Goal: Transaction & Acquisition: Book appointment/travel/reservation

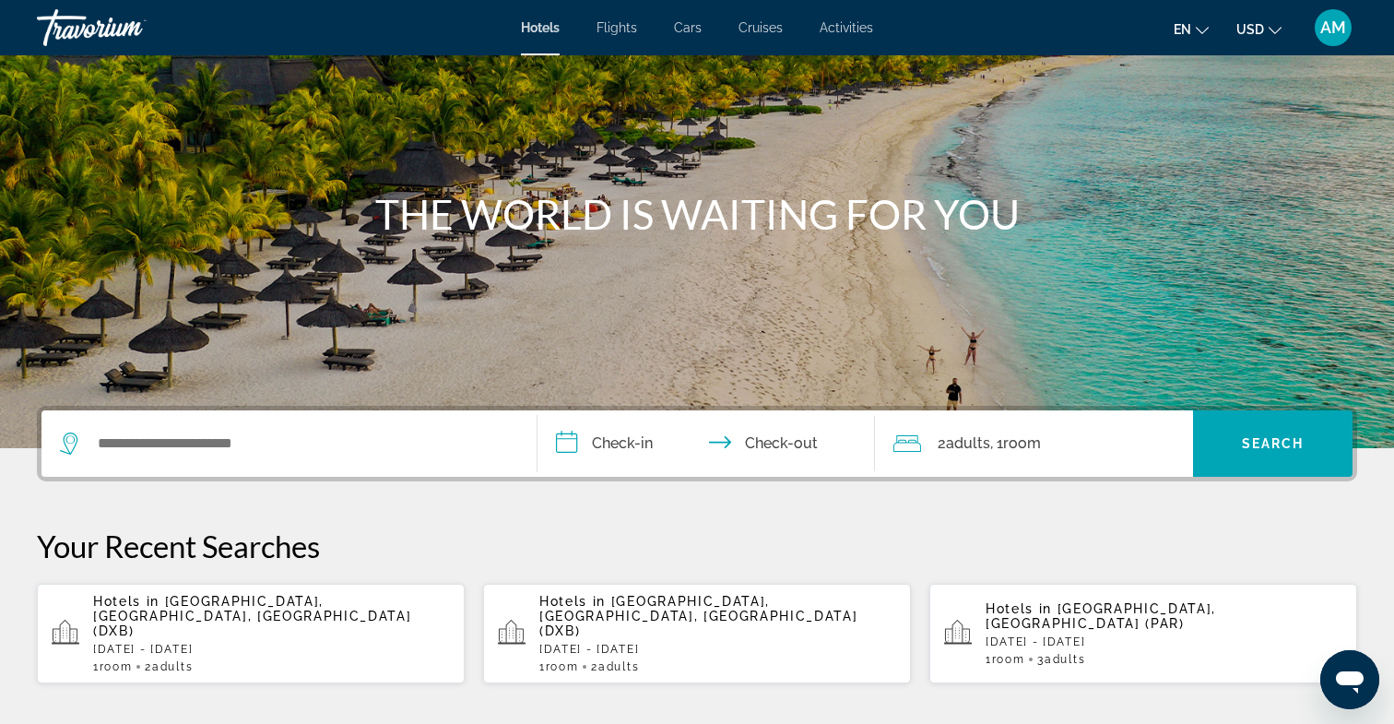
scroll to position [113, 0]
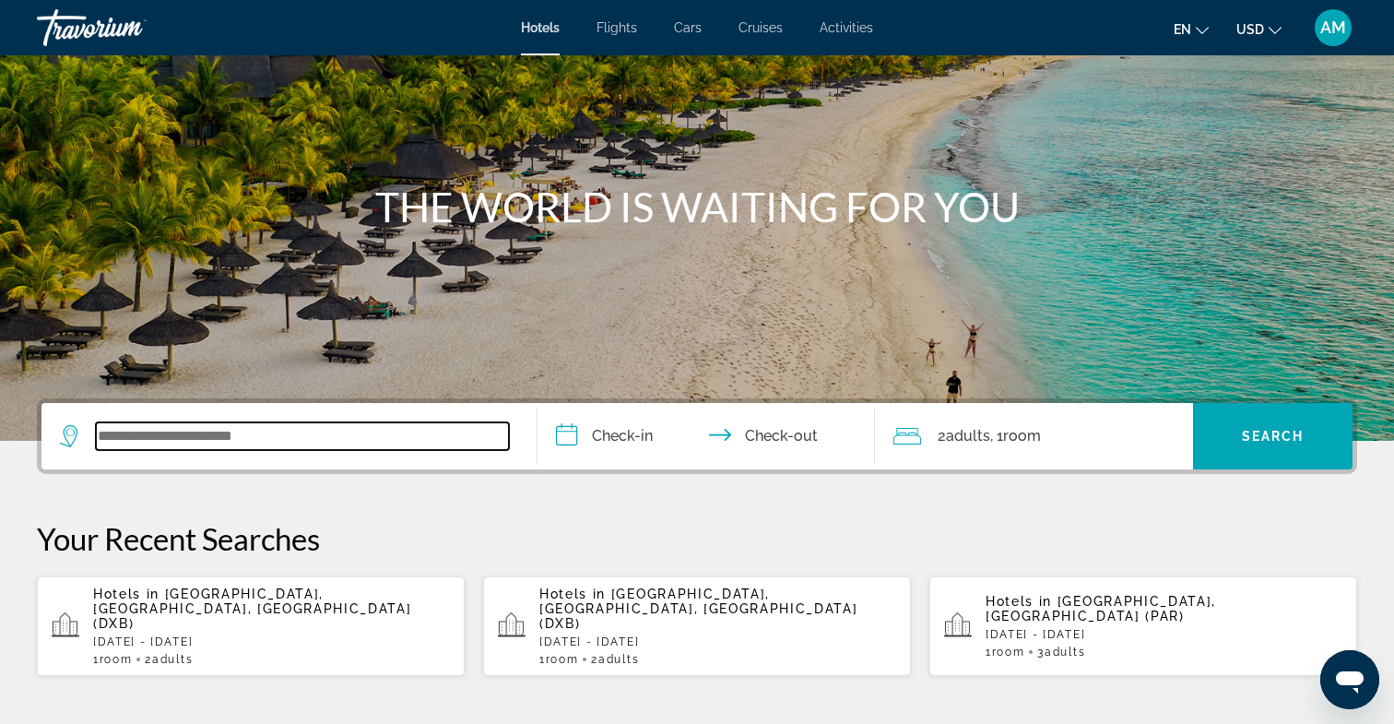
click at [270, 444] on input "Search widget" at bounding box center [302, 436] width 413 height 28
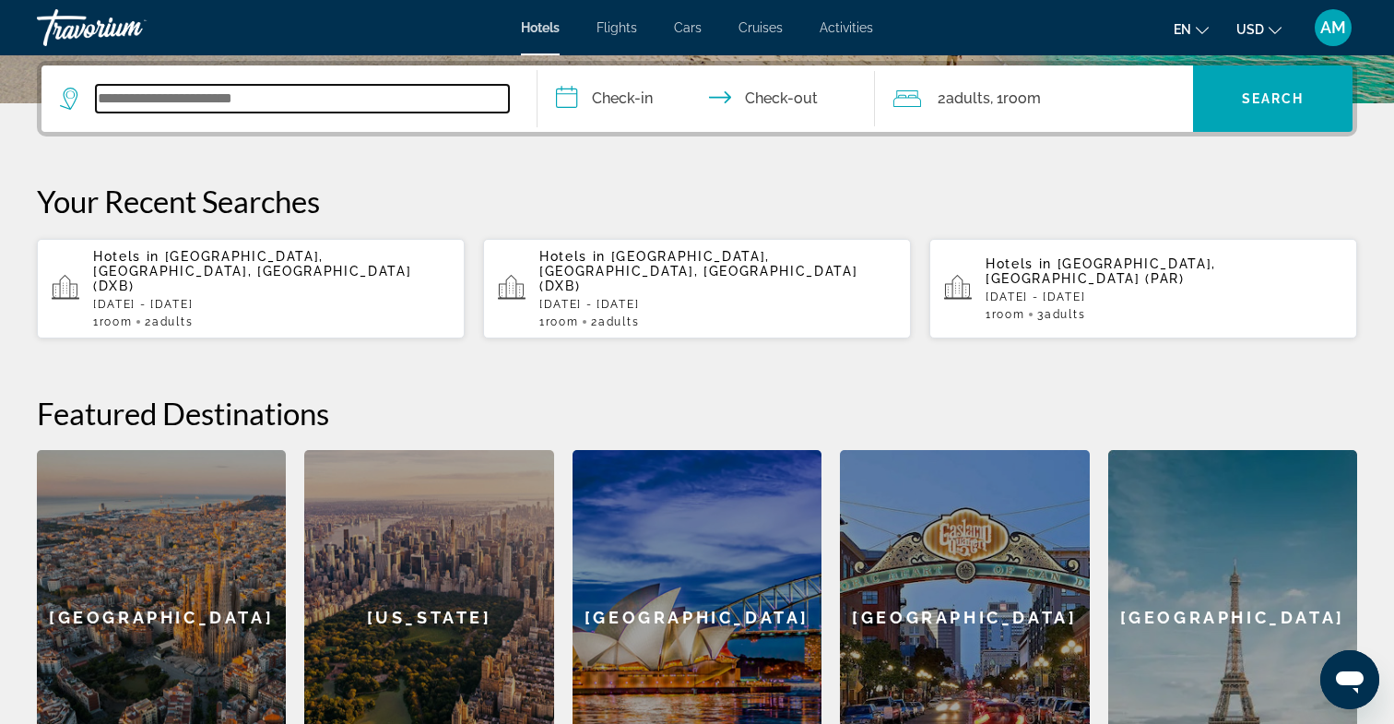
scroll to position [451, 0]
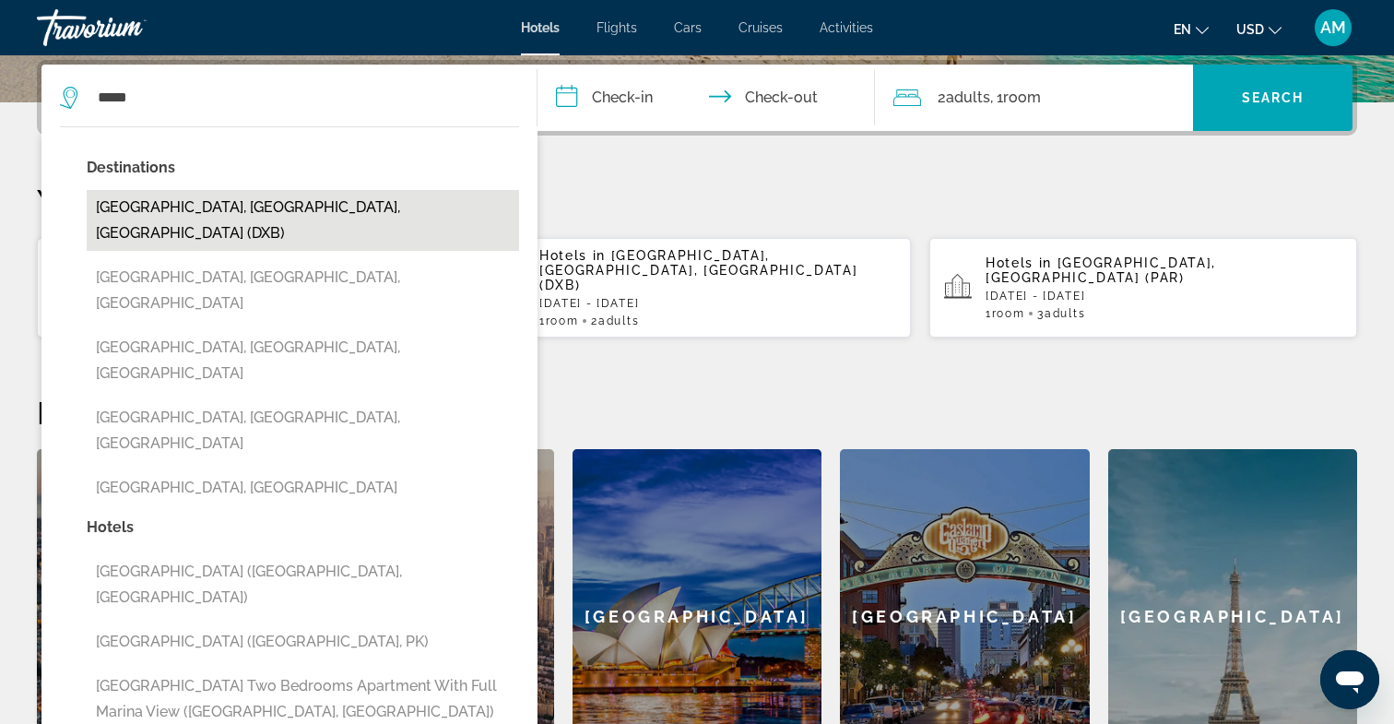
click at [203, 201] on button "[GEOGRAPHIC_DATA], [GEOGRAPHIC_DATA], [GEOGRAPHIC_DATA] (DXB)" at bounding box center [303, 220] width 432 height 61
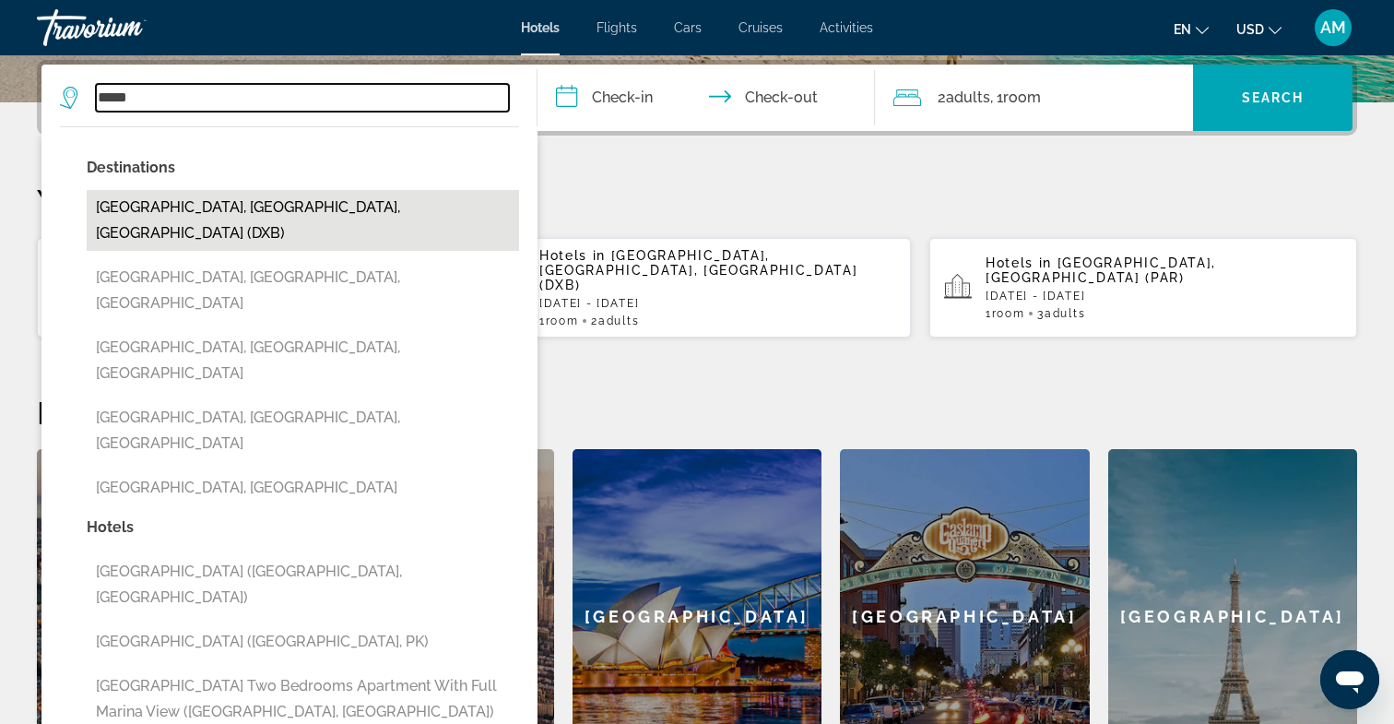
type input "**********"
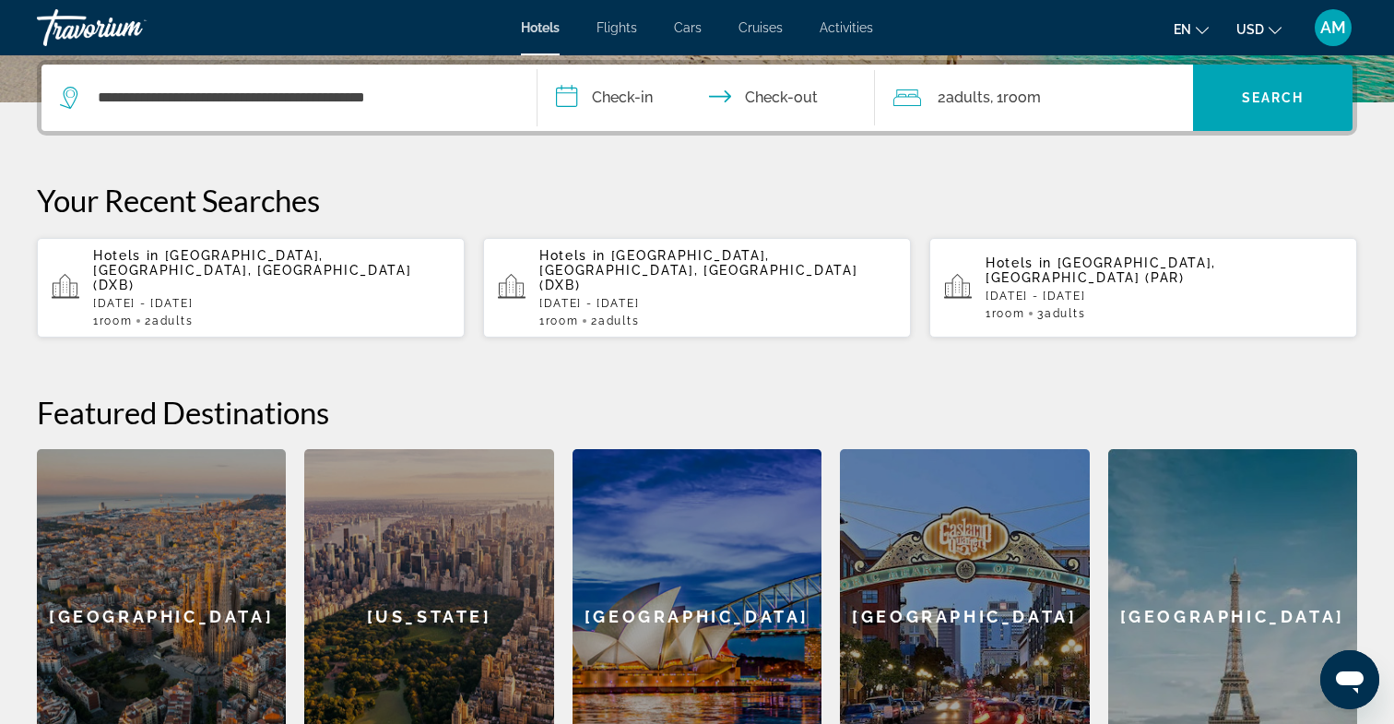
click at [608, 93] on input "**********" at bounding box center [710, 101] width 345 height 72
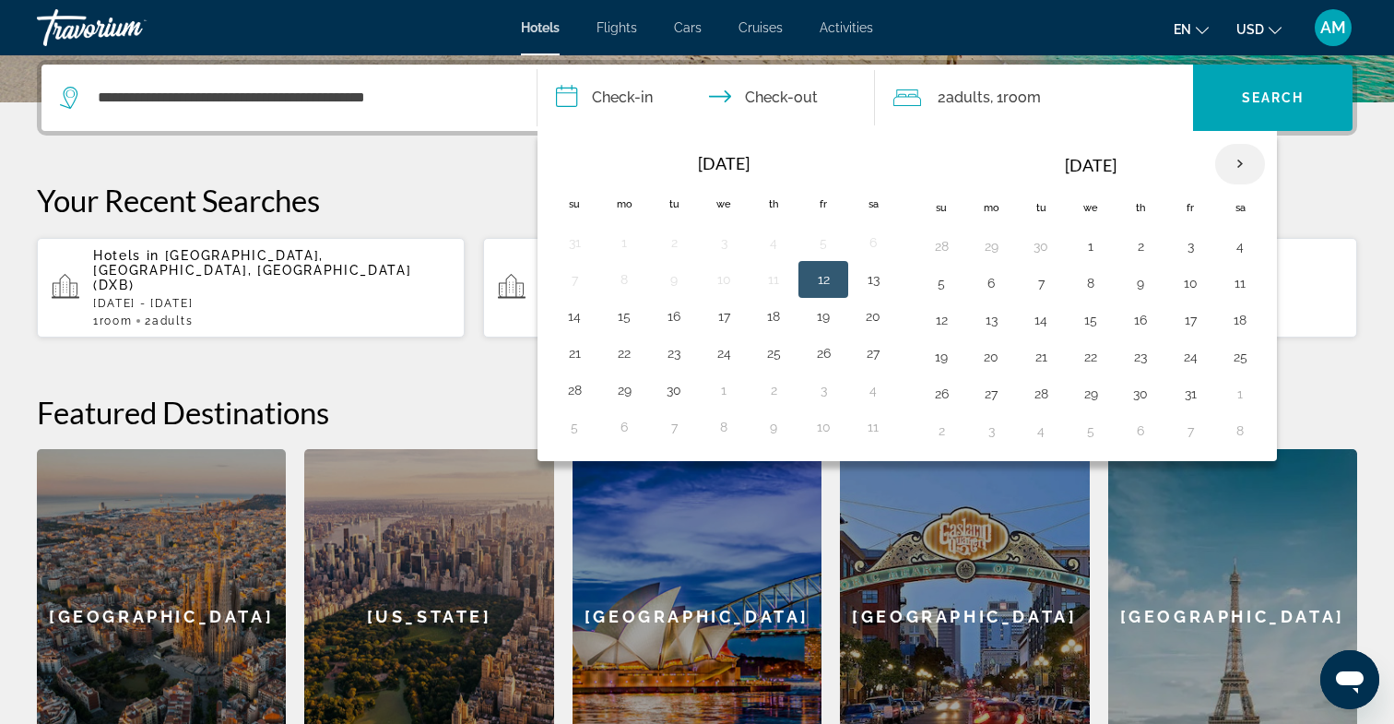
click at [1248, 166] on th "Next month" at bounding box center [1240, 164] width 50 height 41
click at [1248, 167] on th "Next month" at bounding box center [1240, 164] width 50 height 41
click at [576, 437] on button "30" at bounding box center [575, 431] width 30 height 26
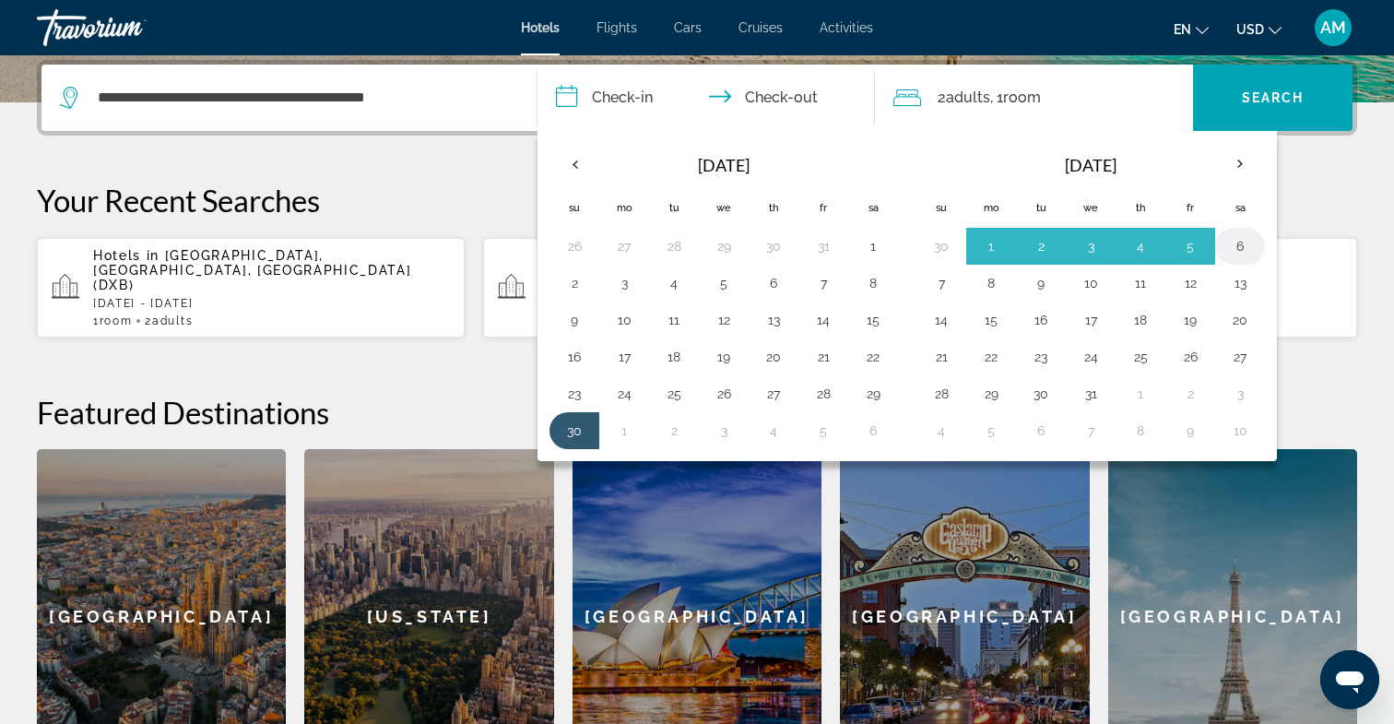
click at [1248, 251] on button "6" at bounding box center [1241, 246] width 30 height 26
type input "**********"
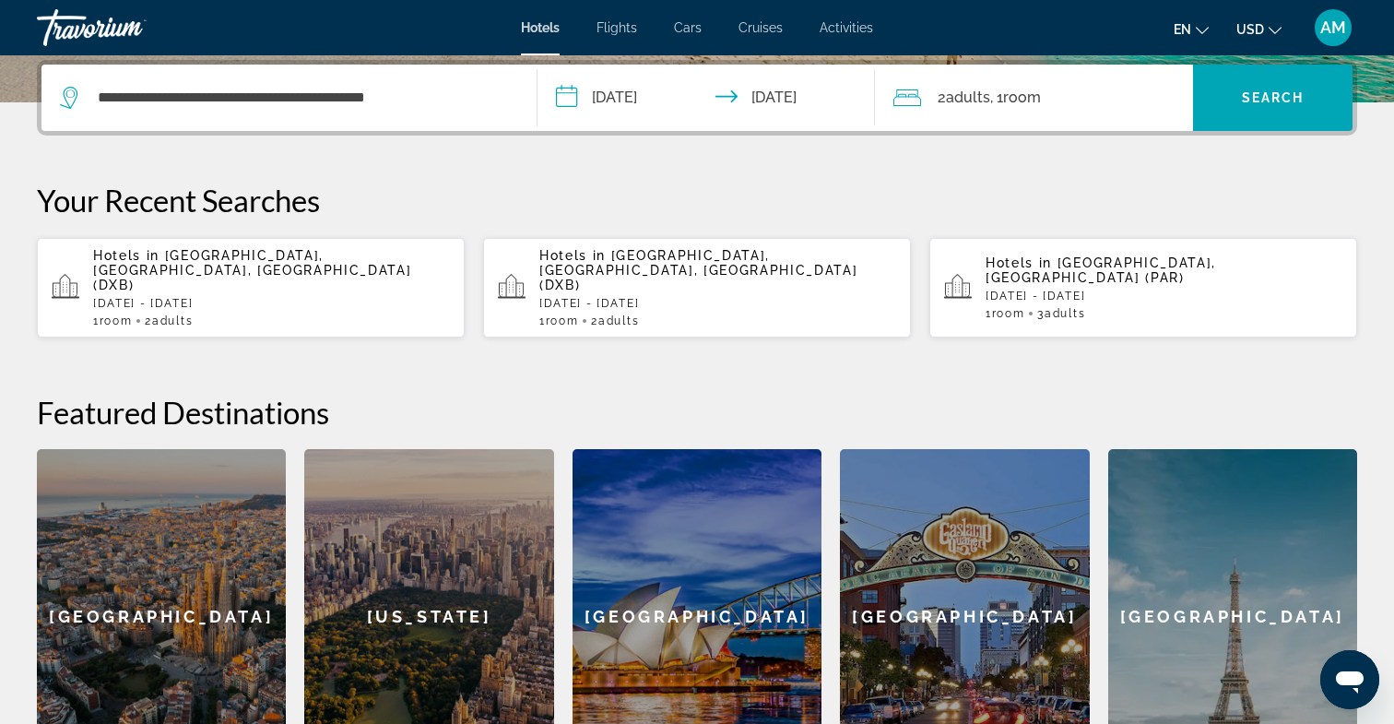
click at [972, 92] on span "Adults" at bounding box center [968, 98] width 44 height 18
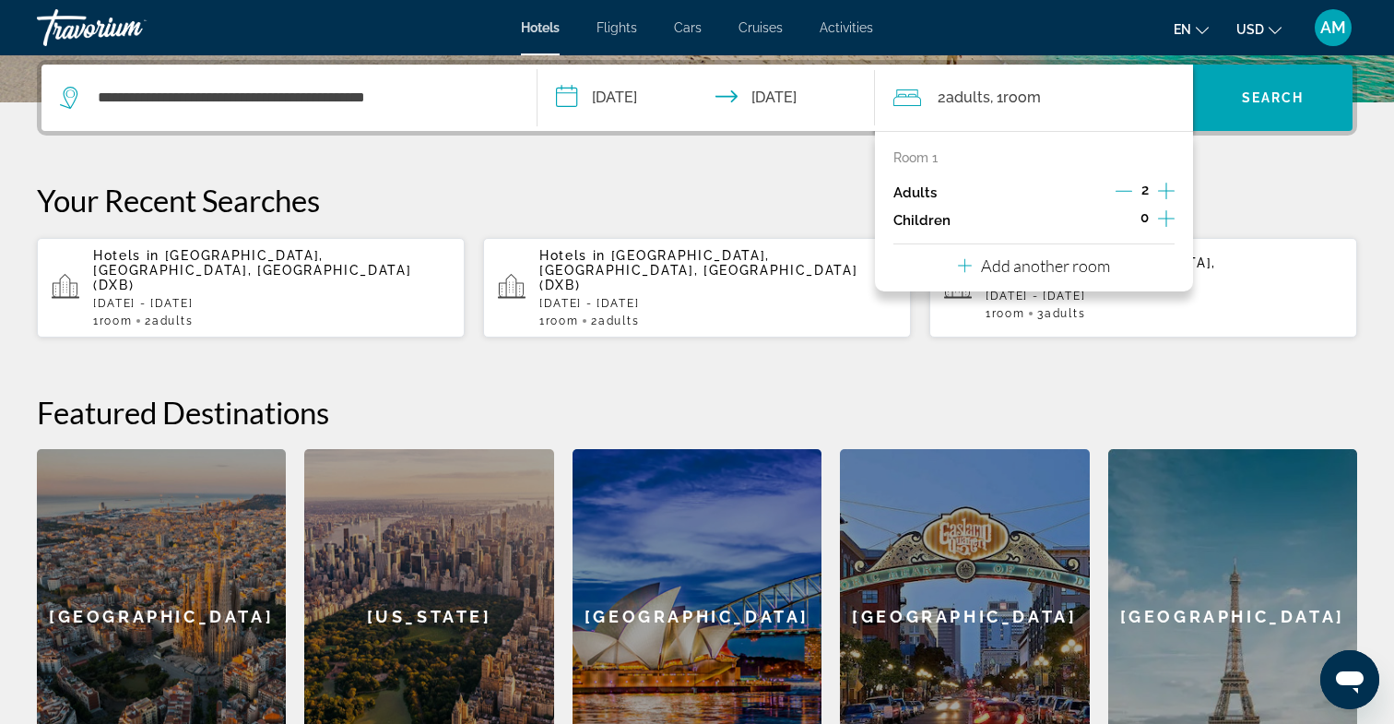
click at [1121, 192] on icon "Decrement adults" at bounding box center [1124, 191] width 17 height 17
click at [1284, 193] on p "Your Recent Searches" at bounding box center [697, 200] width 1321 height 37
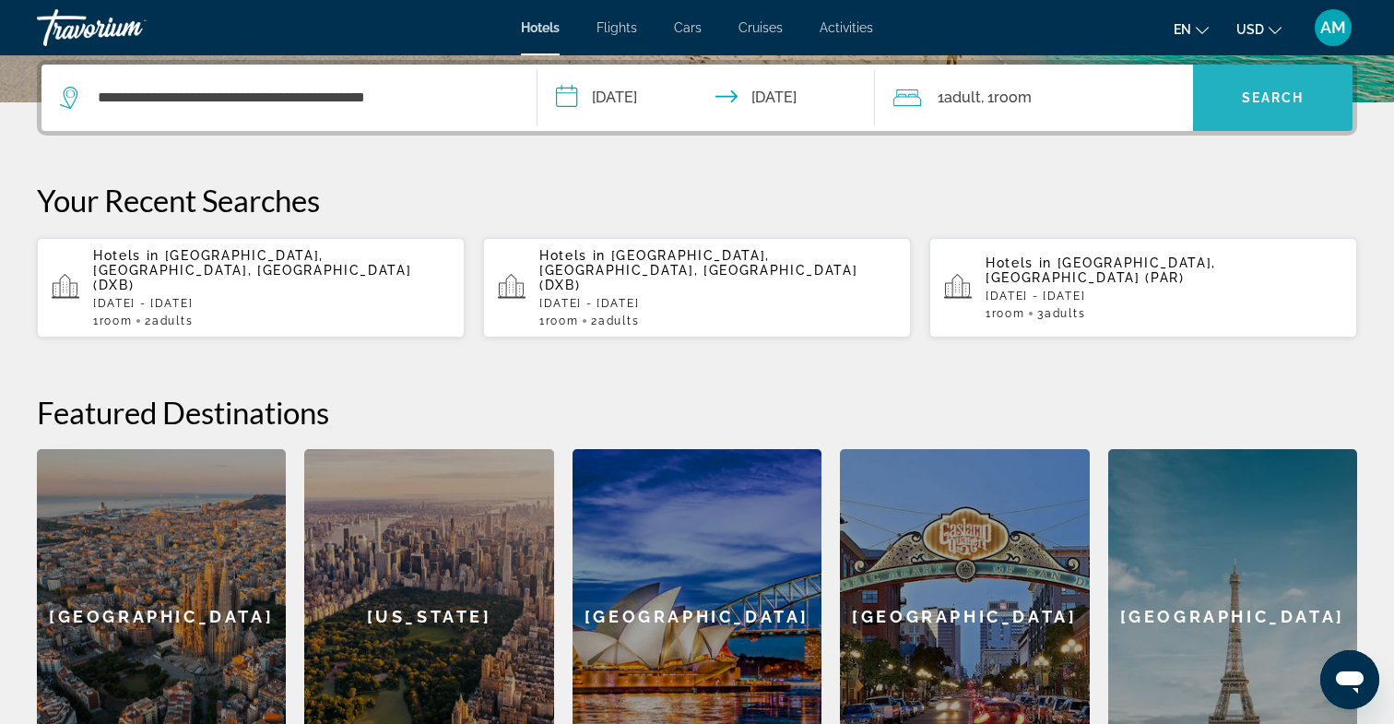
click at [1288, 97] on span "Search" at bounding box center [1273, 97] width 63 height 15
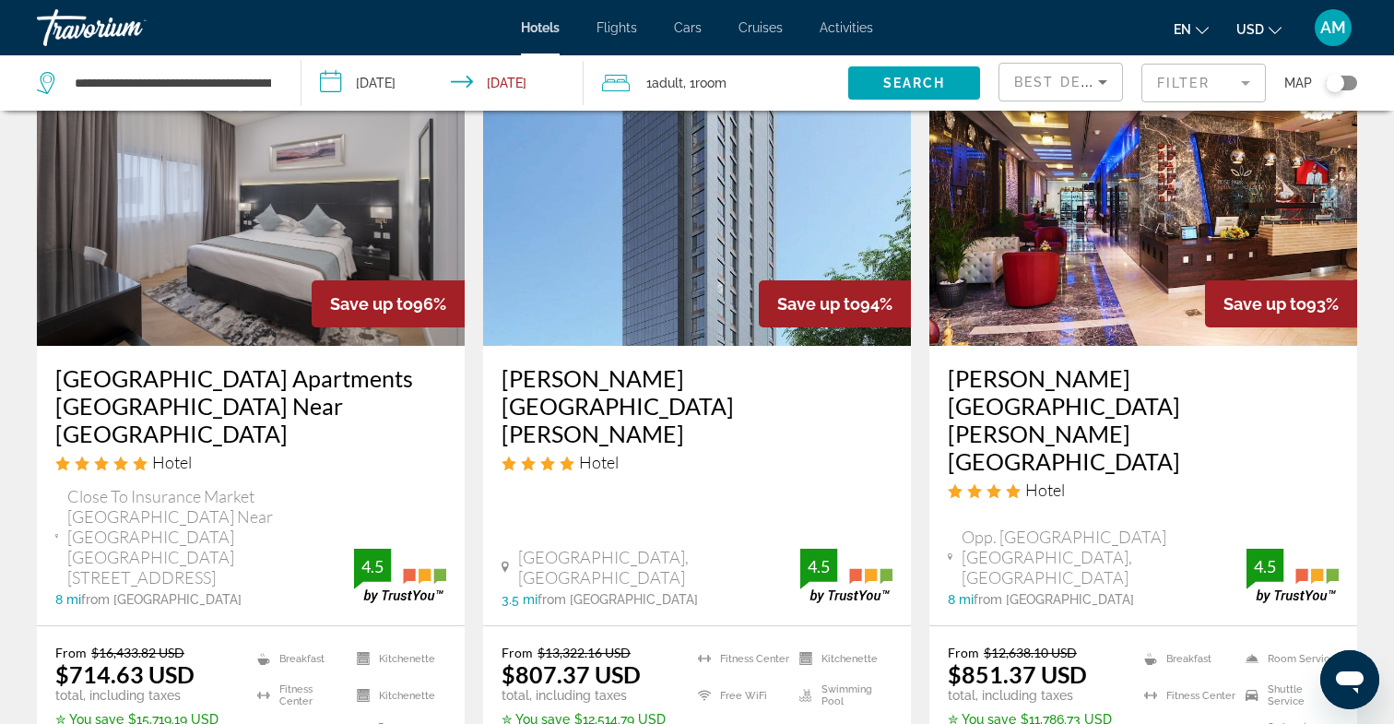
scroll to position [126, 0]
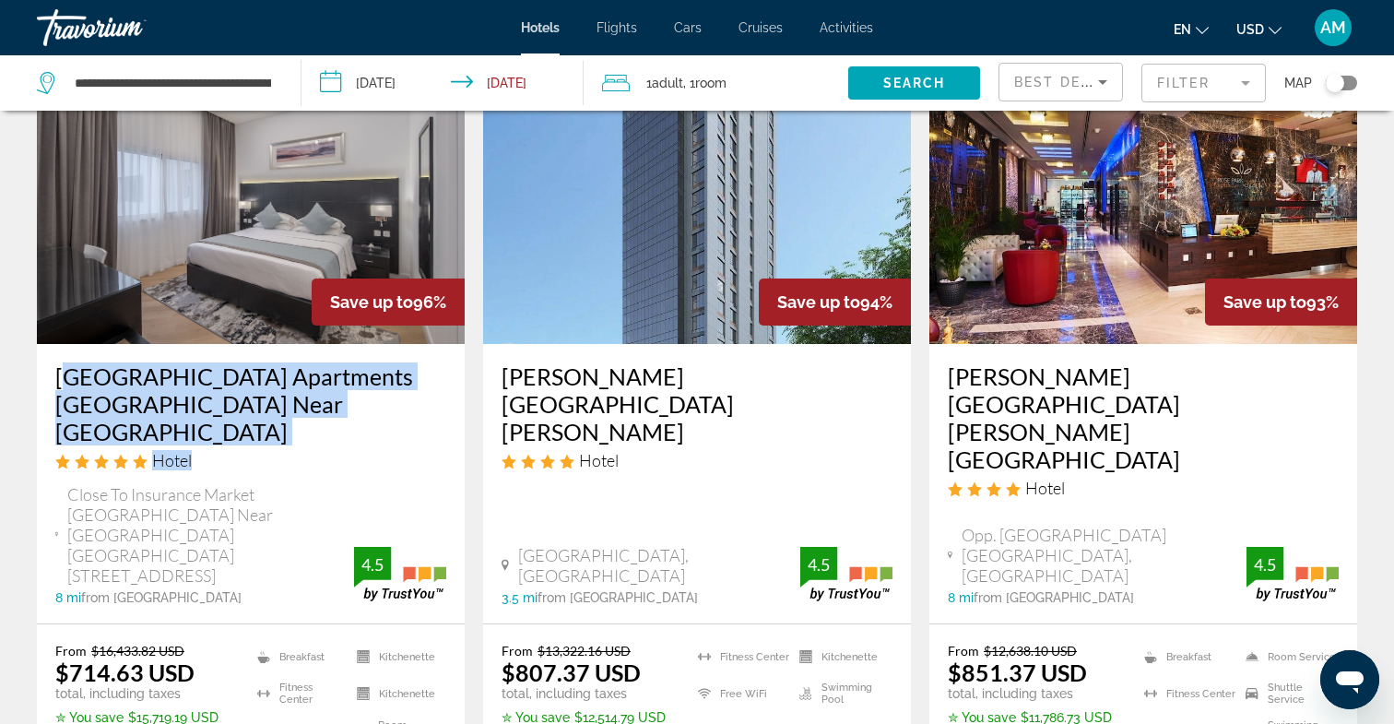
drag, startPoint x: 280, startPoint y: 431, endPoint x: 57, endPoint y: 379, distance: 229.1
click at [57, 379] on div "Rose Garden Hotel Apartments Al Barsha Near Metro Station Hotel" at bounding box center [250, 423] width 391 height 122
copy div "Rose Garden Hotel Apartments Al Barsha Near Metro Station Hotel"
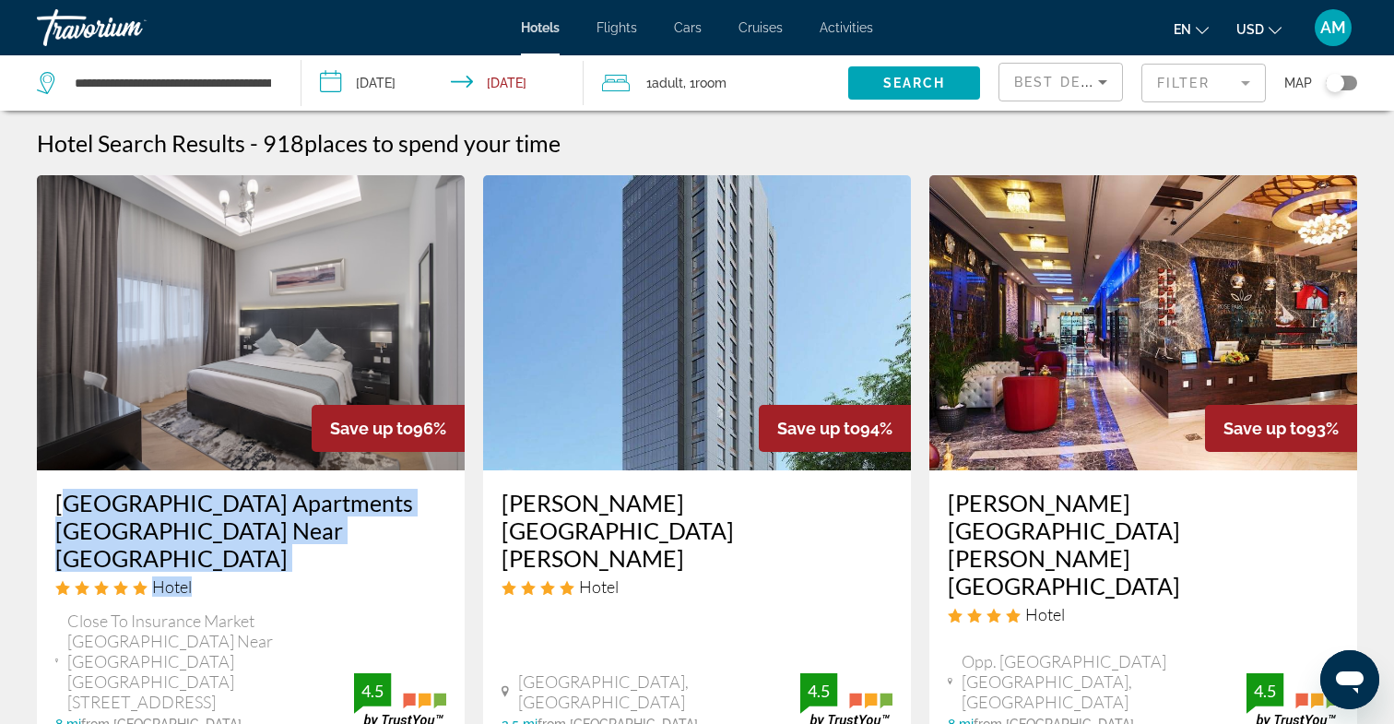
scroll to position [0, 0]
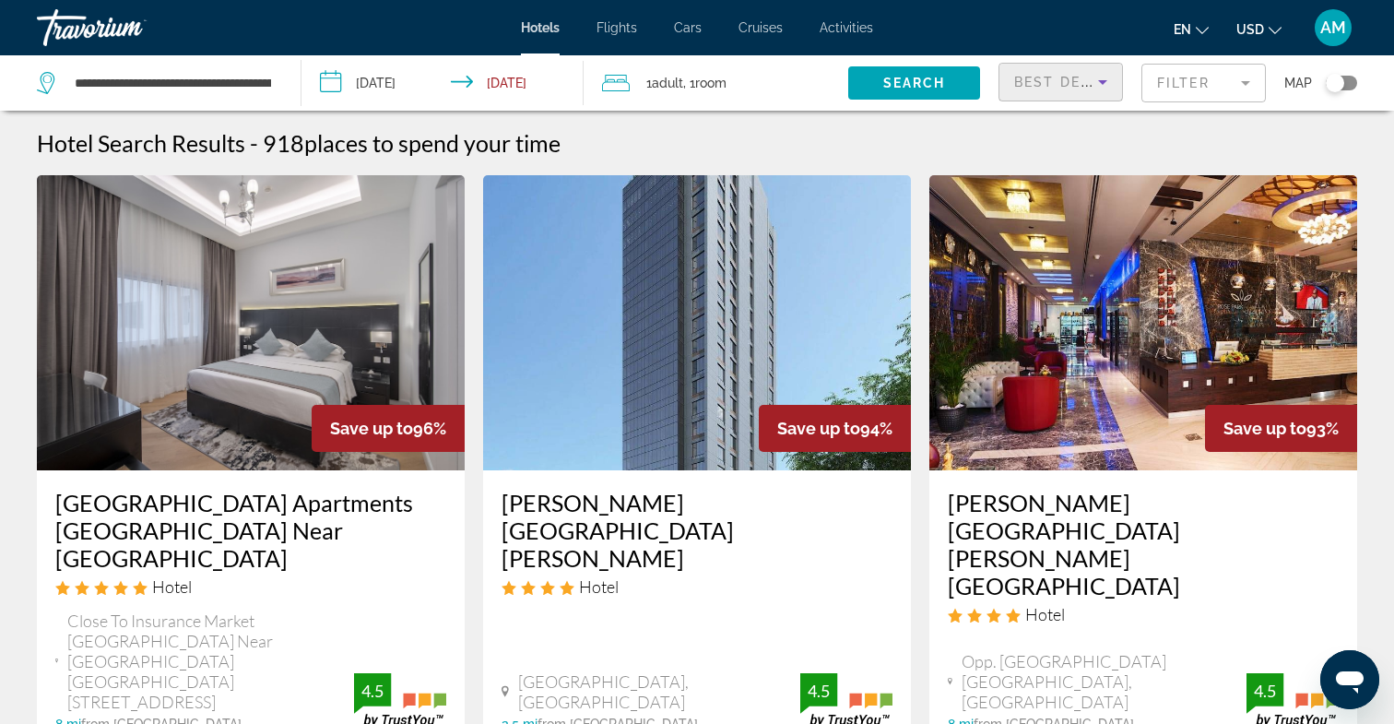
click at [1056, 83] on span "Best Deals" at bounding box center [1062, 82] width 96 height 15
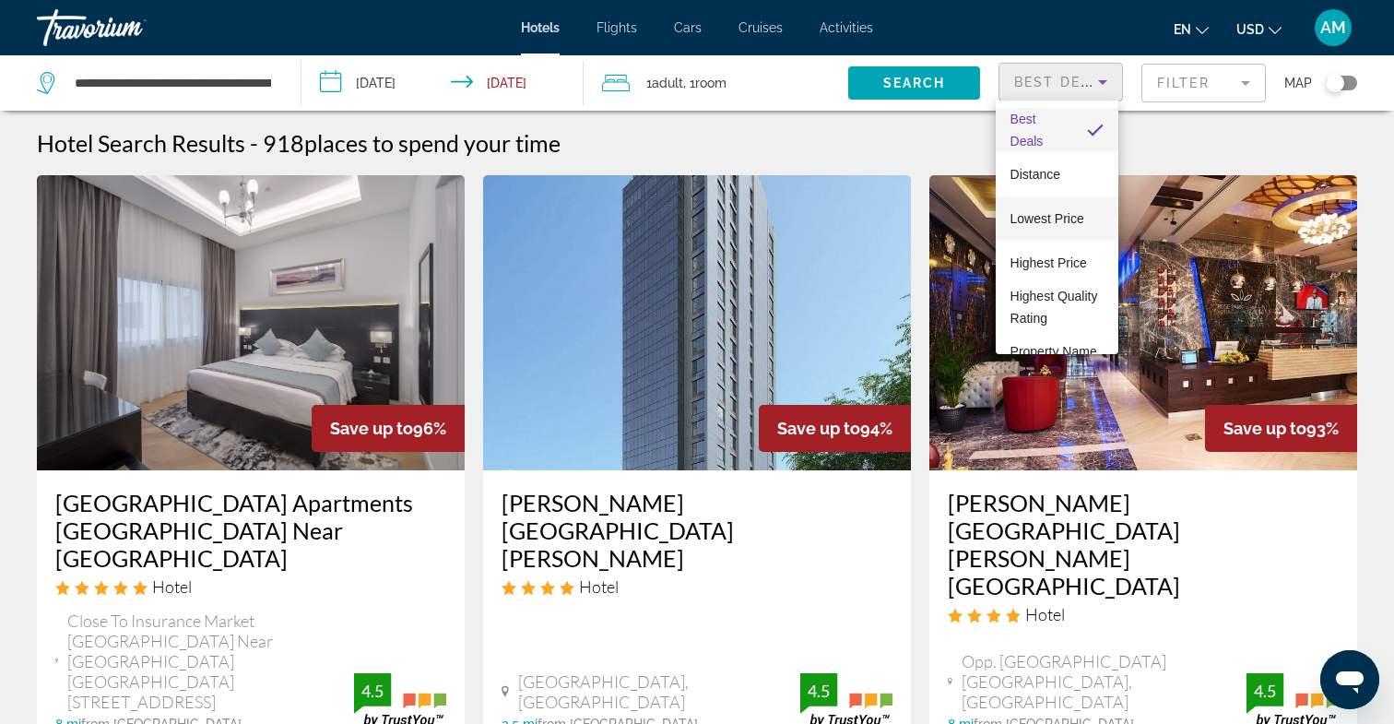
click at [1053, 216] on span "Lowest Price" at bounding box center [1048, 218] width 74 height 15
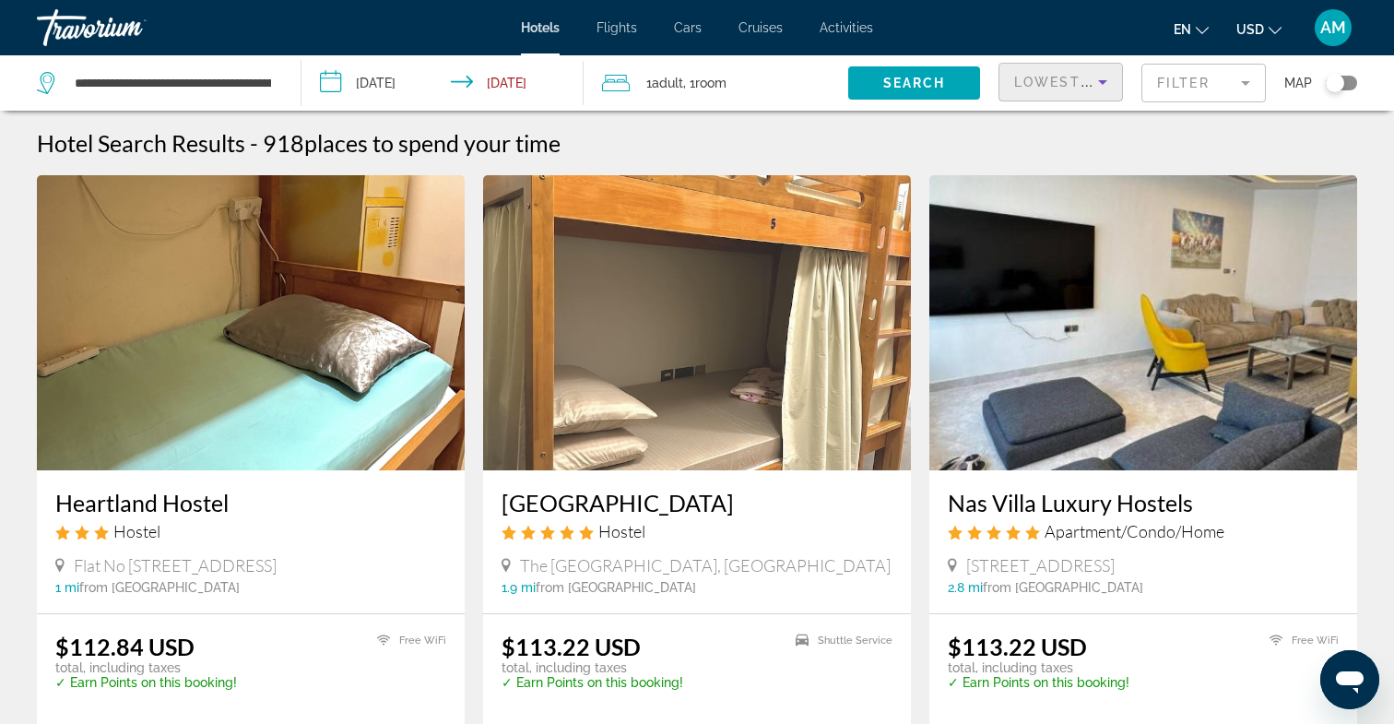
click at [1226, 86] on mat-form-field "Filter" at bounding box center [1204, 83] width 124 height 39
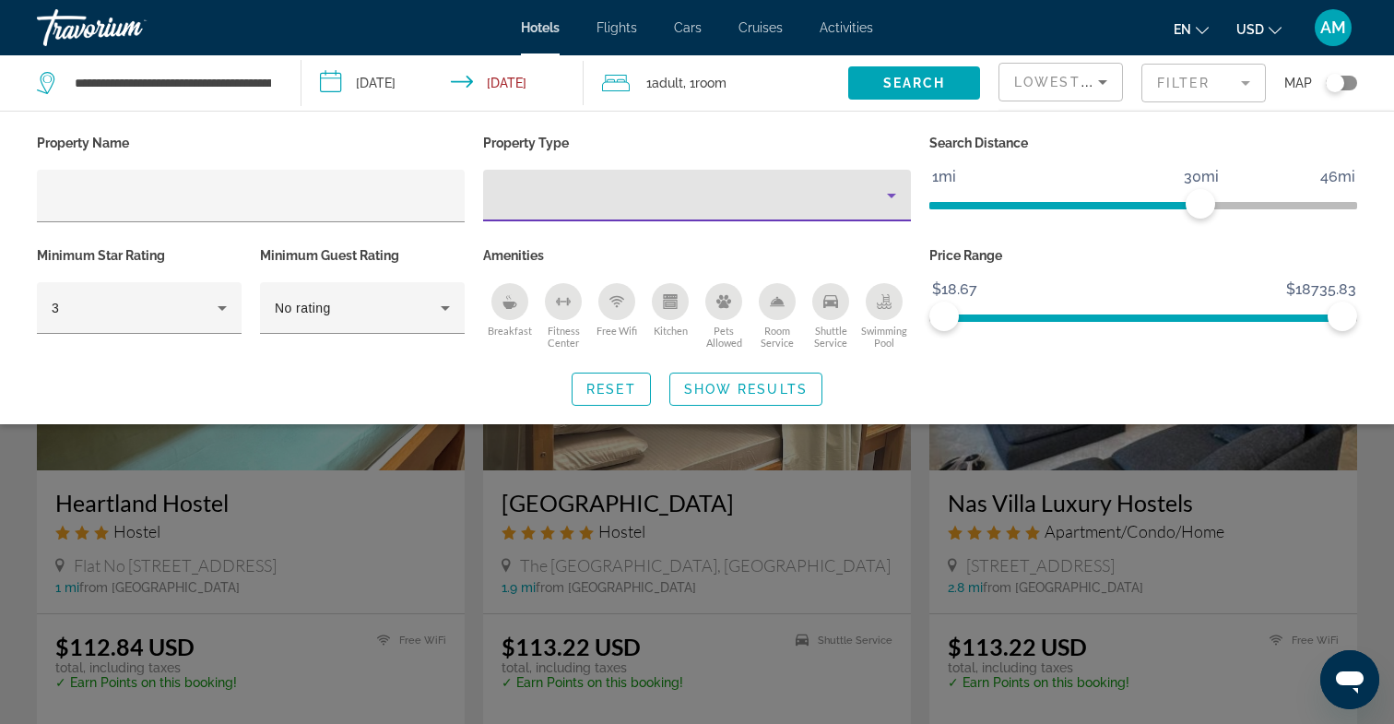
click at [551, 196] on div "Property type" at bounding box center [692, 195] width 389 height 22
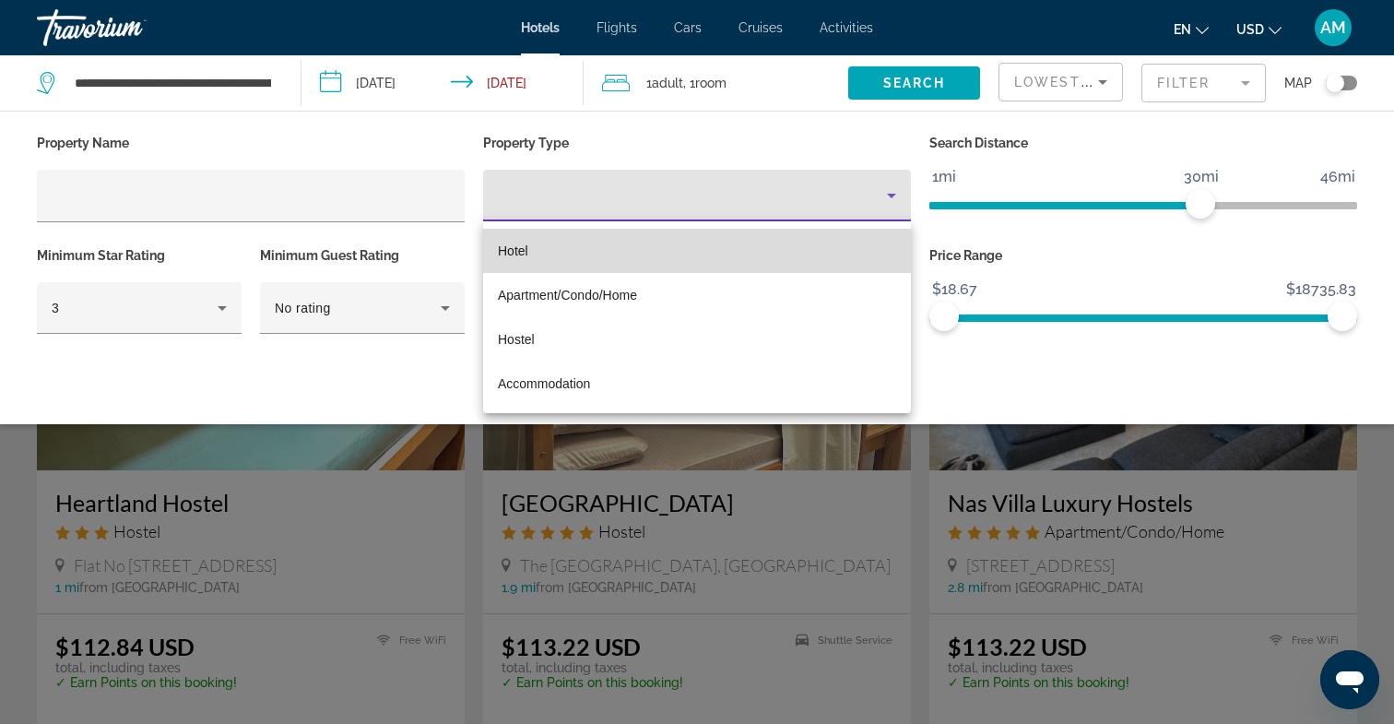
click at [532, 251] on mat-option "Hotel" at bounding box center [697, 251] width 428 height 44
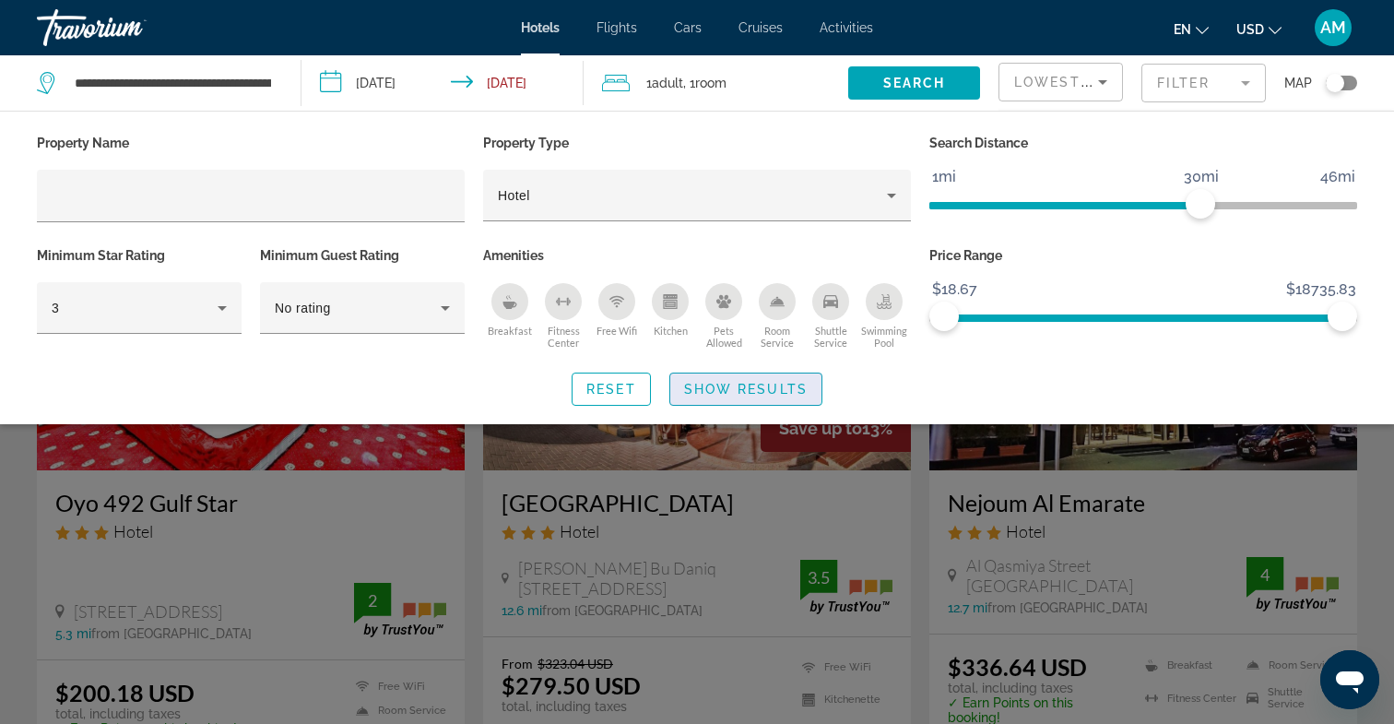
click at [719, 385] on span "Search widget" at bounding box center [745, 389] width 151 height 44
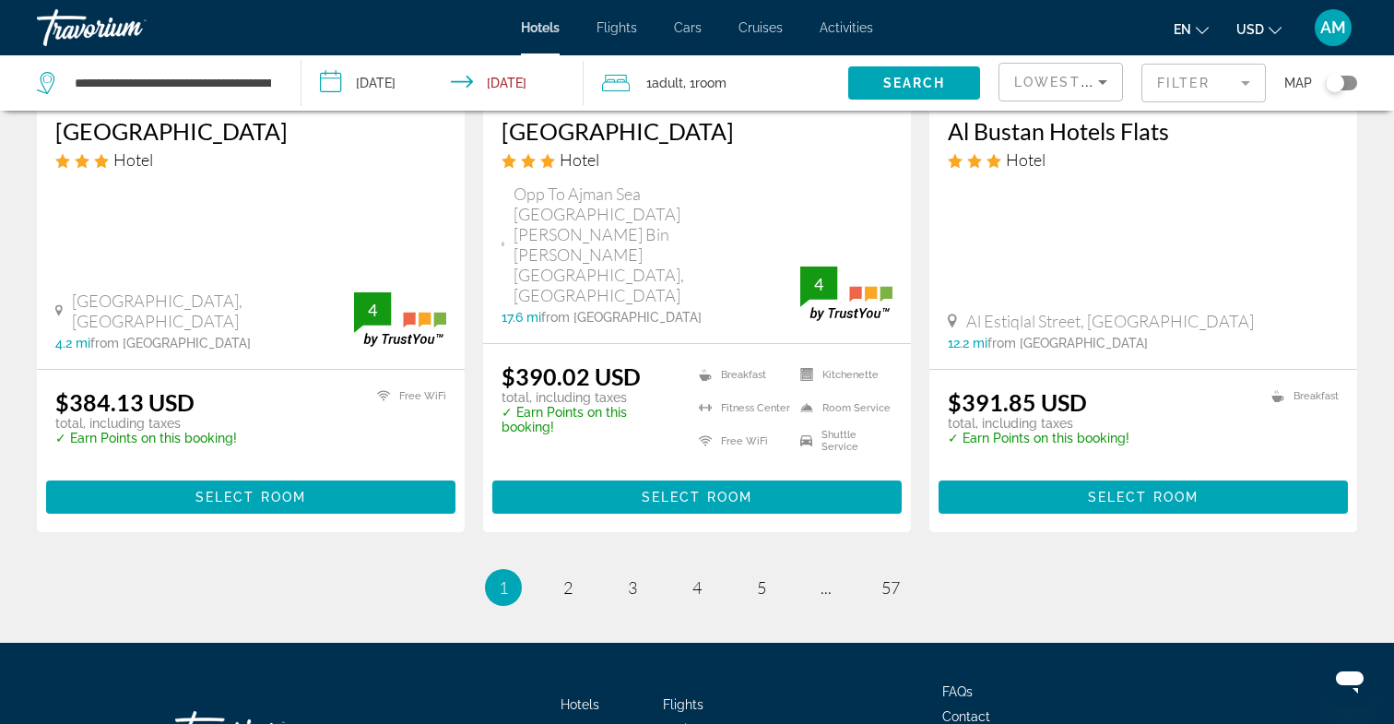
scroll to position [2491, 0]
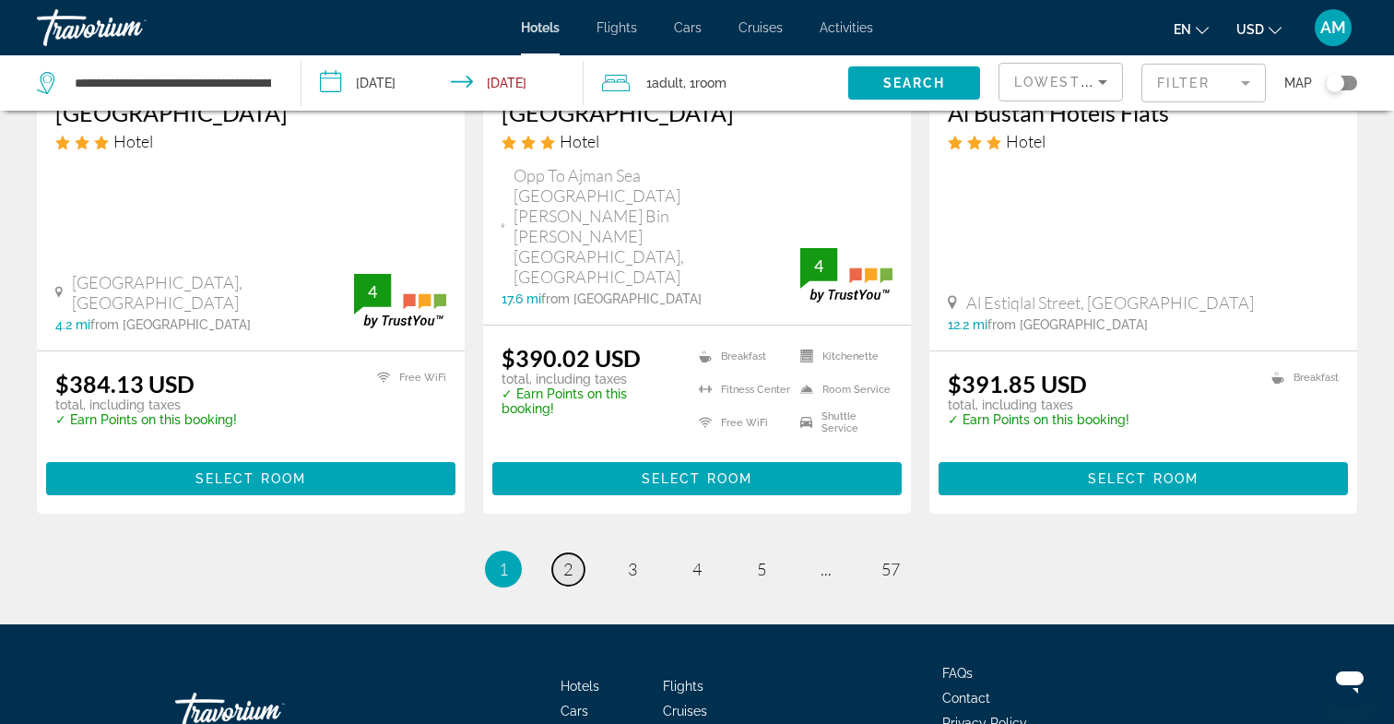
click at [566, 559] on span "2" at bounding box center [567, 569] width 9 height 20
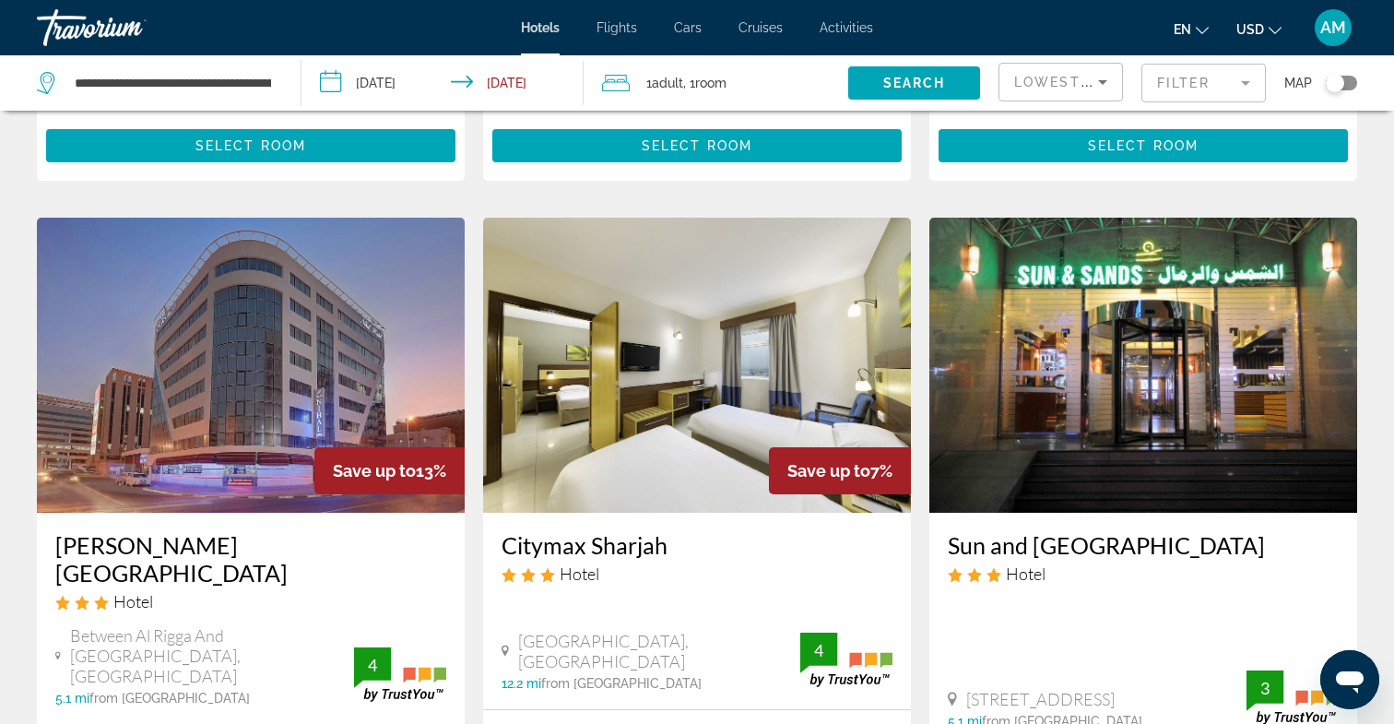
scroll to position [148, 0]
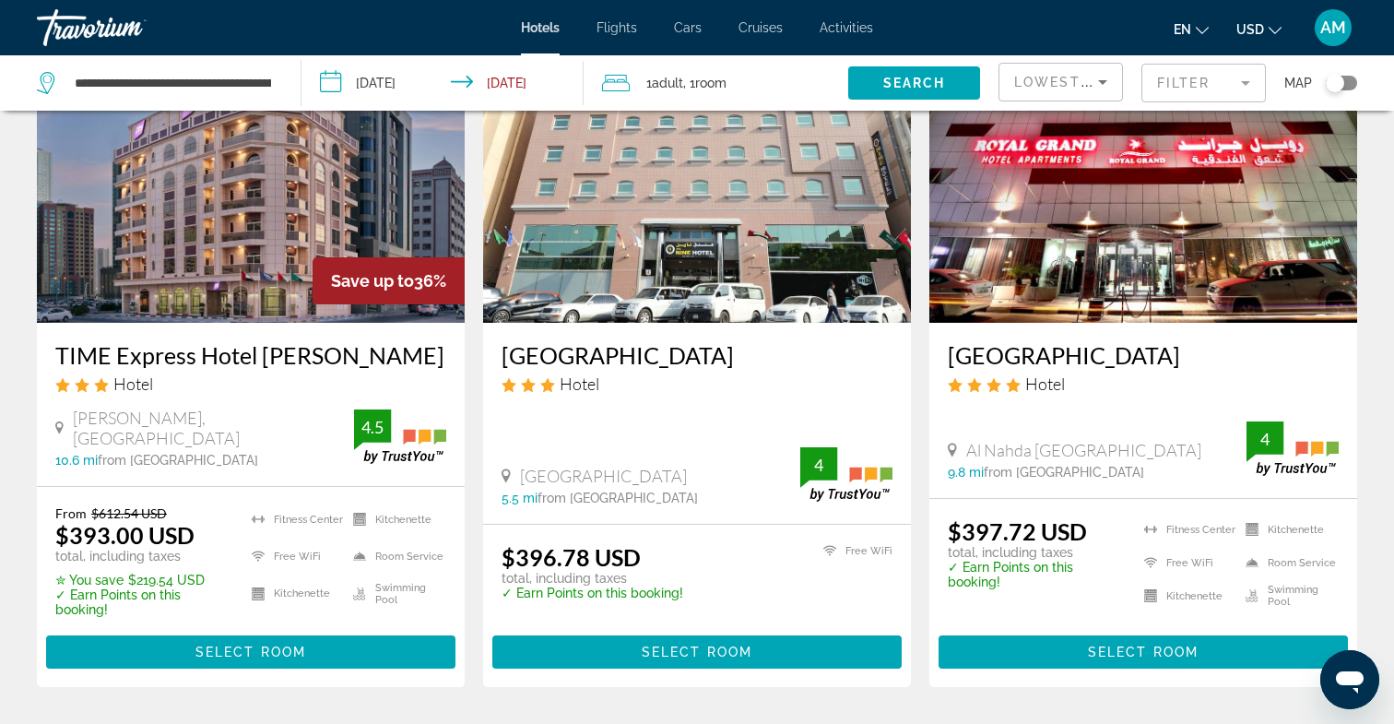
click at [862, 29] on span "Activities" at bounding box center [846, 27] width 53 height 15
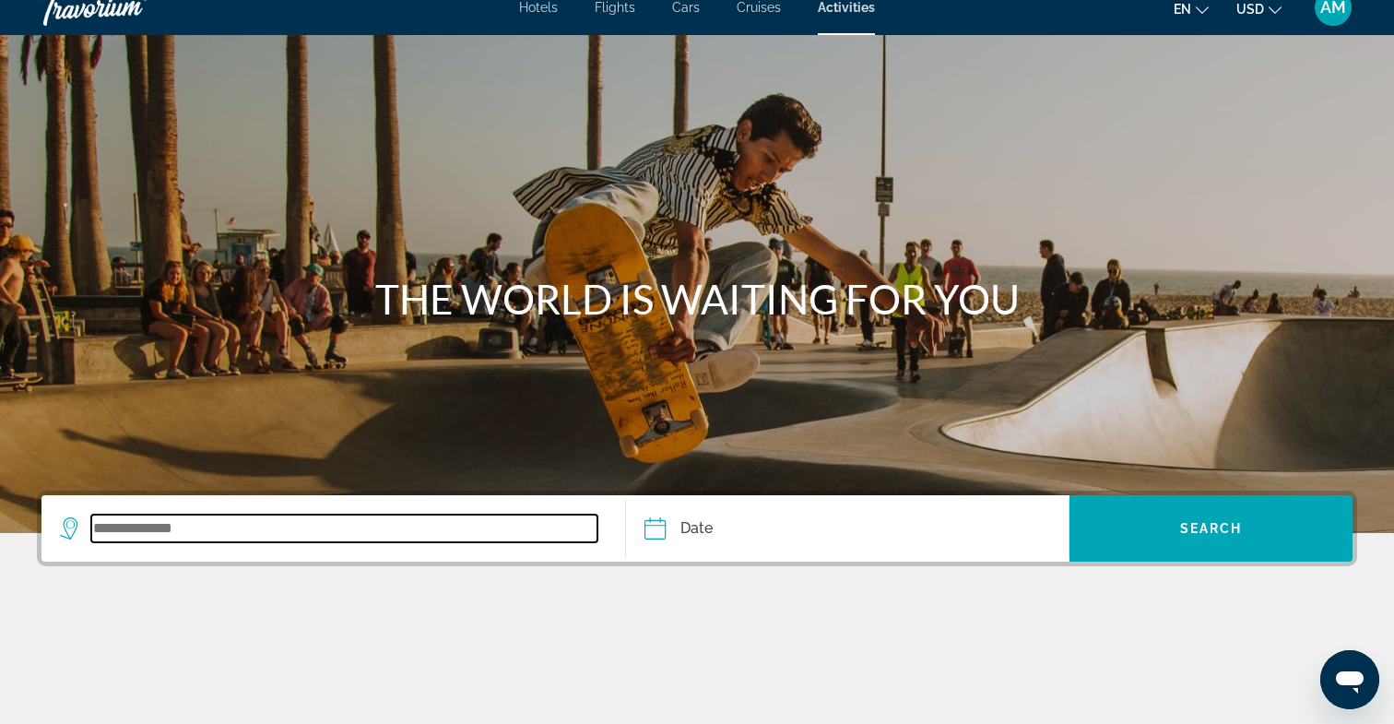
click at [175, 536] on input "Search widget" at bounding box center [344, 529] width 506 height 28
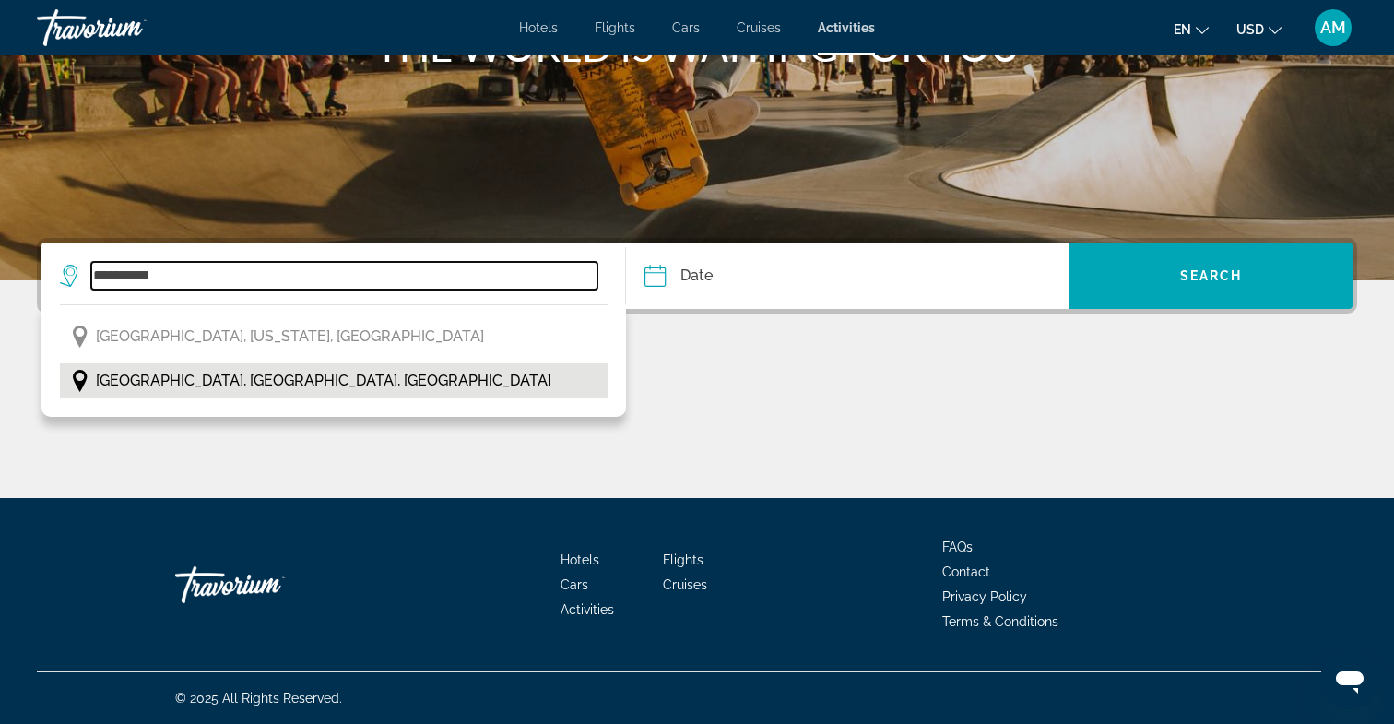
scroll to position [273, 0]
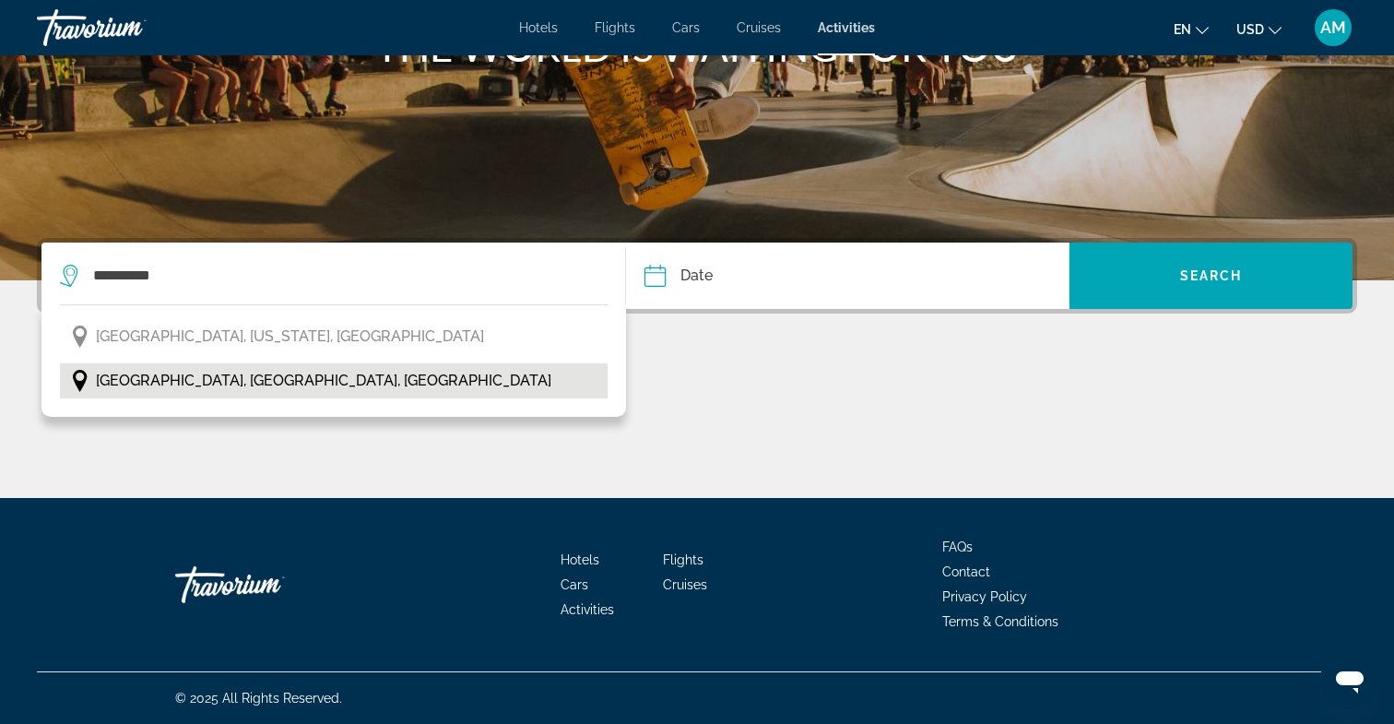
click at [224, 393] on span "Manchester, North West England, England" at bounding box center [324, 381] width 456 height 26
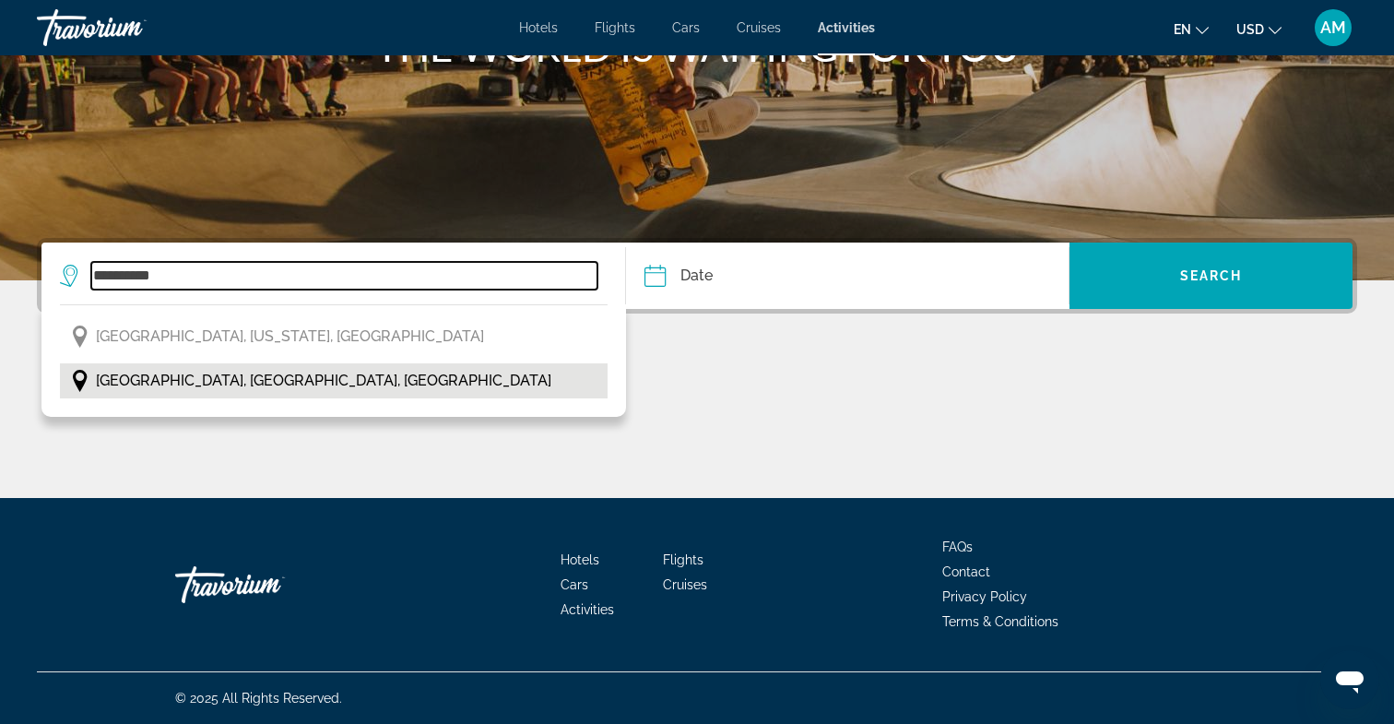
type input "**********"
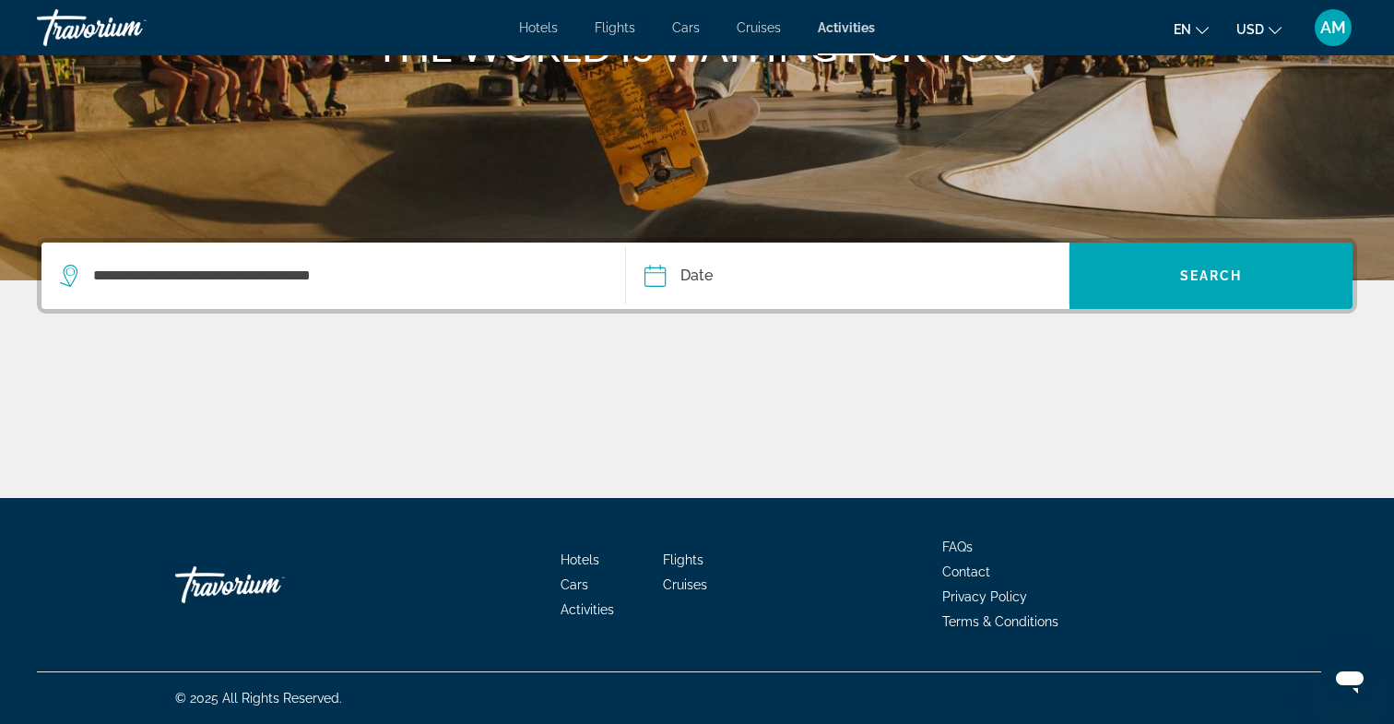
click at [763, 288] on input "Date" at bounding box center [749, 279] width 219 height 72
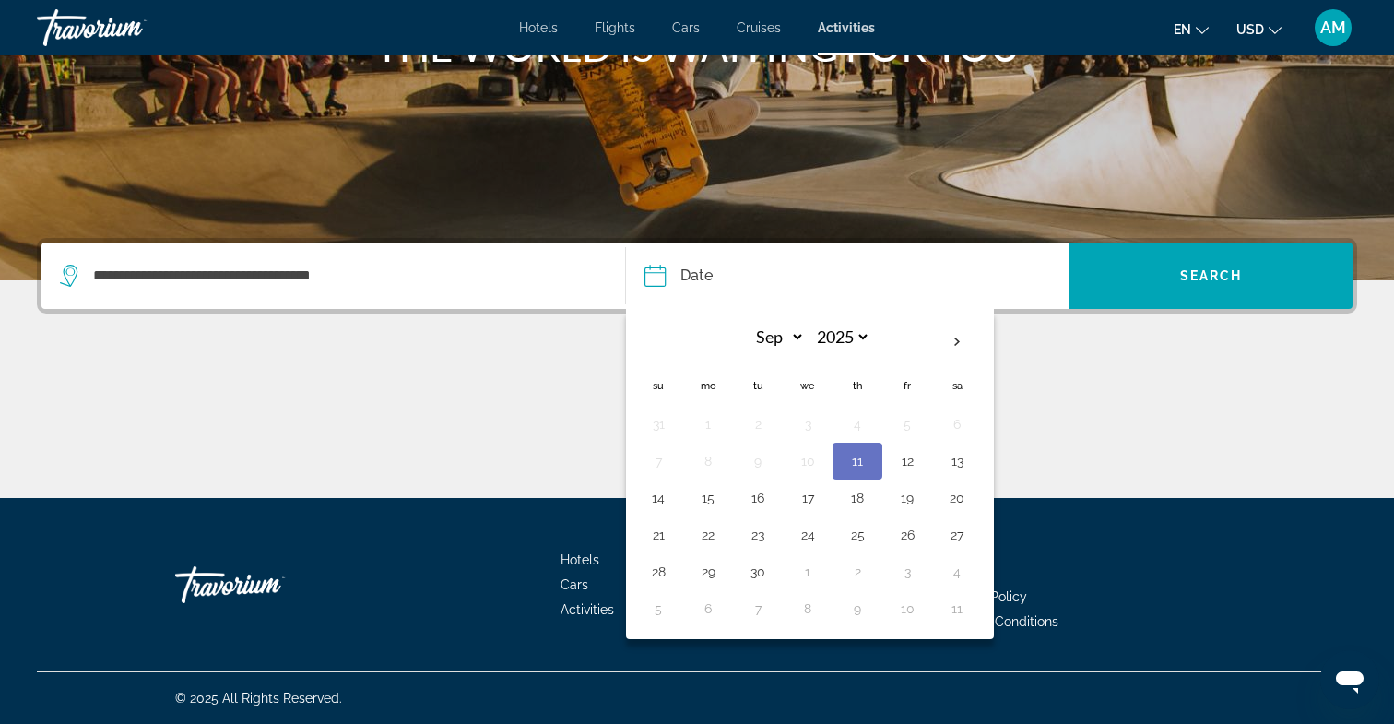
click at [864, 467] on button "11" at bounding box center [858, 461] width 30 height 26
type input "**********"
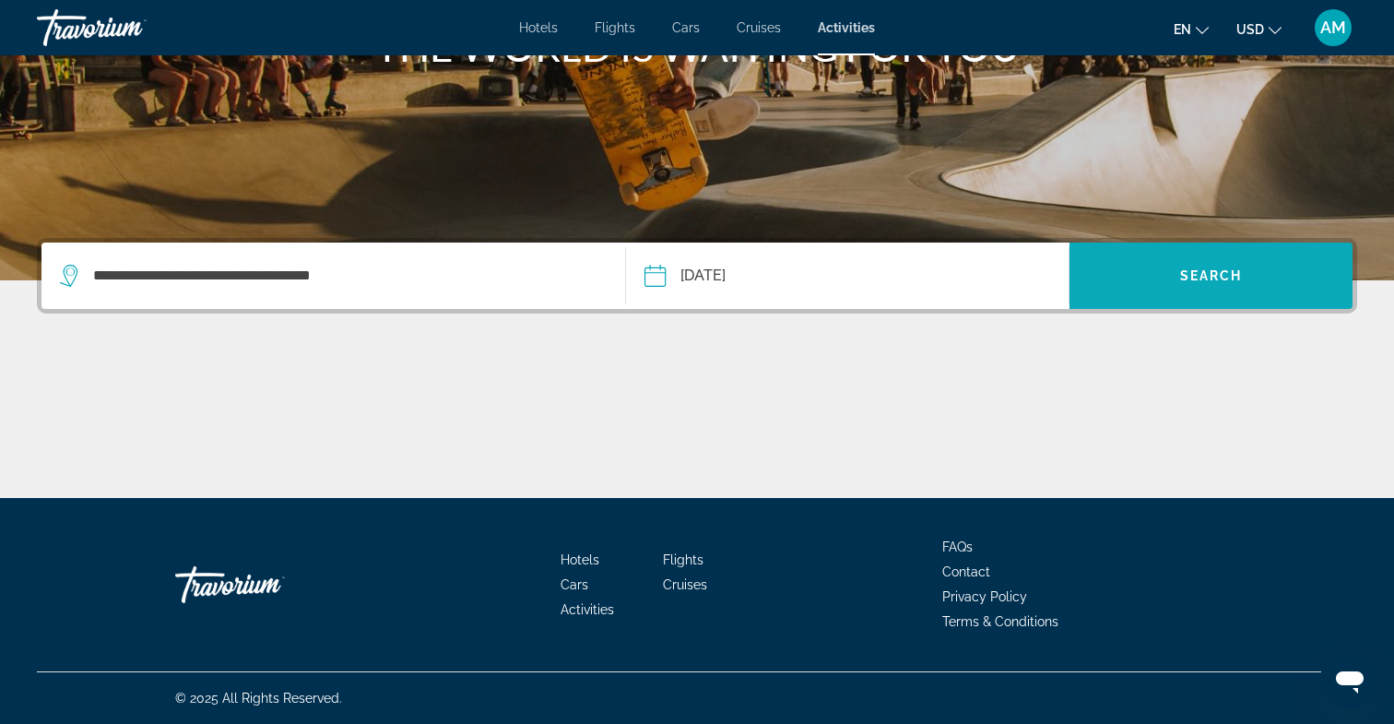
click at [1195, 288] on span "Search widget" at bounding box center [1211, 276] width 283 height 44
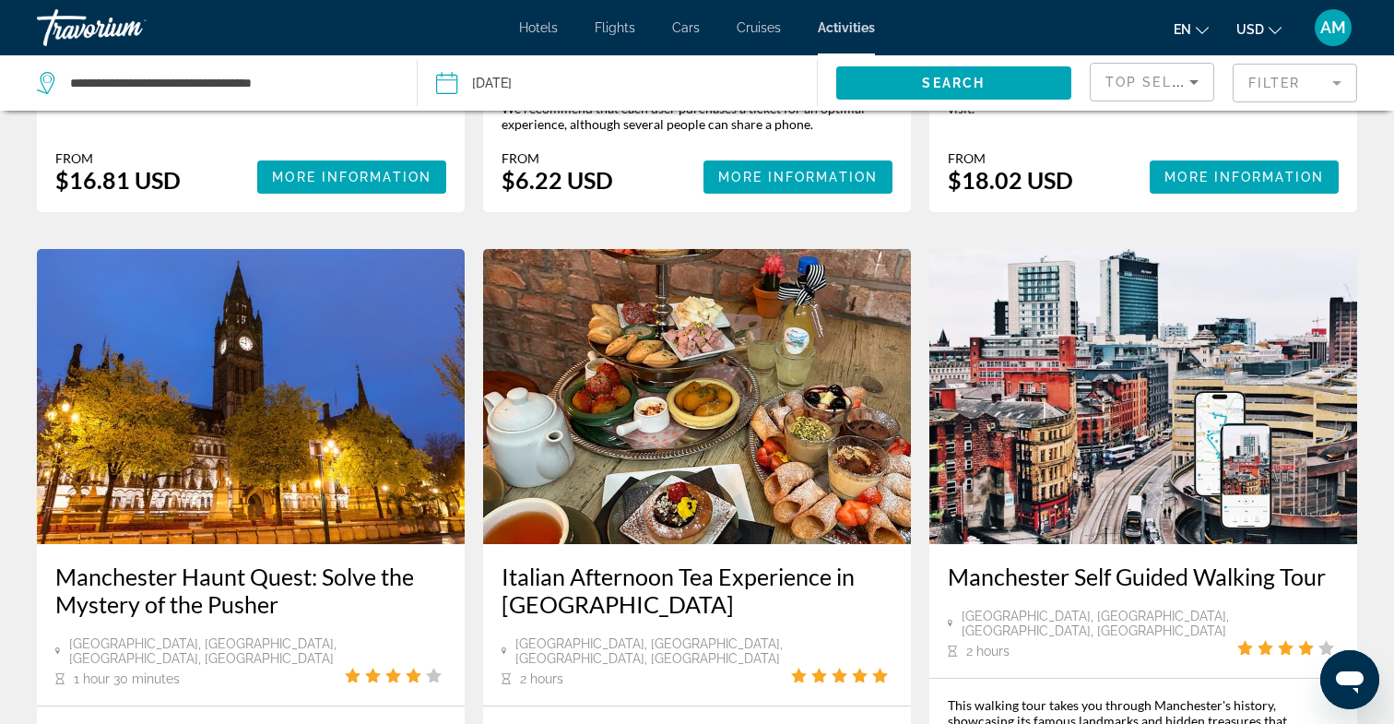
scroll to position [2498, 0]
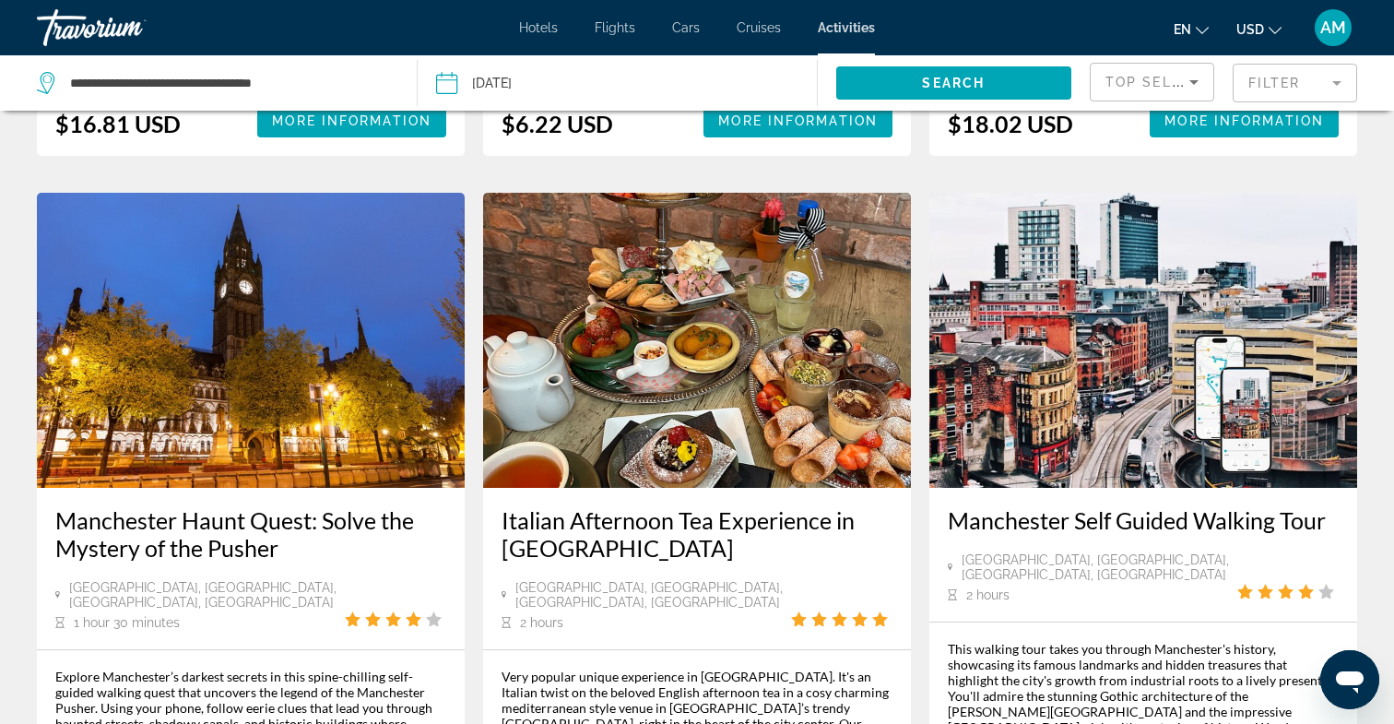
click at [489, 524] on div "Italian Afternoon Tea Experience in Manchester Manchester, North West England, …" at bounding box center [697, 568] width 428 height 161
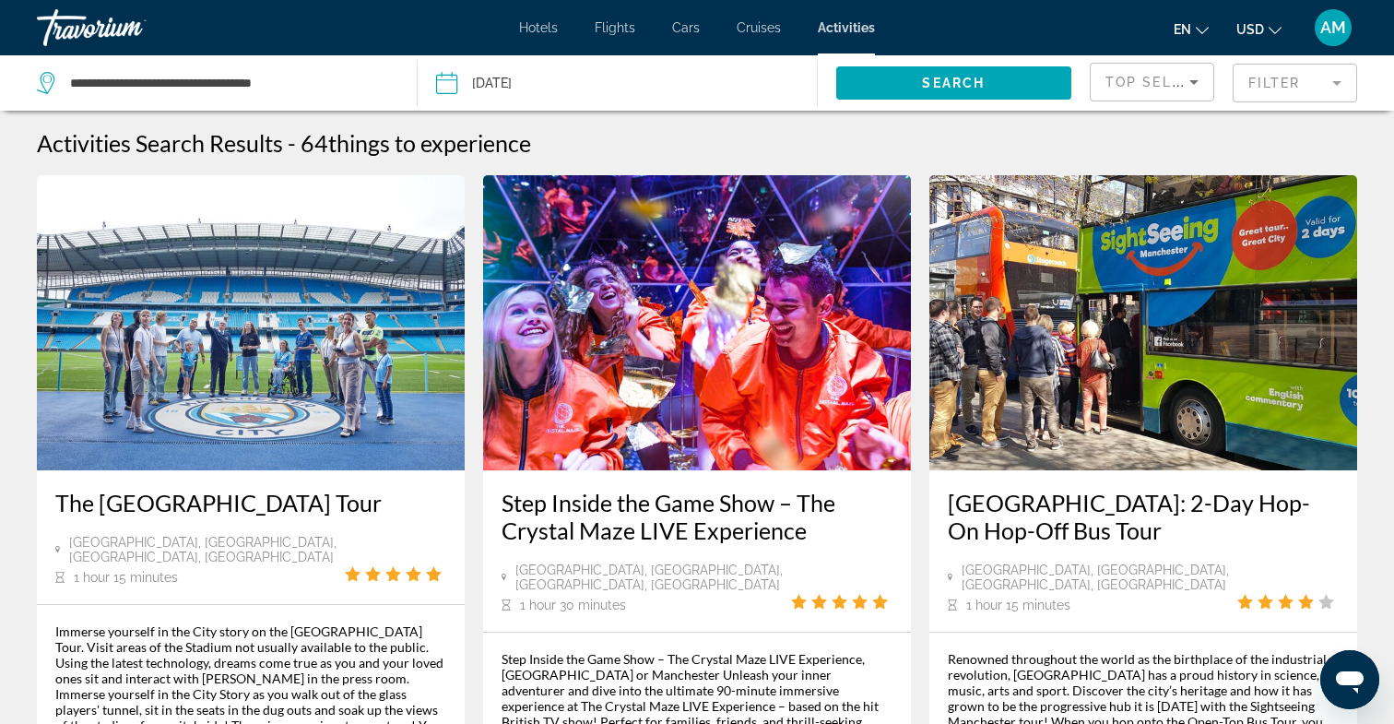
scroll to position [0, 0]
click at [542, 28] on span "Hotels" at bounding box center [538, 27] width 39 height 15
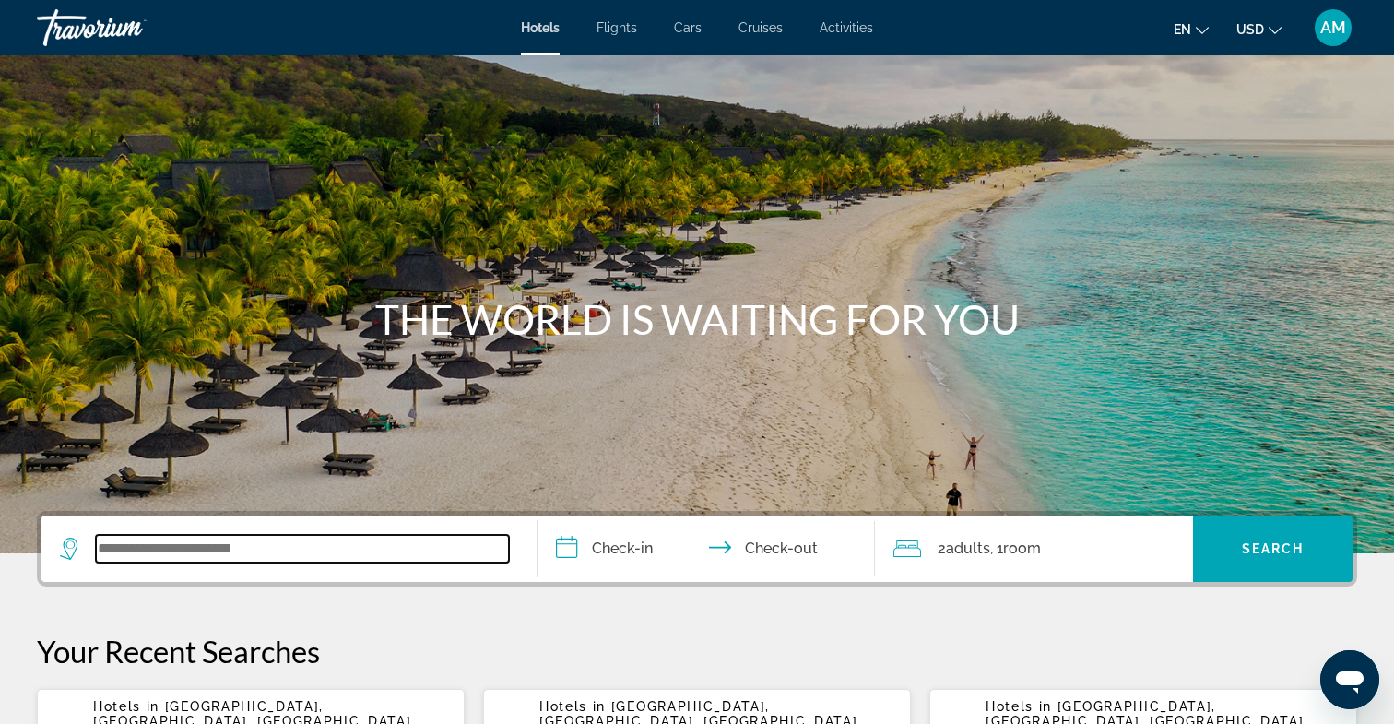
click at [210, 546] on input "Search widget" at bounding box center [302, 549] width 413 height 28
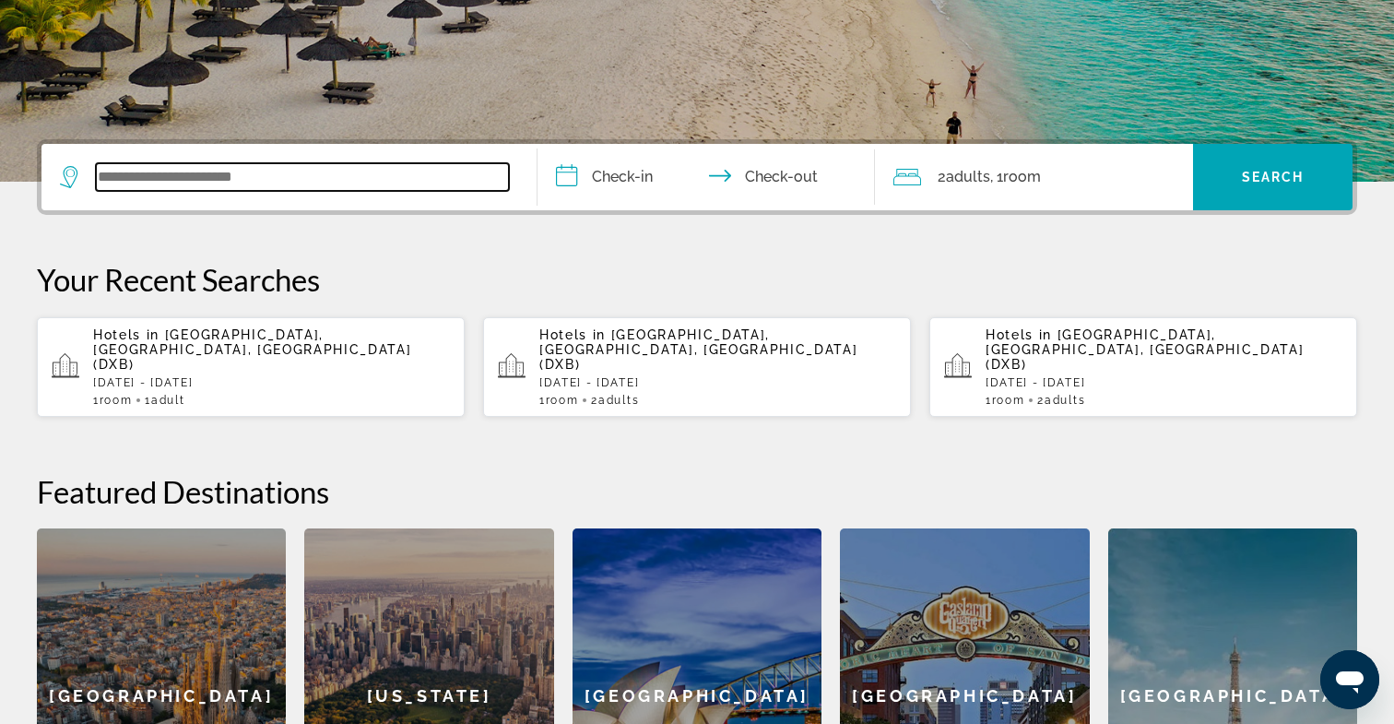
scroll to position [451, 0]
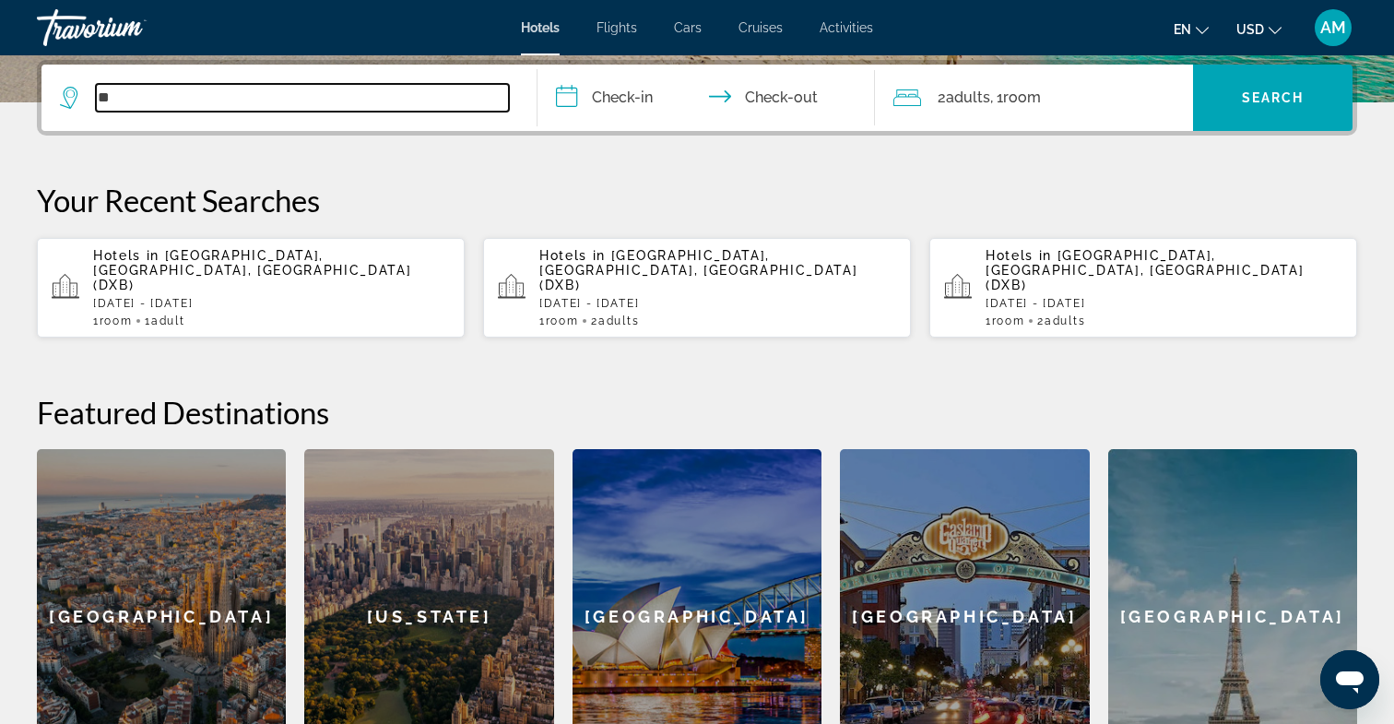
type input "*"
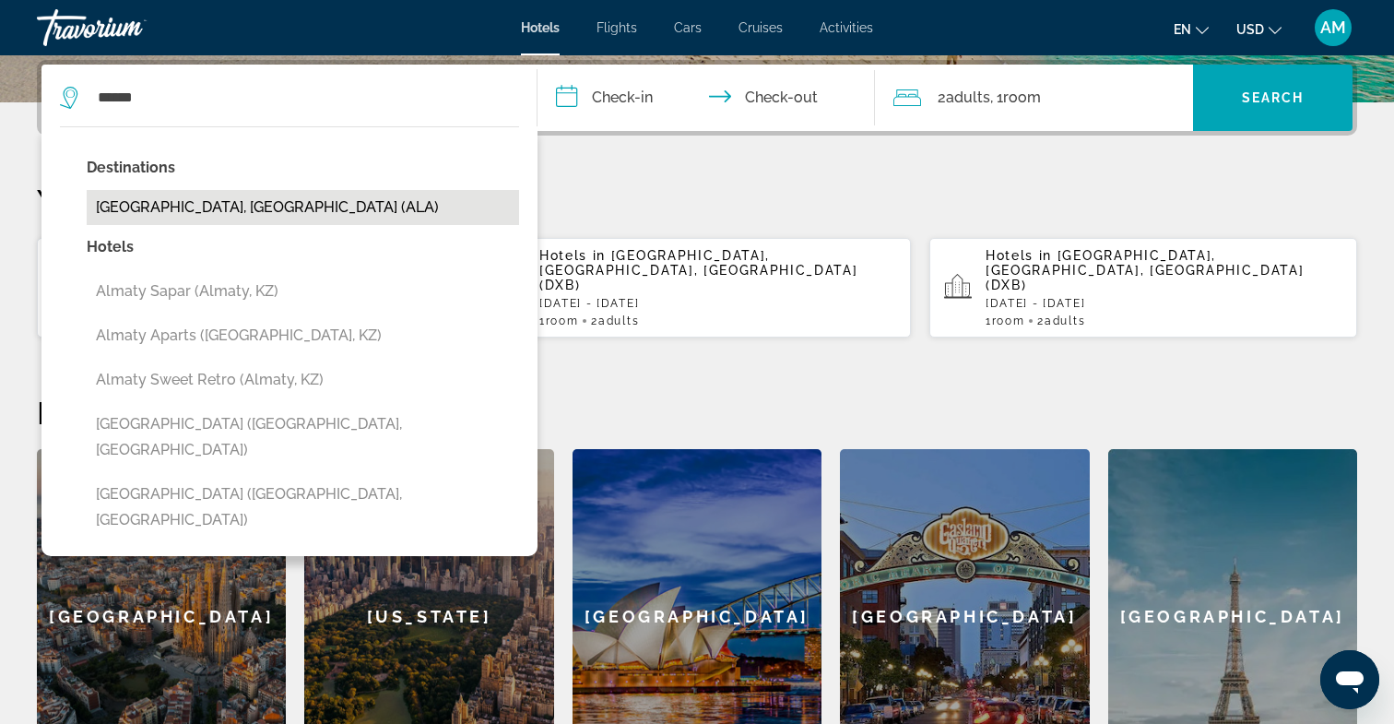
drag, startPoint x: 210, startPoint y: 546, endPoint x: 225, endPoint y: 210, distance: 336.0
click at [225, 210] on button "[GEOGRAPHIC_DATA], [GEOGRAPHIC_DATA] (ALA)" at bounding box center [303, 207] width 432 height 35
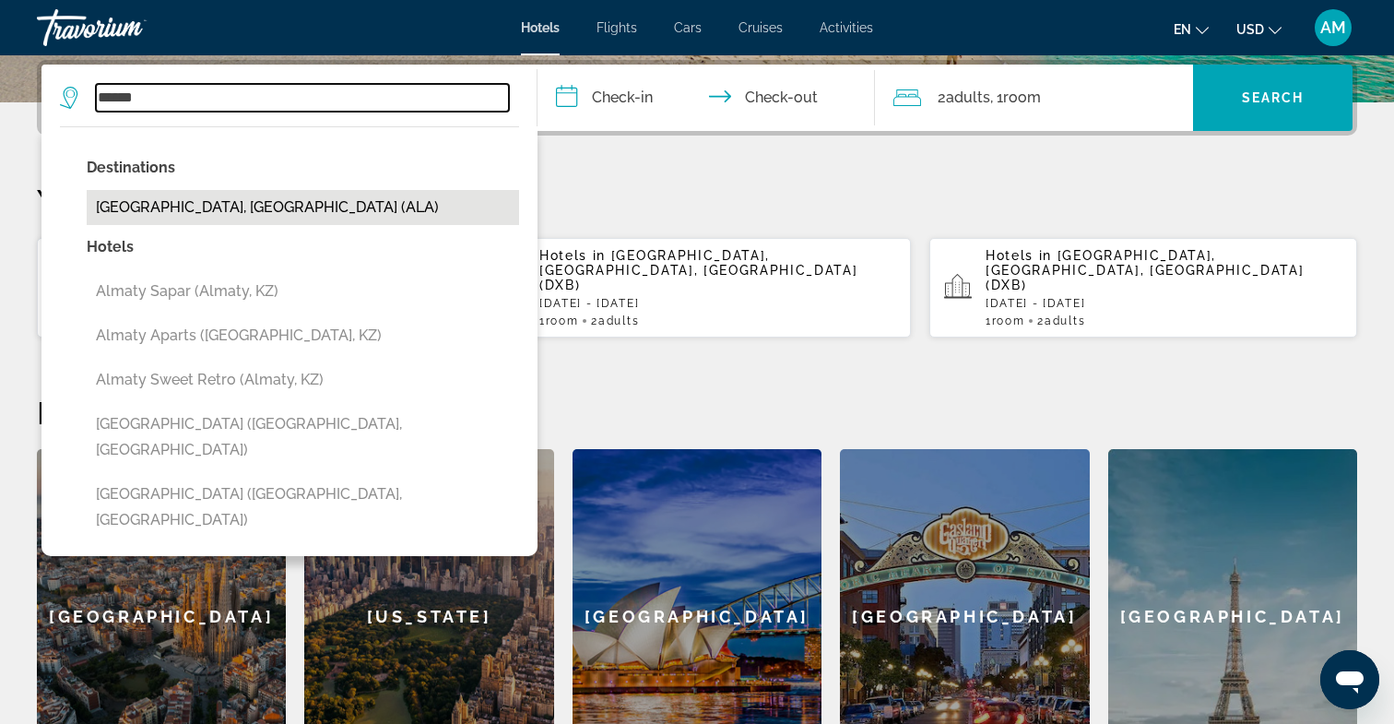
type input "**********"
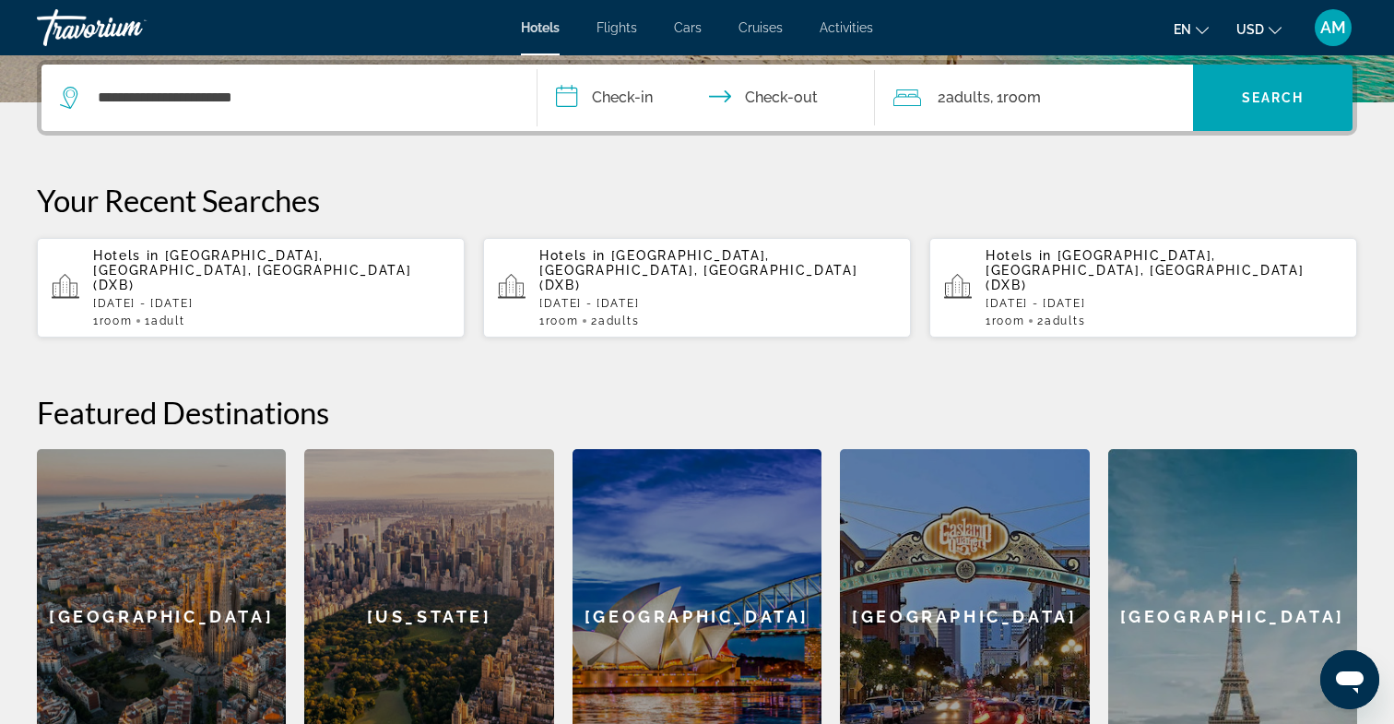
click at [623, 106] on input "**********" at bounding box center [710, 101] width 345 height 72
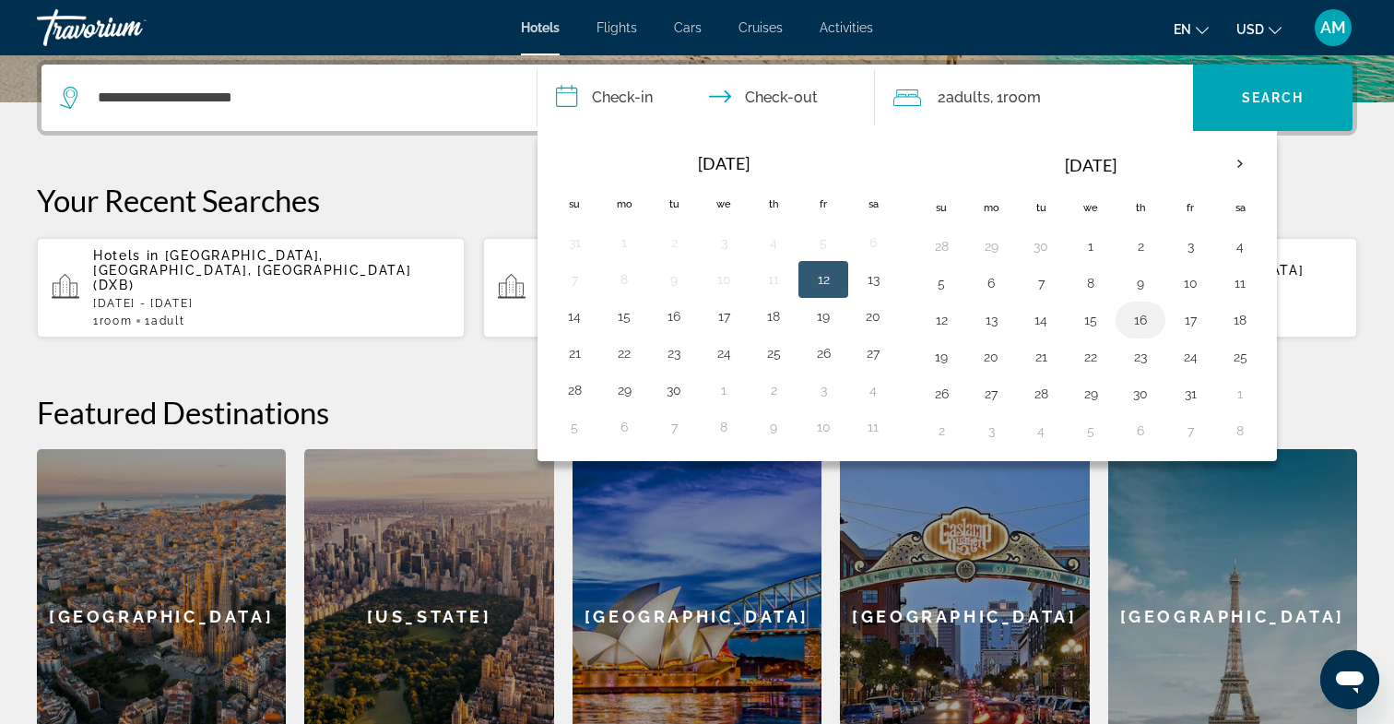
click at [1144, 325] on button "16" at bounding box center [1141, 320] width 30 height 26
click at [945, 368] on button "19" at bounding box center [942, 357] width 30 height 26
type input "**********"
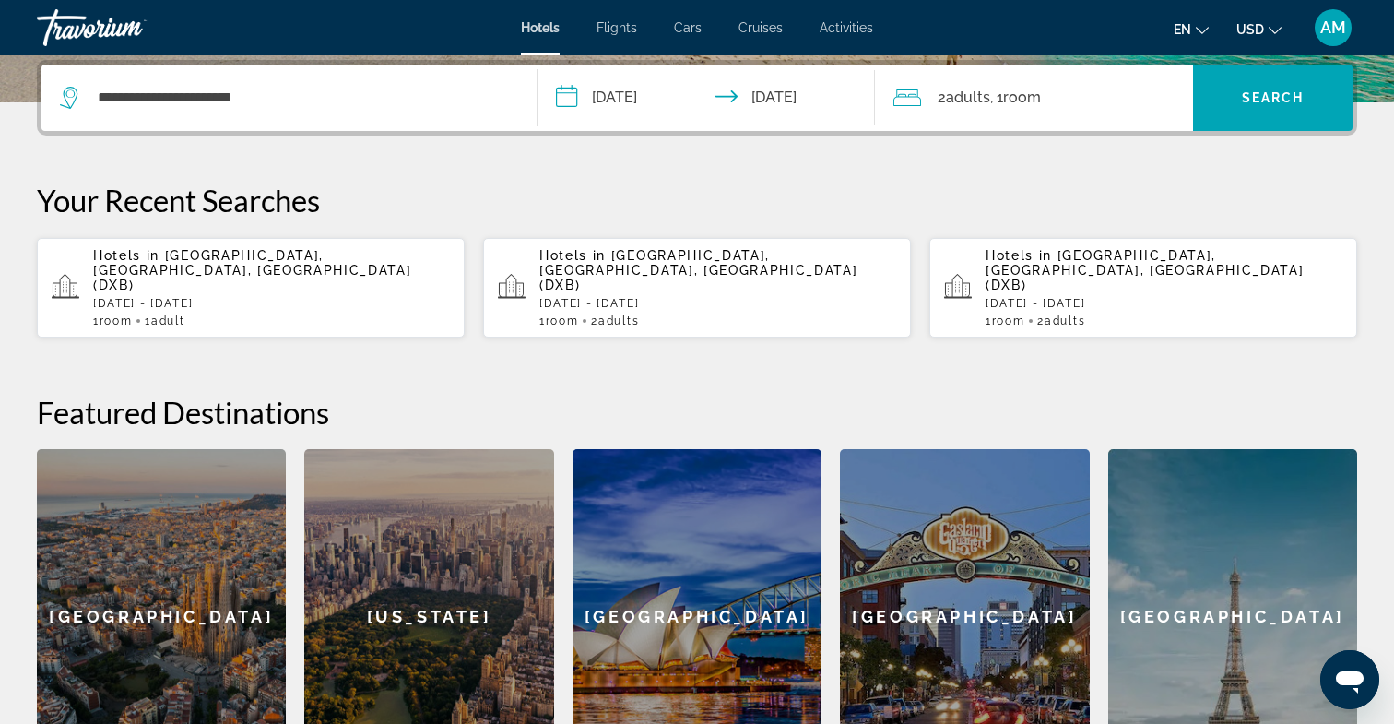
click at [967, 99] on span "Adults" at bounding box center [968, 98] width 44 height 18
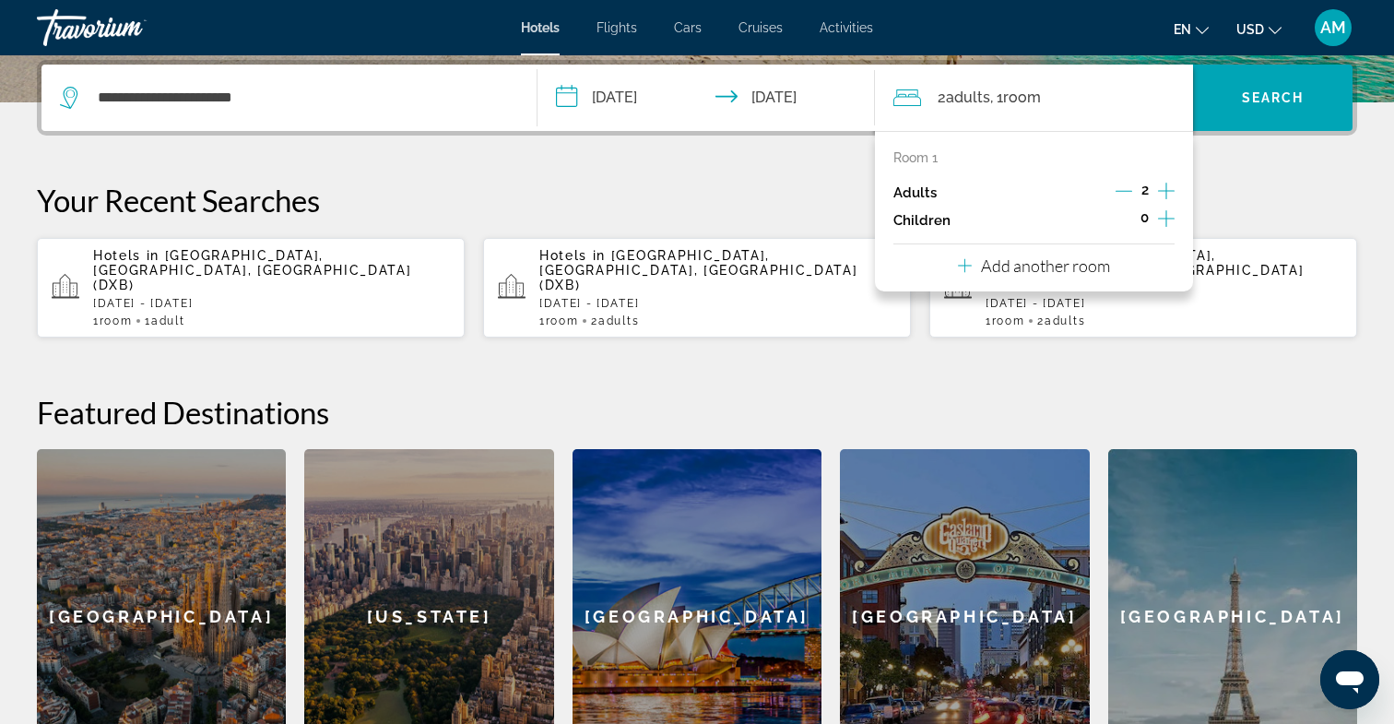
click at [1120, 192] on icon "Decrement adults" at bounding box center [1124, 191] width 17 height 1
click at [1282, 170] on div "**********" at bounding box center [697, 422] width 1394 height 725
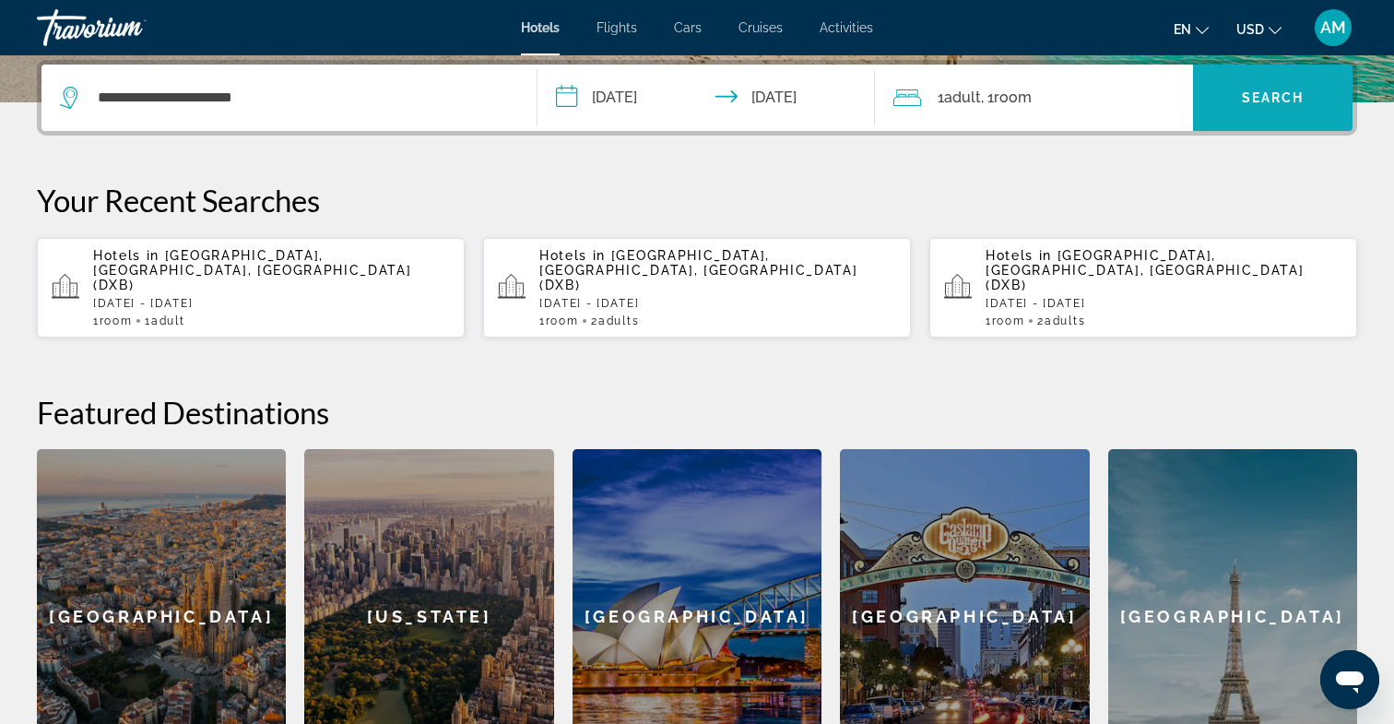
click at [1284, 92] on span "Search" at bounding box center [1273, 97] width 63 height 15
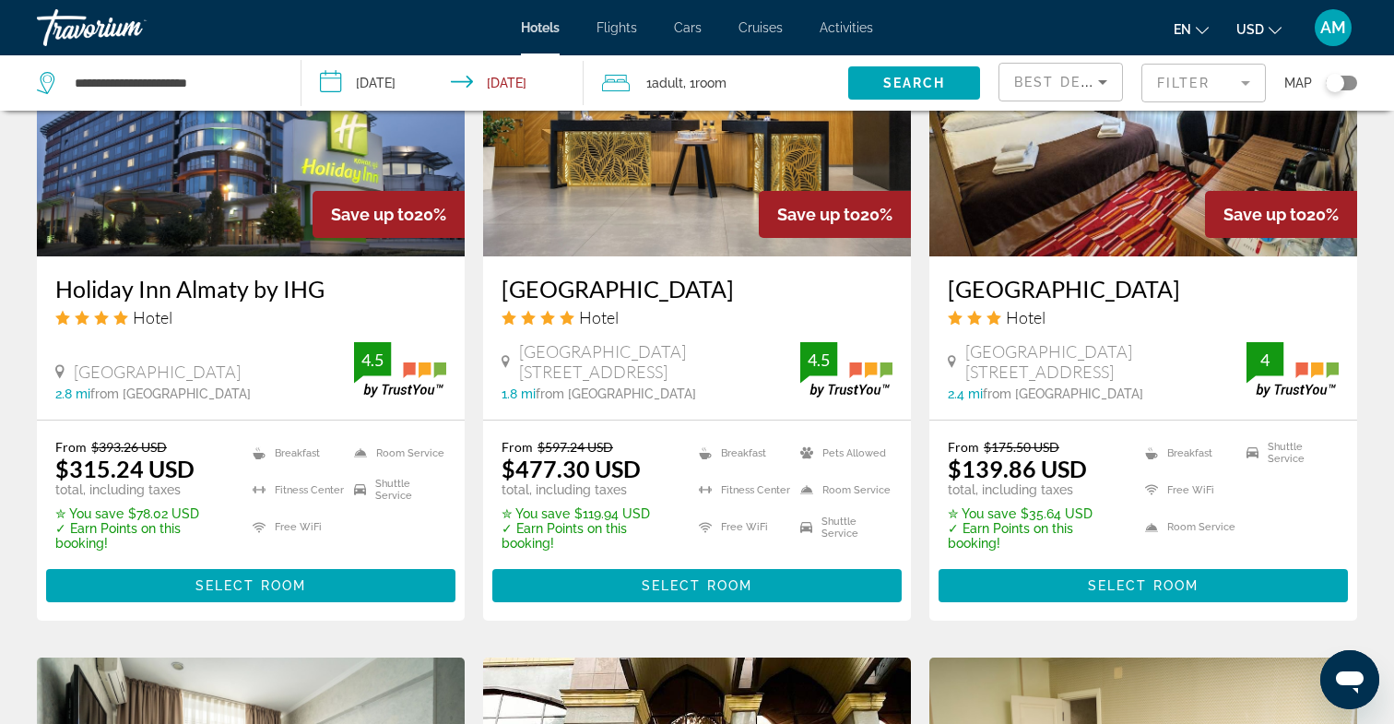
scroll to position [1594, 0]
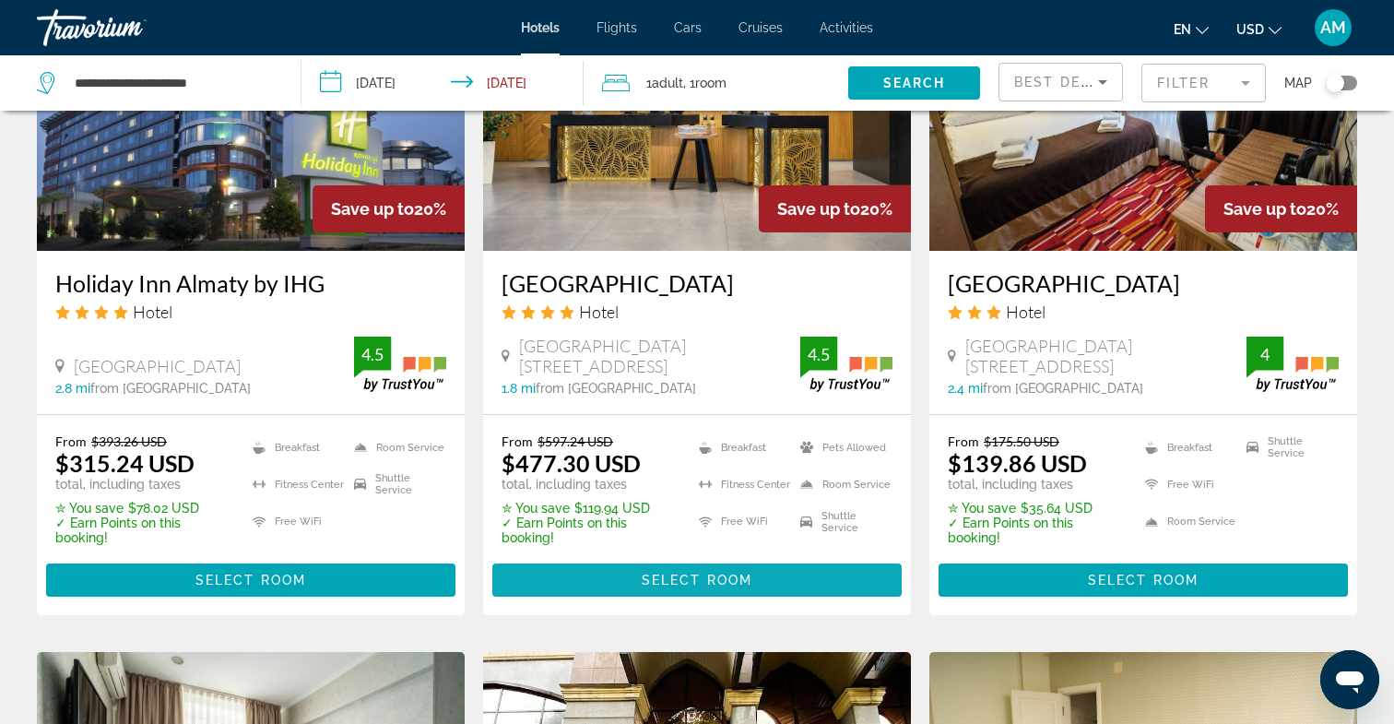
click at [689, 587] on span "Select Room" at bounding box center [697, 580] width 111 height 15
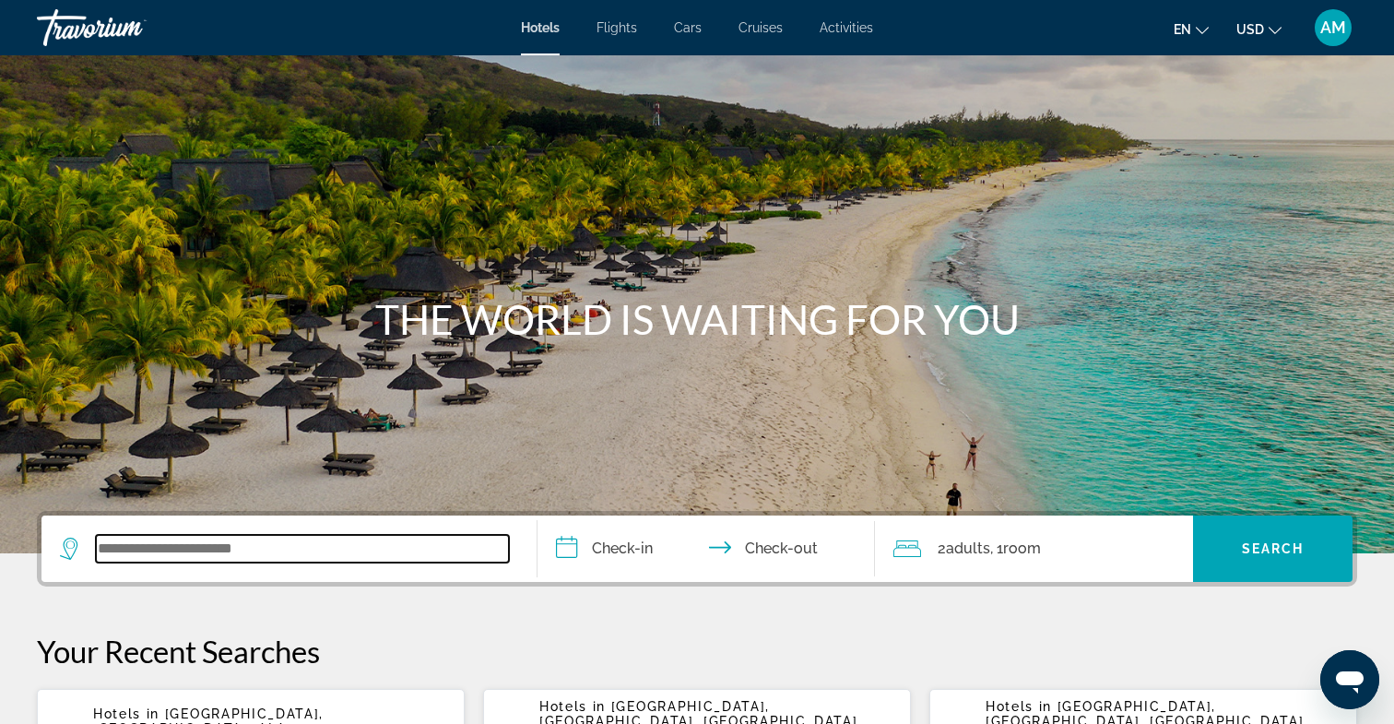
click at [177, 544] on input "Search widget" at bounding box center [302, 549] width 413 height 28
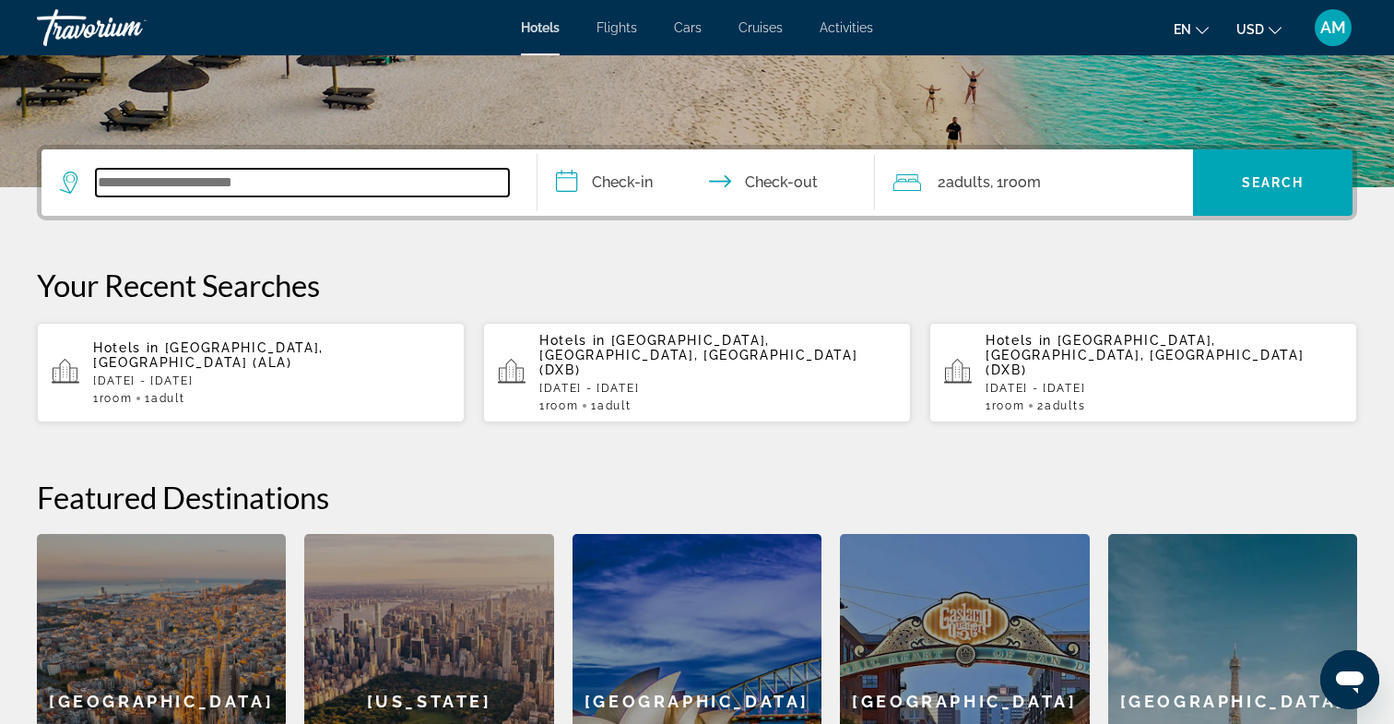
scroll to position [451, 0]
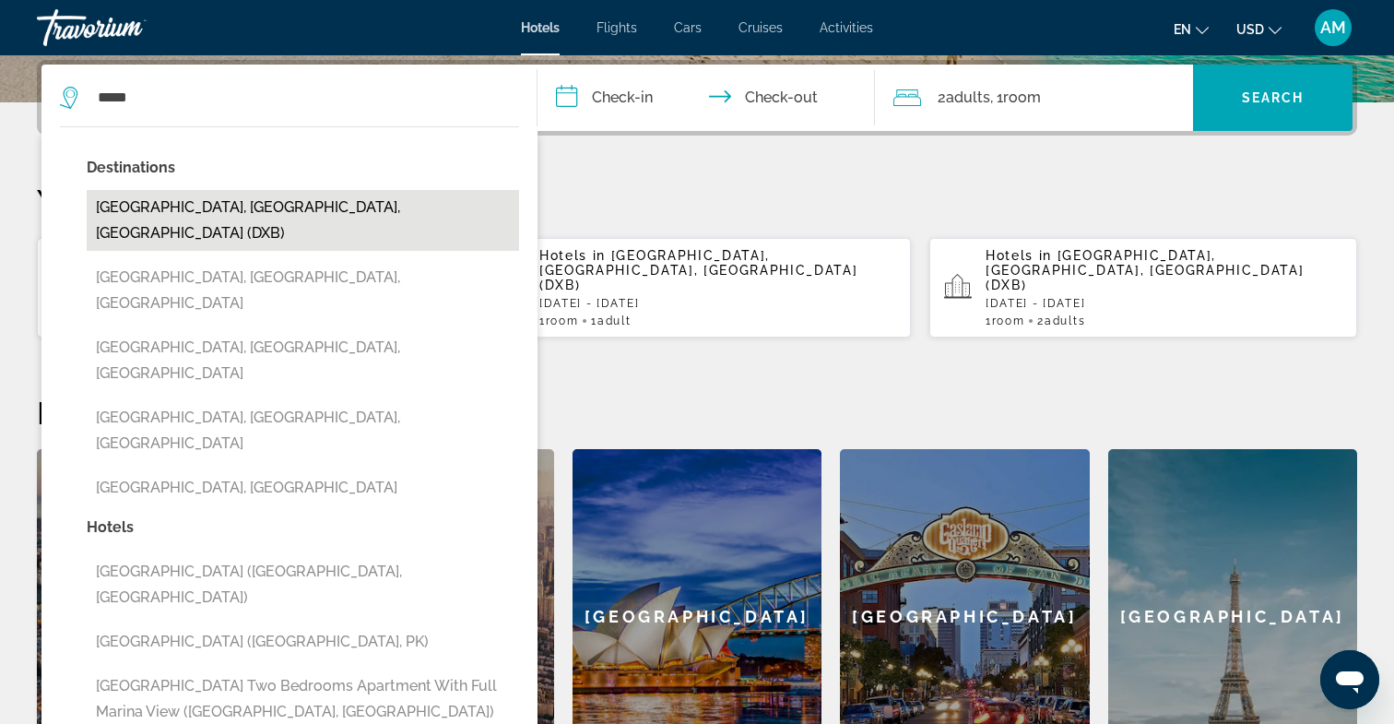
drag, startPoint x: 177, startPoint y: 544, endPoint x: 240, endPoint y: 207, distance: 342.4
click at [240, 207] on button "[GEOGRAPHIC_DATA], [GEOGRAPHIC_DATA], [GEOGRAPHIC_DATA] (DXB)" at bounding box center [303, 220] width 432 height 61
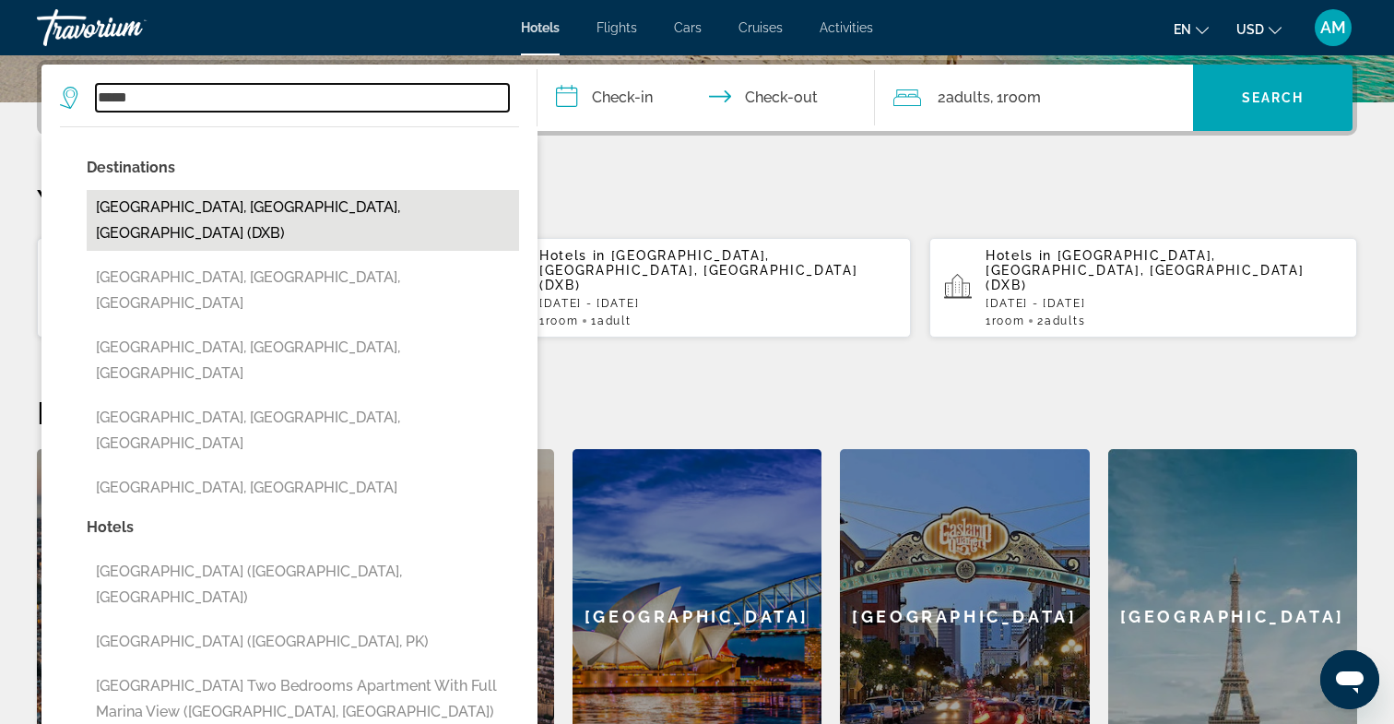
type input "**********"
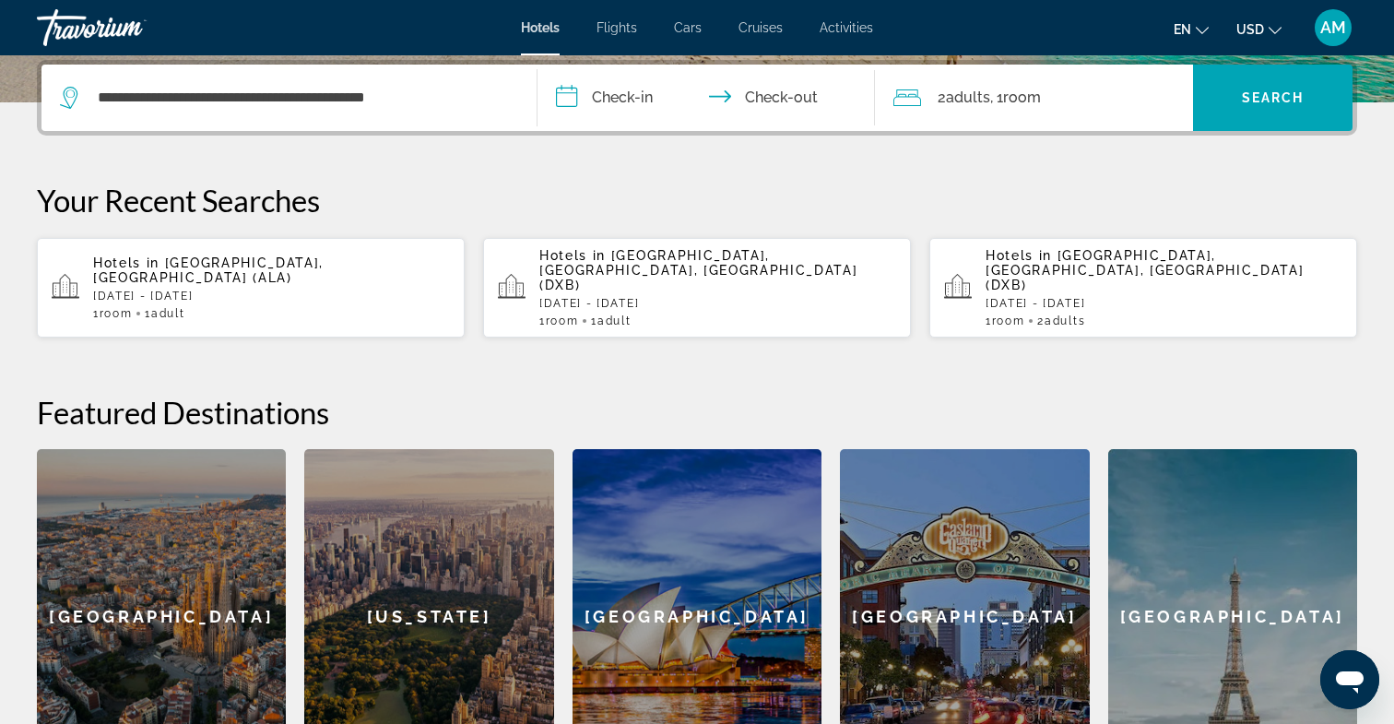
click at [637, 95] on input "**********" at bounding box center [710, 101] width 345 height 72
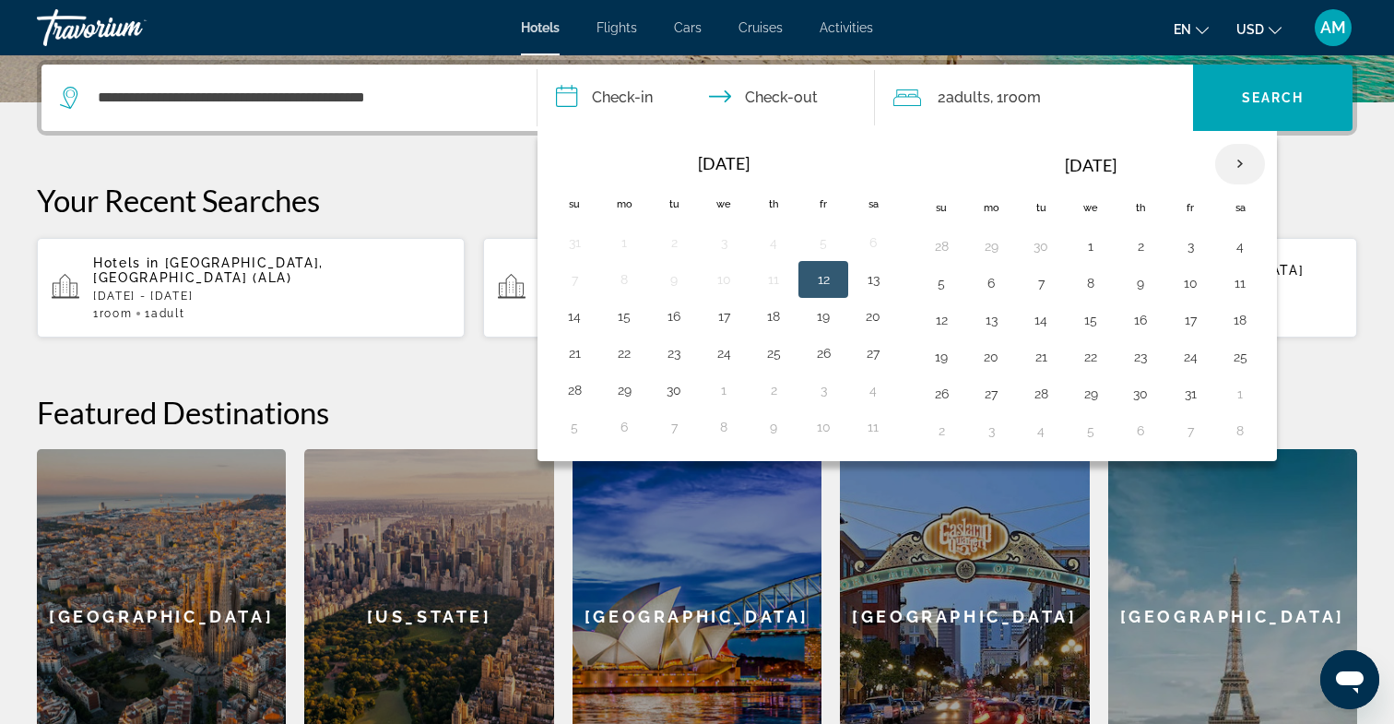
click at [1245, 170] on th "Next month" at bounding box center [1240, 164] width 50 height 41
click at [945, 434] on button "30" at bounding box center [942, 431] width 30 height 26
click at [1254, 162] on th "Next month" at bounding box center [1240, 164] width 50 height 41
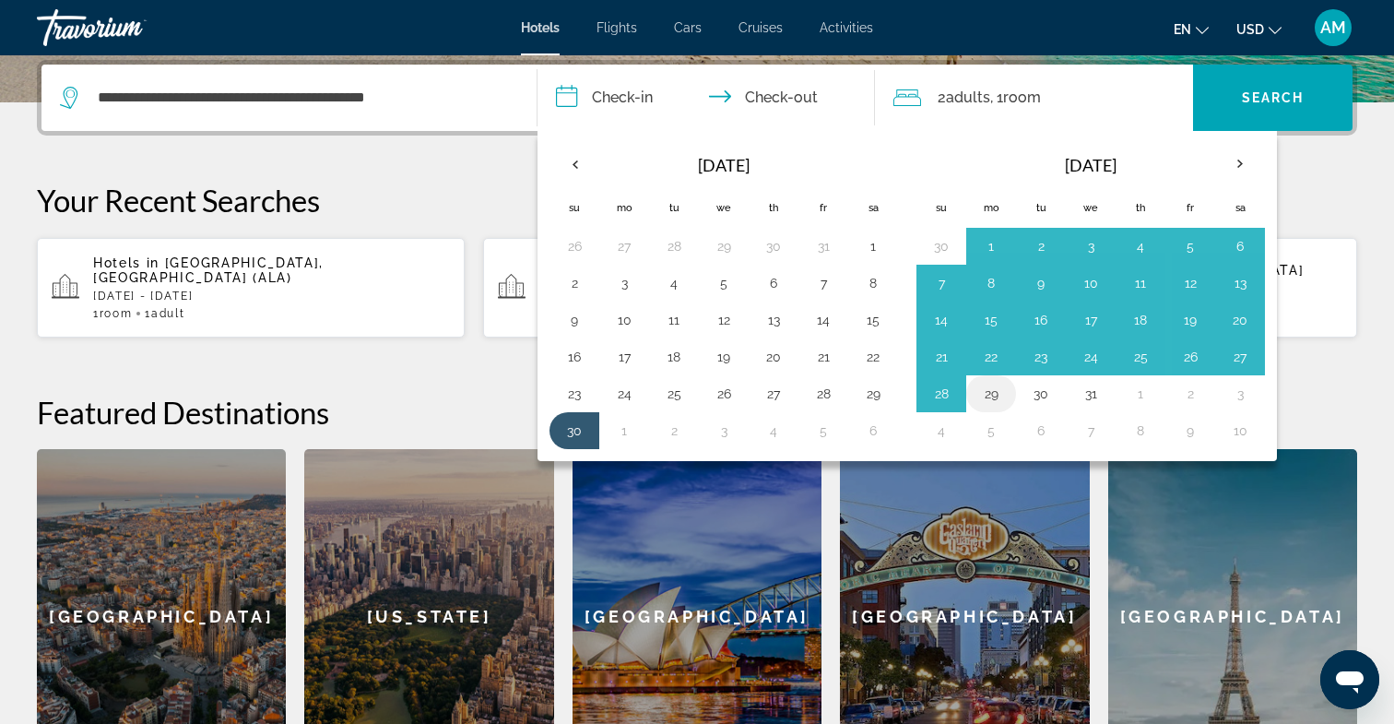
click at [994, 400] on button "29" at bounding box center [992, 394] width 30 height 26
type input "**********"
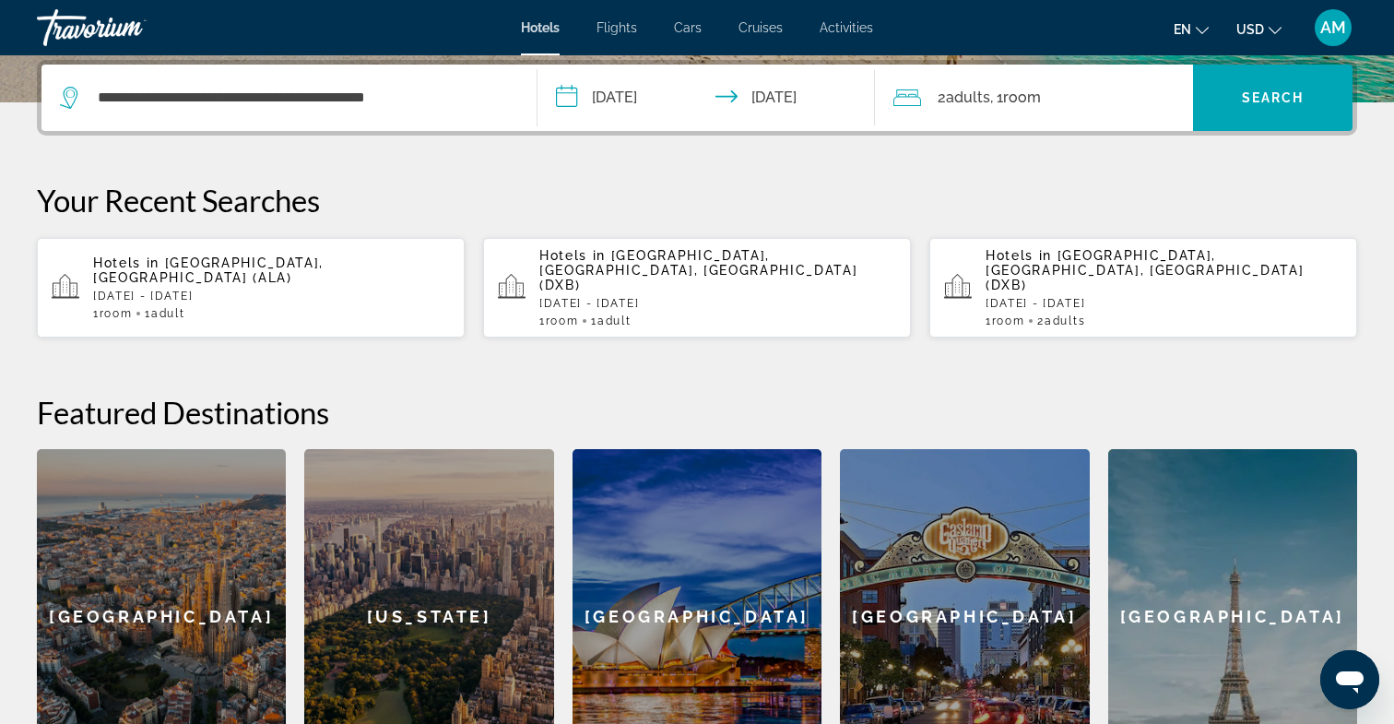
click at [979, 101] on span "Adults" at bounding box center [968, 98] width 44 height 18
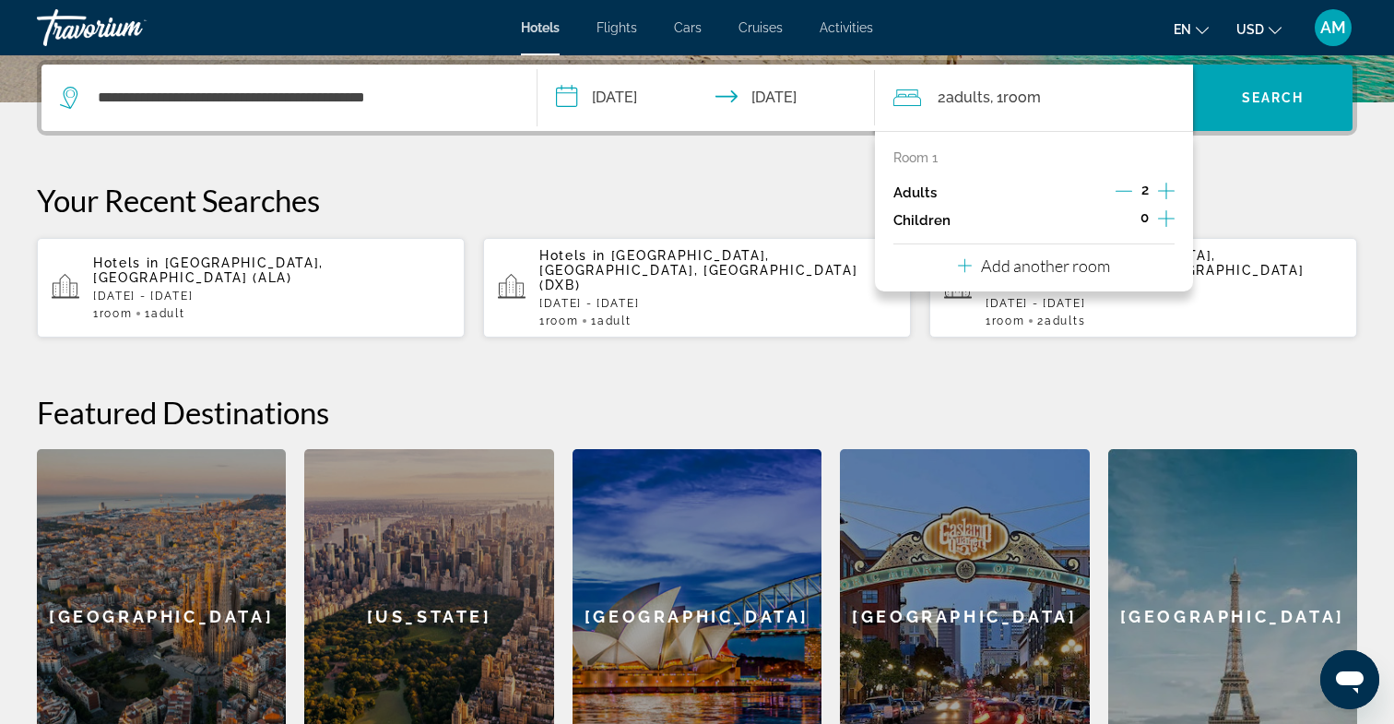
click at [1131, 197] on icon "Decrement adults" at bounding box center [1124, 191] width 17 height 17
click at [1250, 196] on p "Your Recent Searches" at bounding box center [697, 200] width 1321 height 37
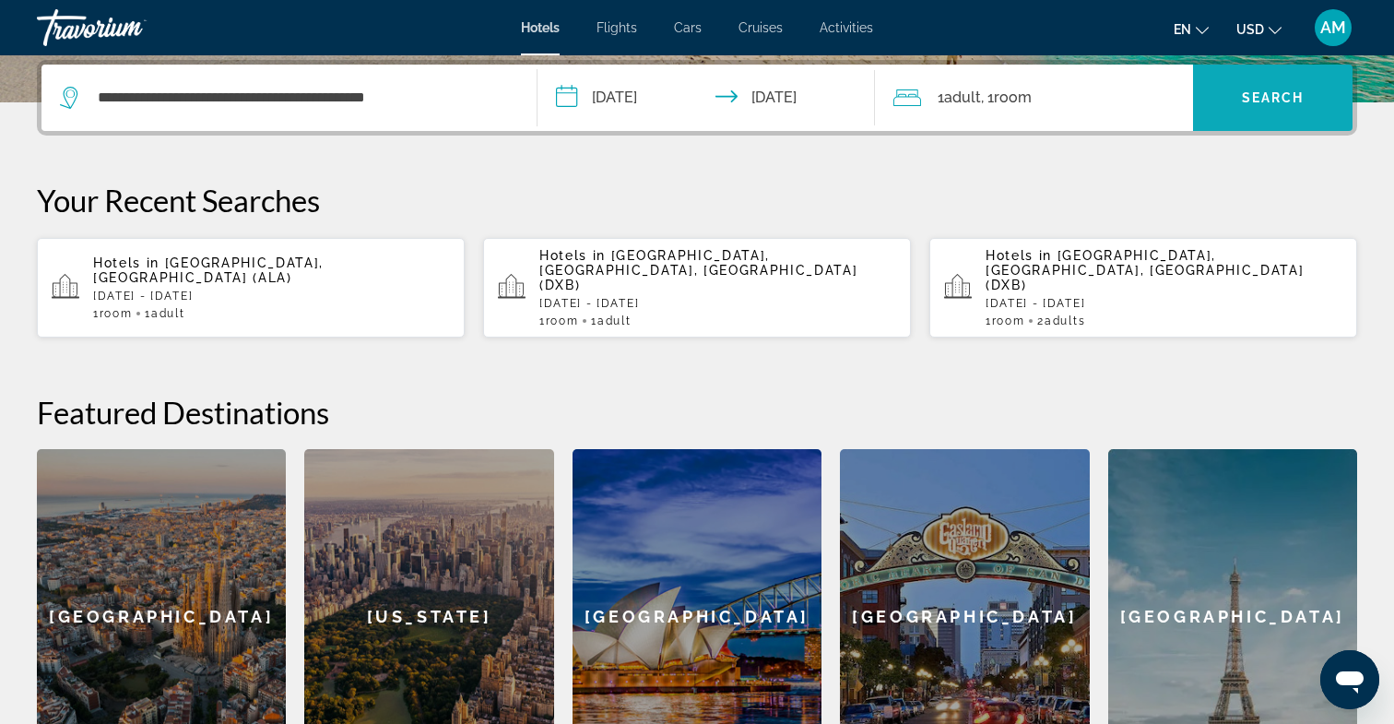
click at [1274, 94] on span "Search" at bounding box center [1273, 97] width 63 height 15
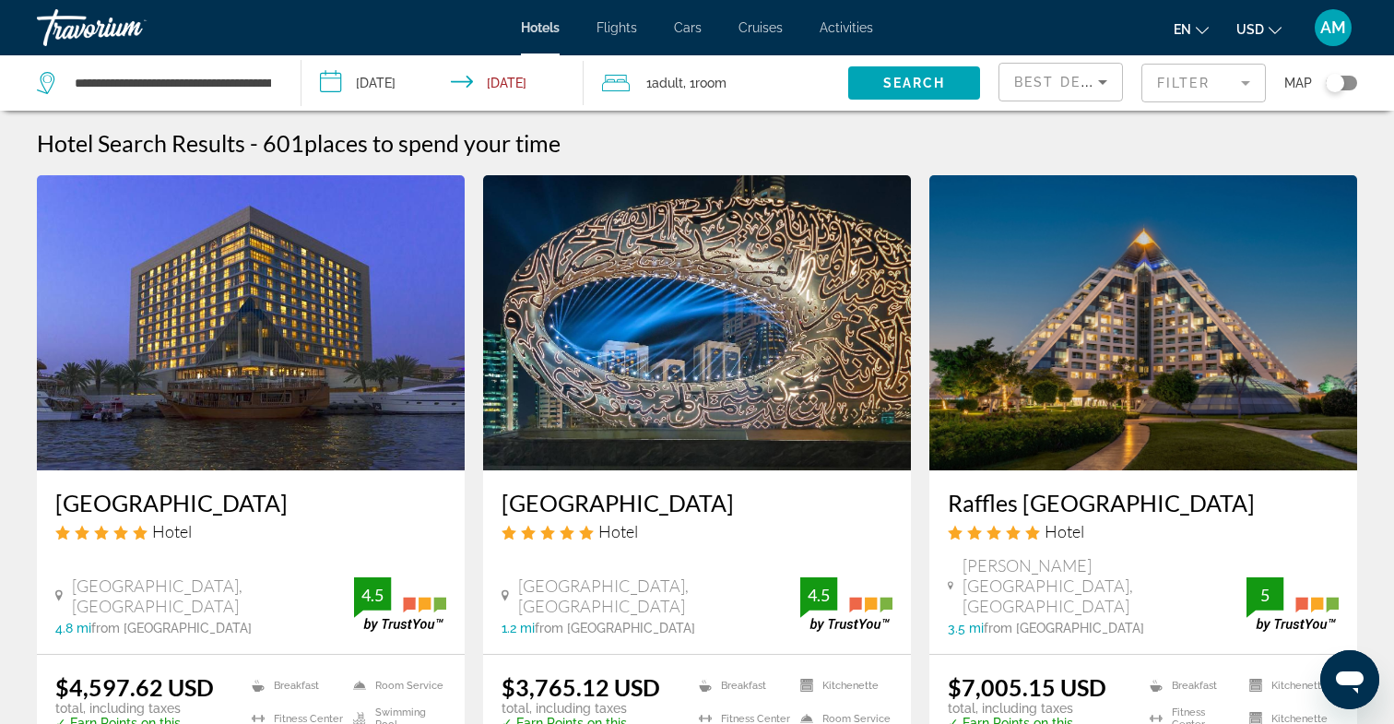
click at [1204, 89] on mat-form-field "Filter" at bounding box center [1204, 83] width 124 height 39
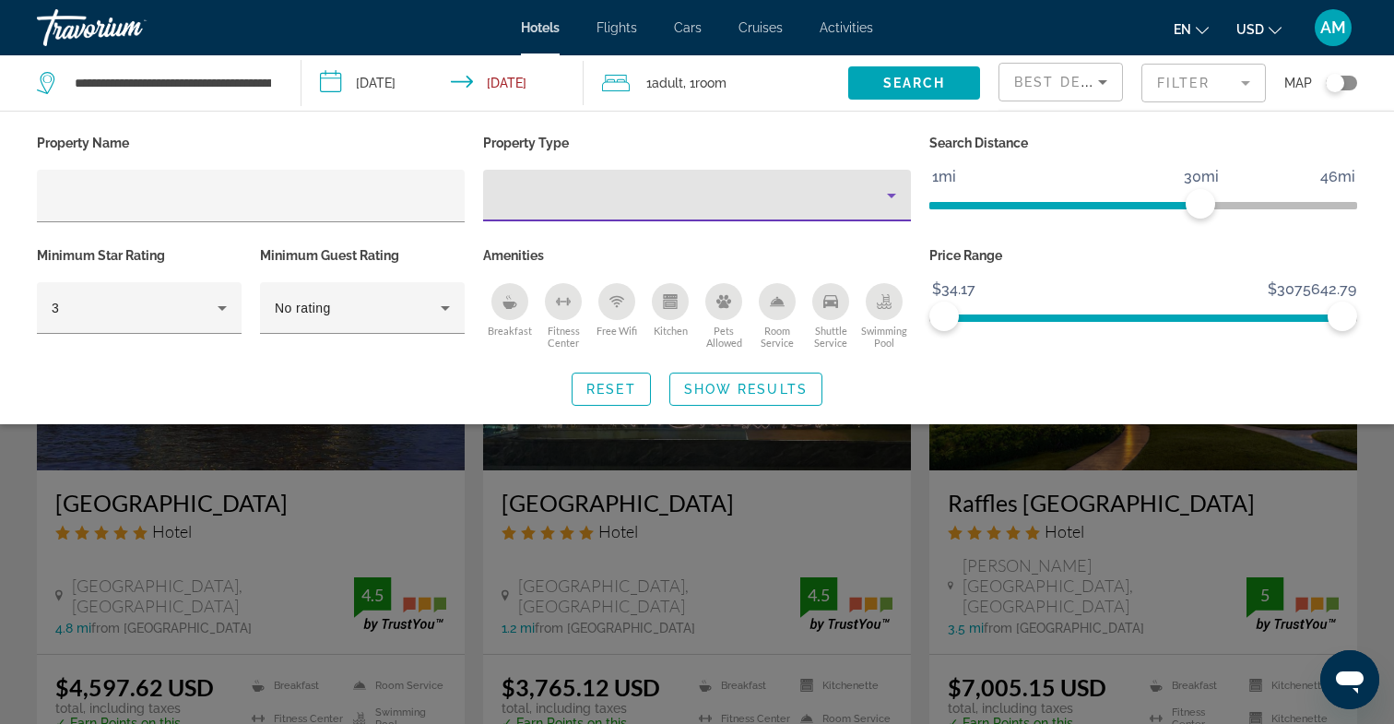
click at [671, 197] on div "Property type" at bounding box center [692, 195] width 389 height 22
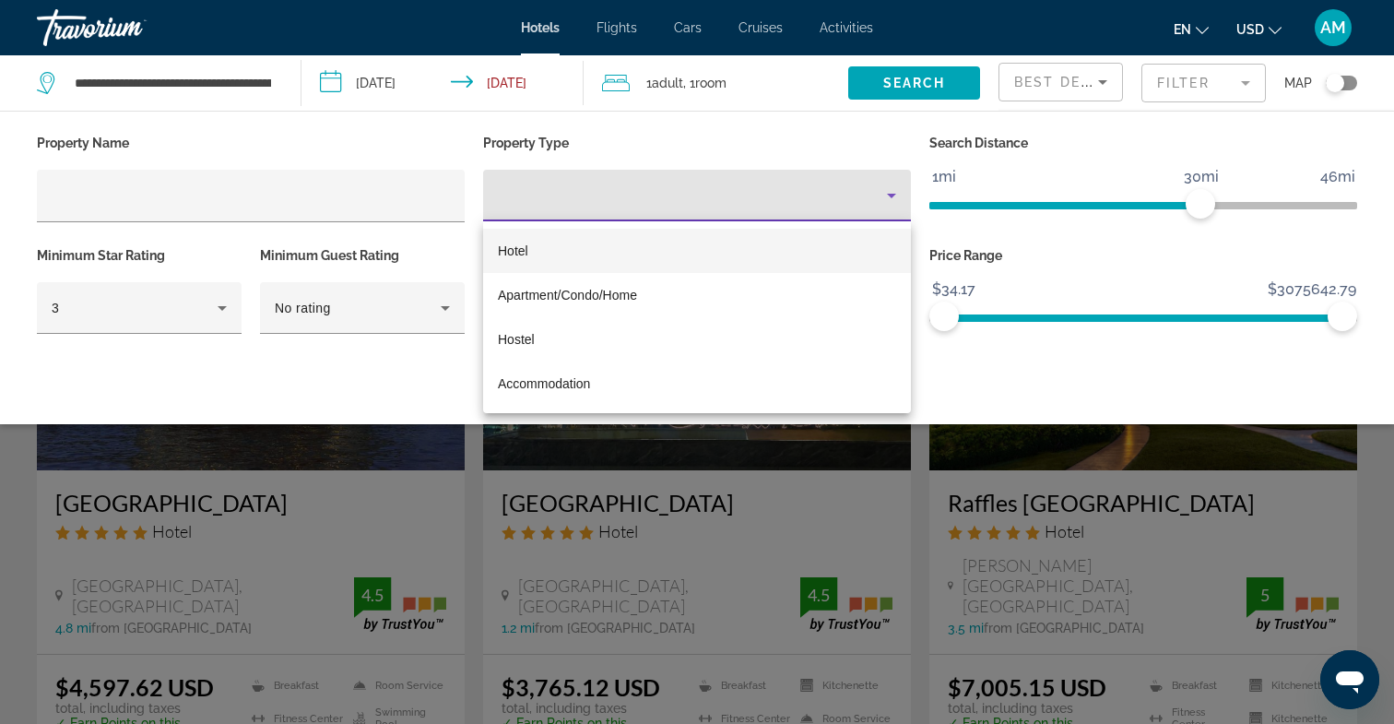
click at [647, 185] on div at bounding box center [697, 362] width 1394 height 724
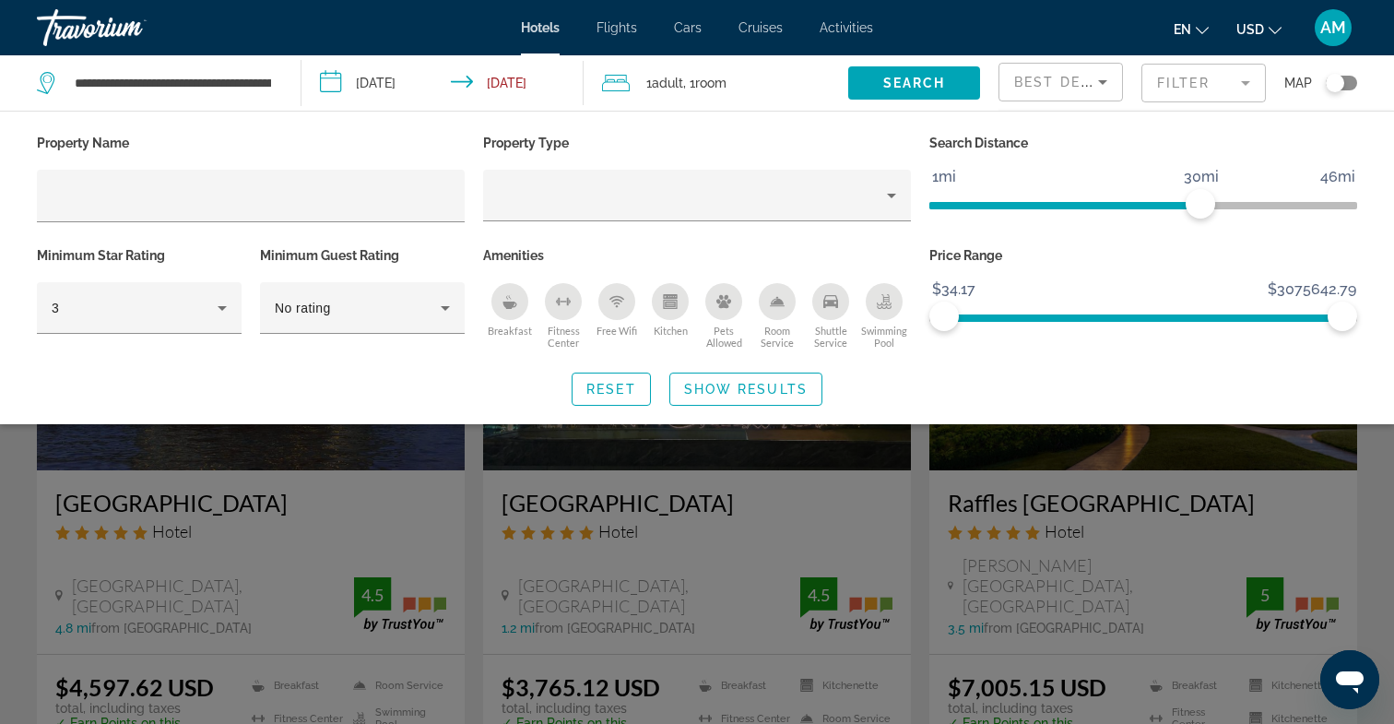
click at [672, 307] on icon "Kitchen" at bounding box center [670, 305] width 10 height 6
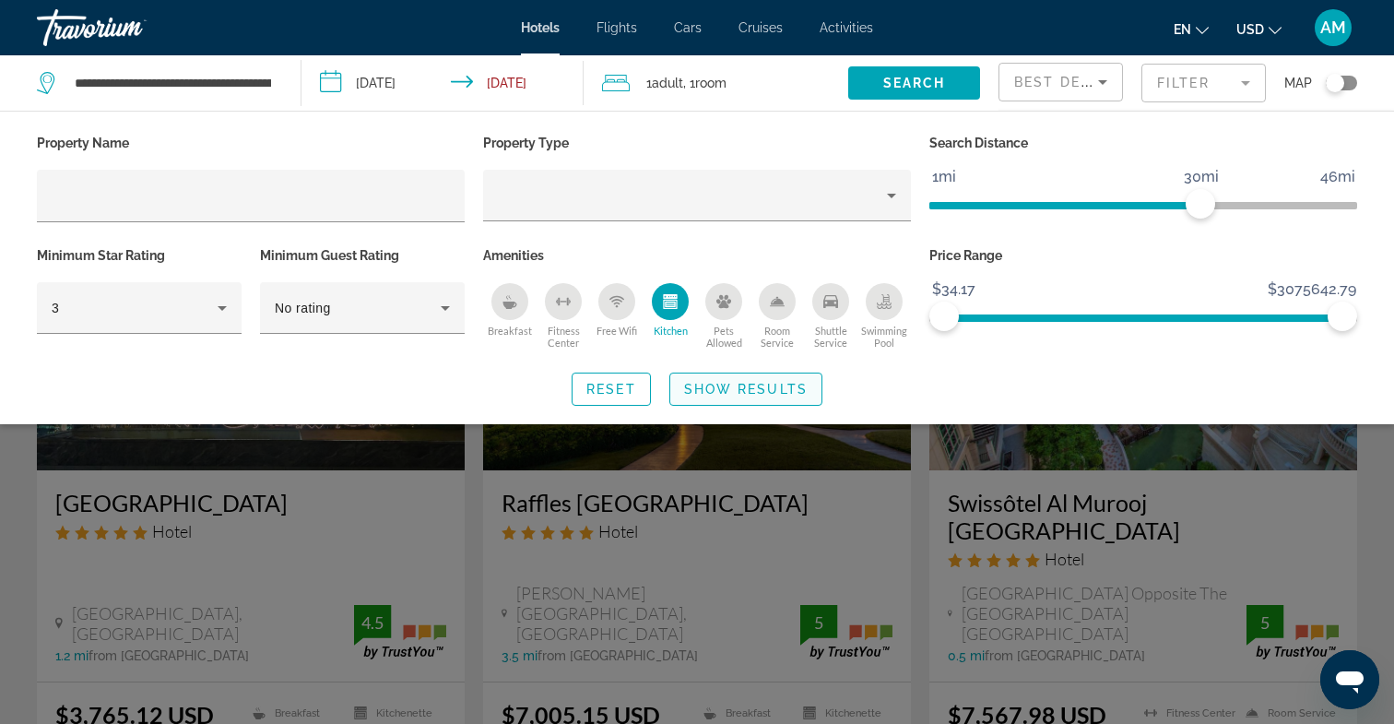
click at [752, 397] on span "Show Results" at bounding box center [746, 389] width 124 height 15
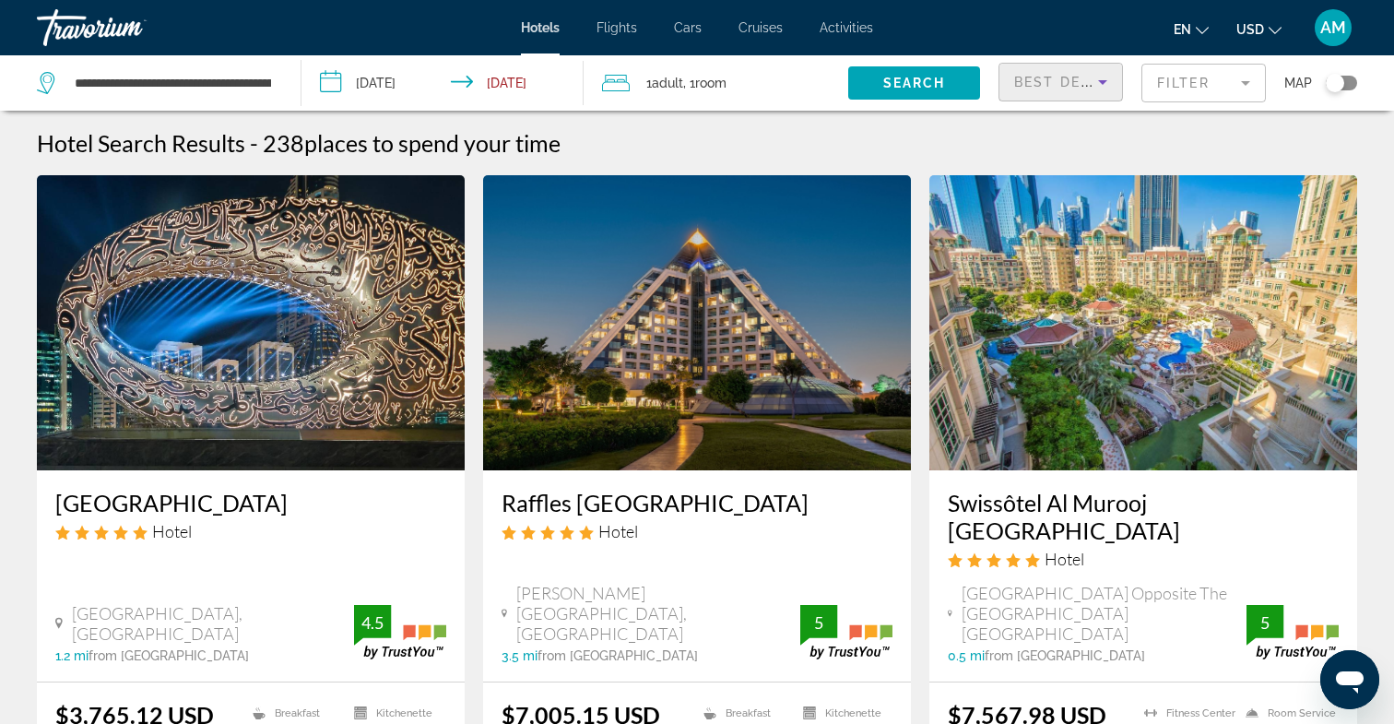
click at [1051, 89] on span "Best Deals" at bounding box center [1062, 82] width 96 height 15
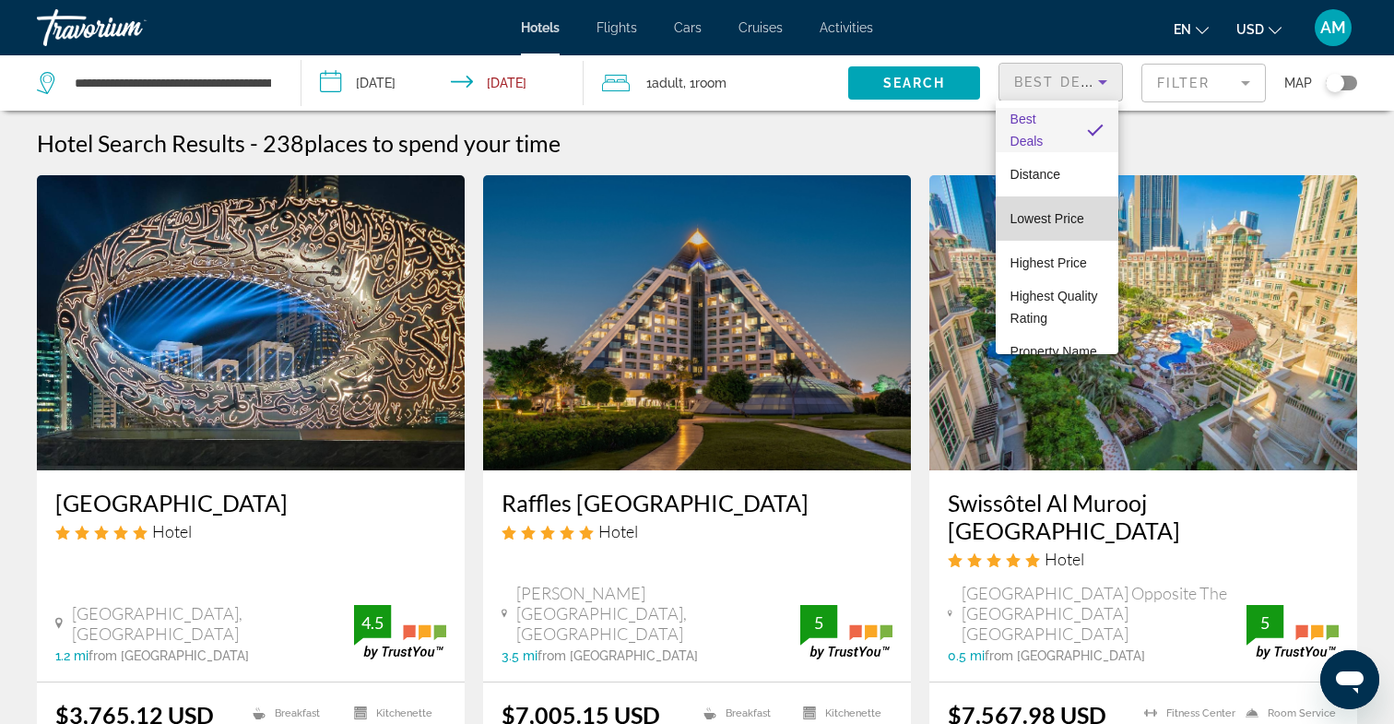
click at [1056, 219] on span "Lowest Price" at bounding box center [1048, 218] width 74 height 15
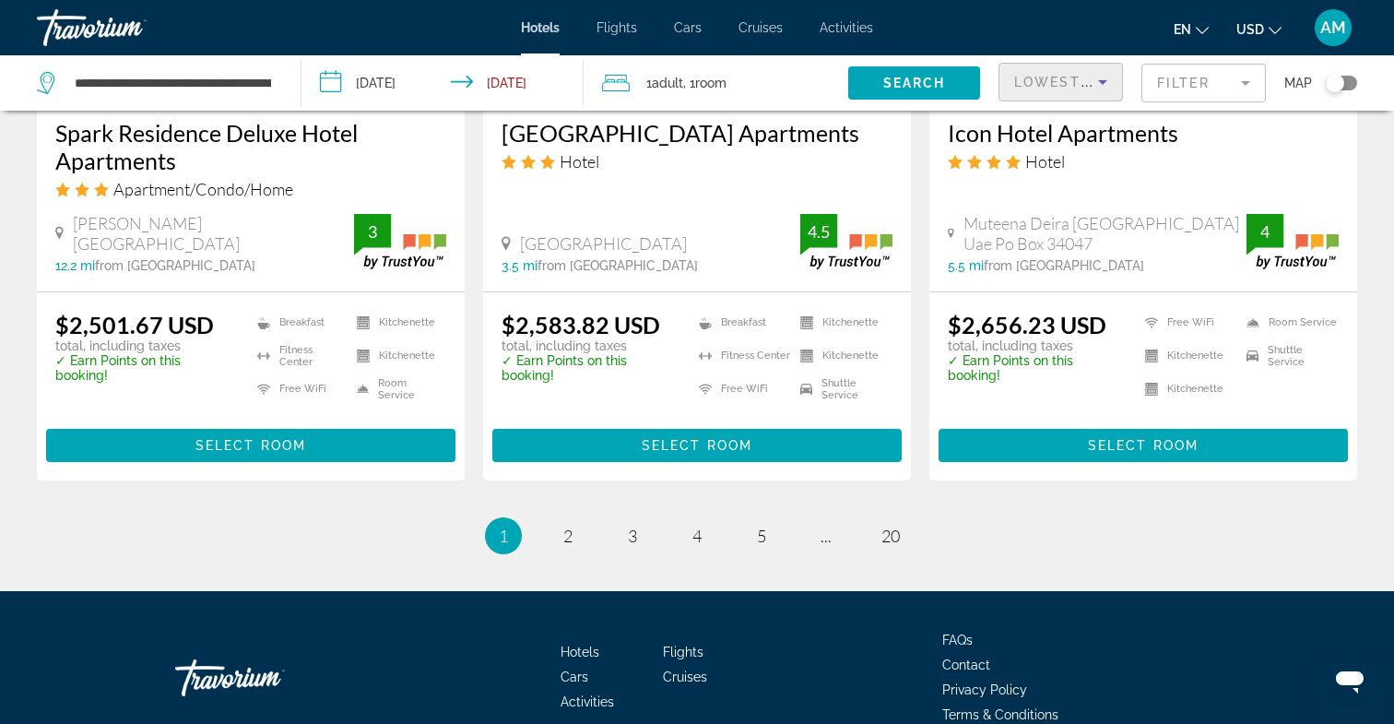
scroll to position [2535, 0]
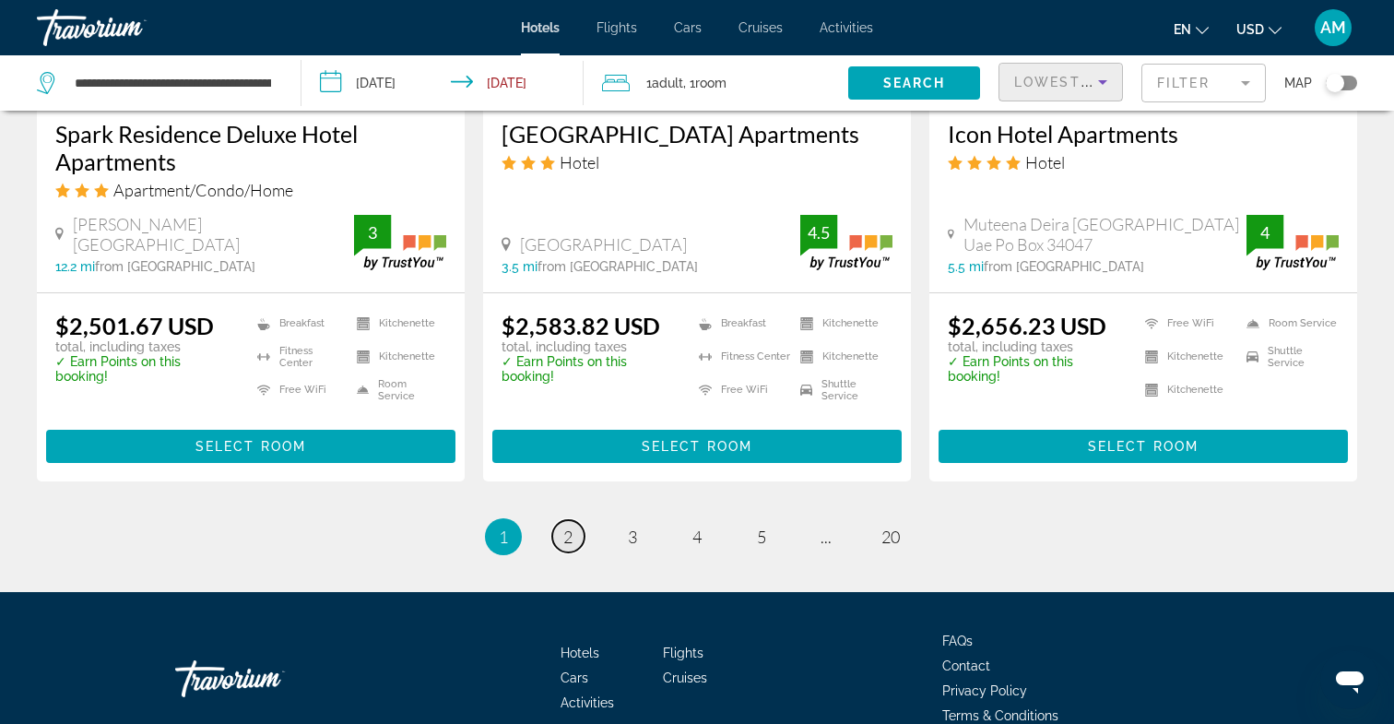
click at [571, 527] on span "2" at bounding box center [567, 537] width 9 height 20
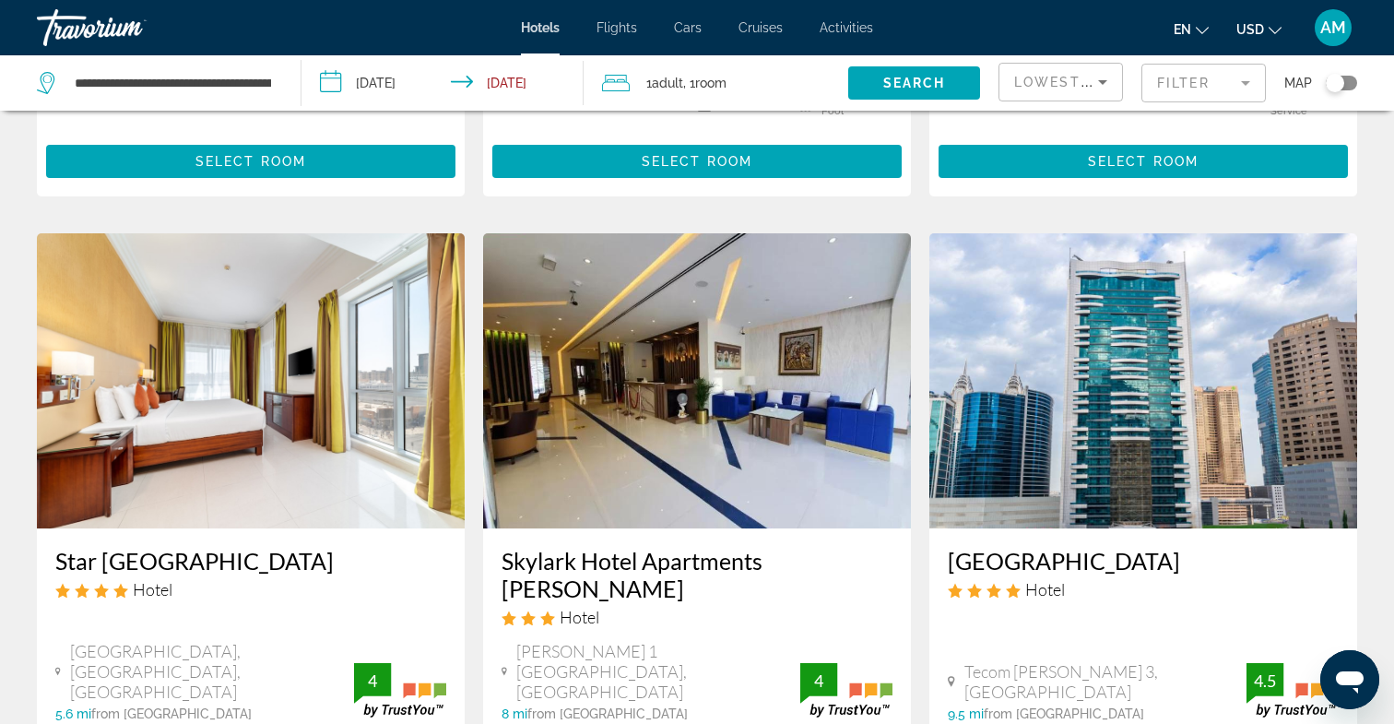
scroll to position [650, 0]
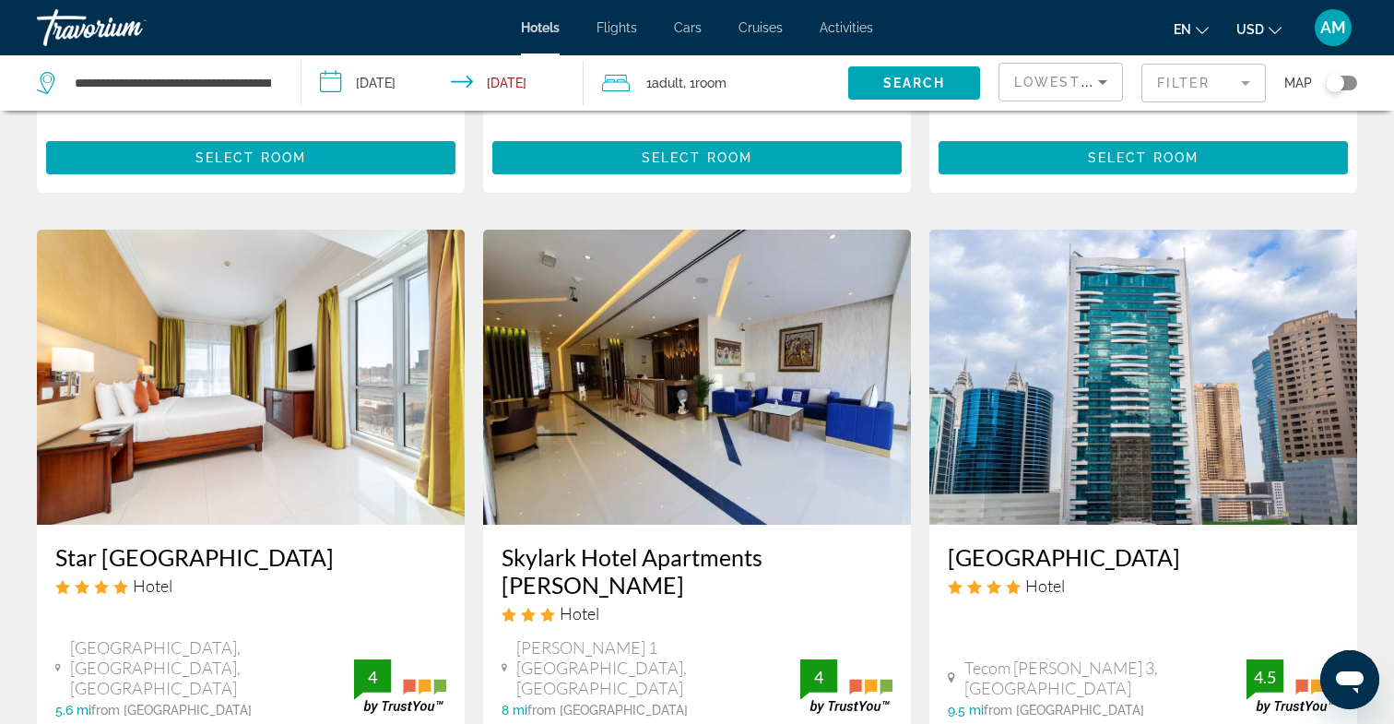
click at [1340, 85] on div "Toggle map" at bounding box center [1335, 83] width 18 height 18
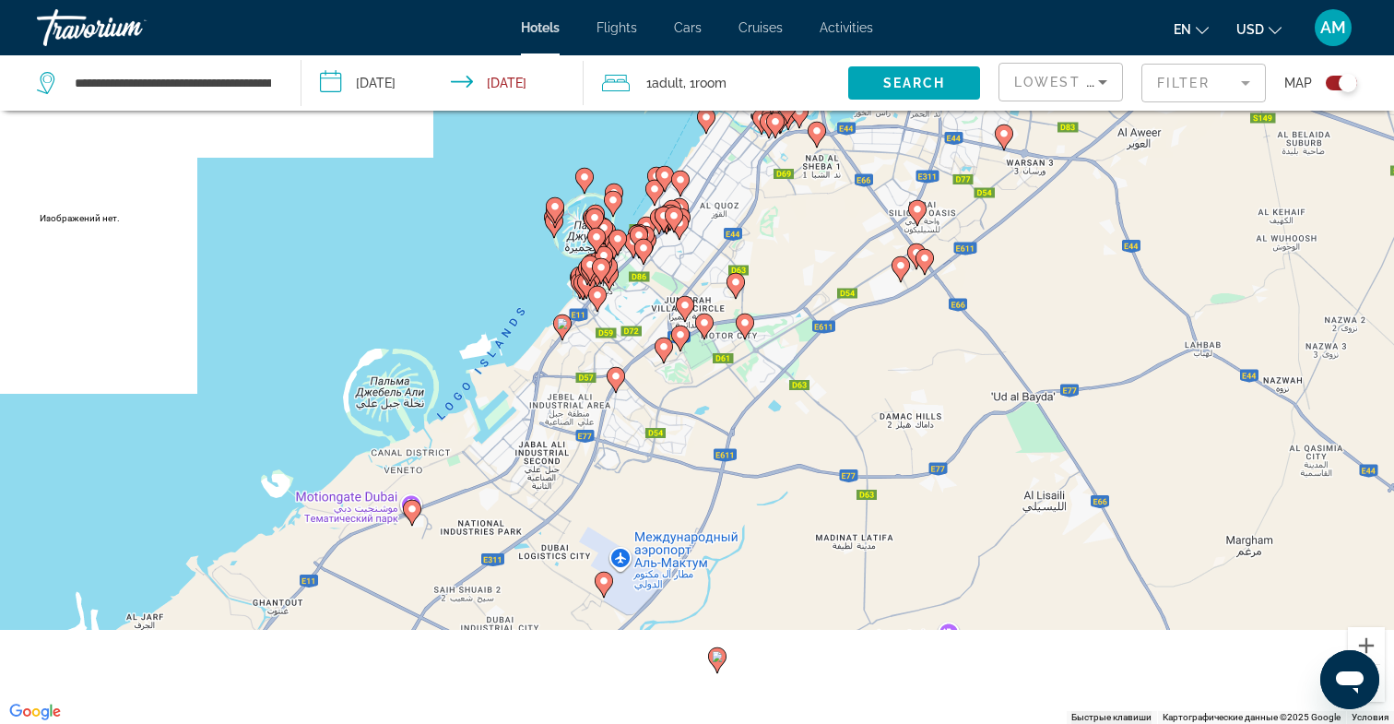
drag, startPoint x: 551, startPoint y: 467, endPoint x: 658, endPoint y: 237, distance: 253.3
click at [658, 237] on div "Чтобы активировать перетаскивание с помощью клавиатуры, нажмите Alt + Ввод. Пос…" at bounding box center [697, 362] width 1394 height 724
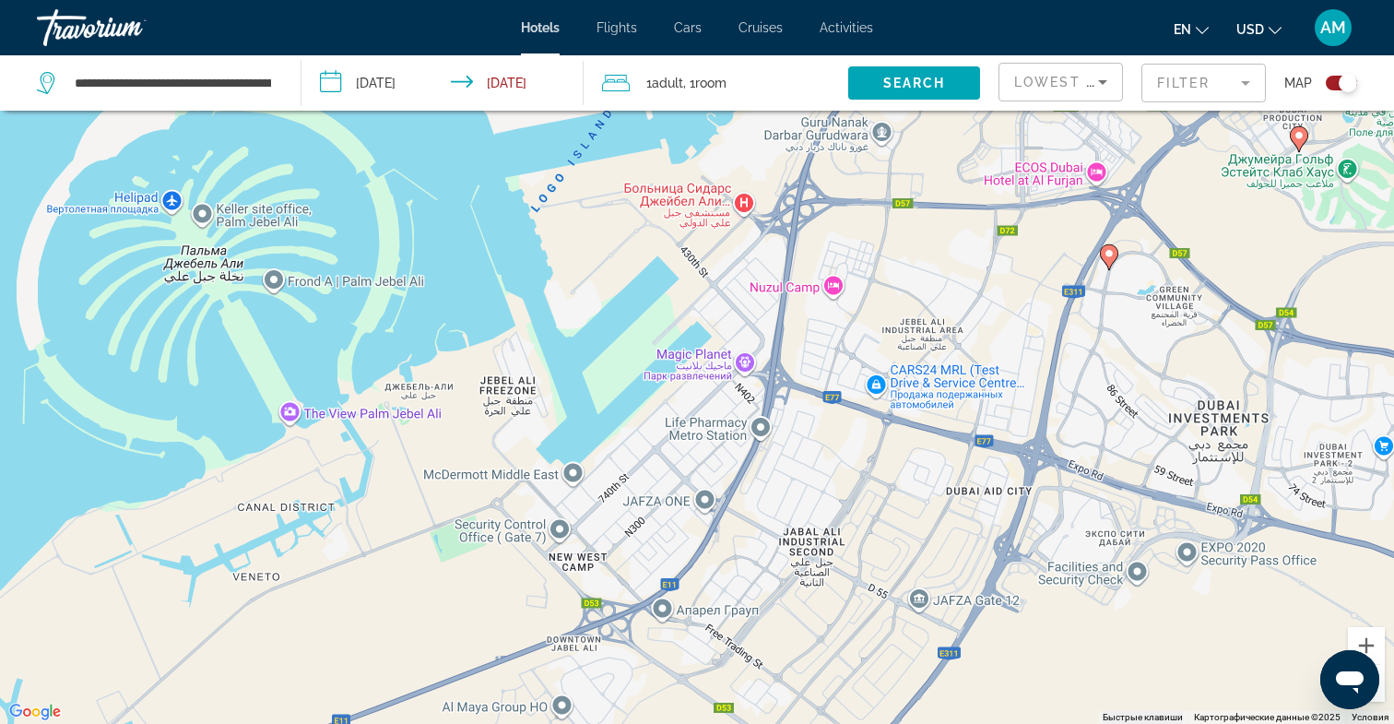
drag, startPoint x: 426, startPoint y: 596, endPoint x: 362, endPoint y: 717, distance: 137.4
click at [363, 718] on div "Чтобы активировать перетаскивание с помощью клавиатуры, нажмите Alt + Ввод. Пос…" at bounding box center [697, 362] width 1394 height 724
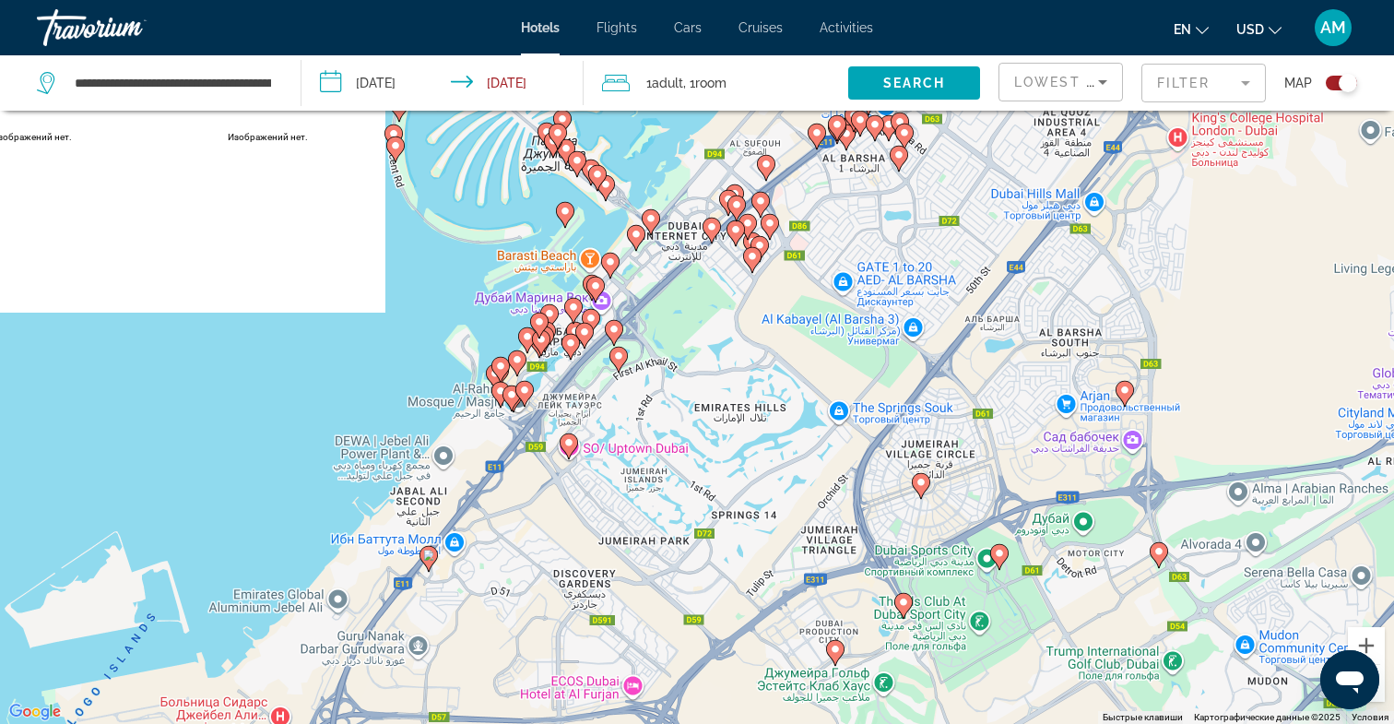
drag, startPoint x: 521, startPoint y: 512, endPoint x: 681, endPoint y: 377, distance: 209.5
click at [681, 377] on div "Чтобы активировать перетаскивание с помощью клавиатуры, нажмите Alt + Ввод. Пос…" at bounding box center [697, 362] width 1394 height 724
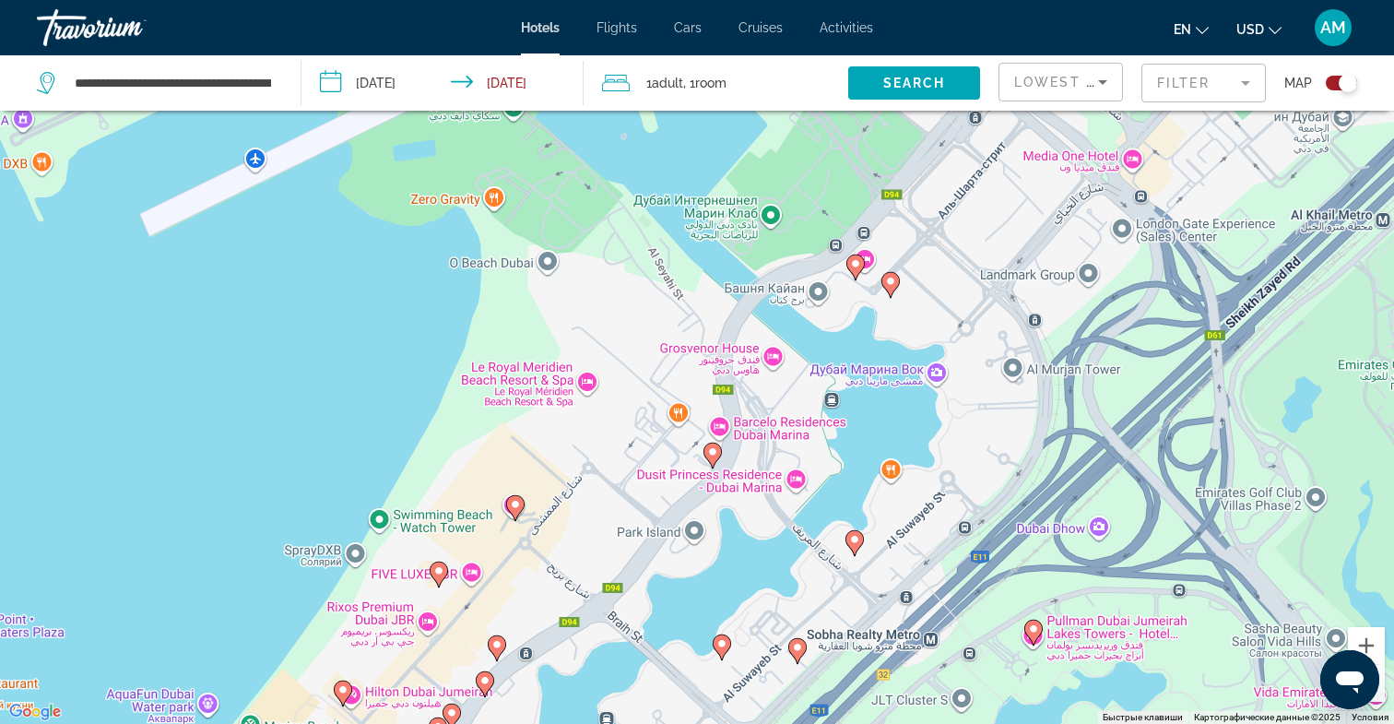
click at [709, 456] on image "Main content" at bounding box center [712, 451] width 11 height 11
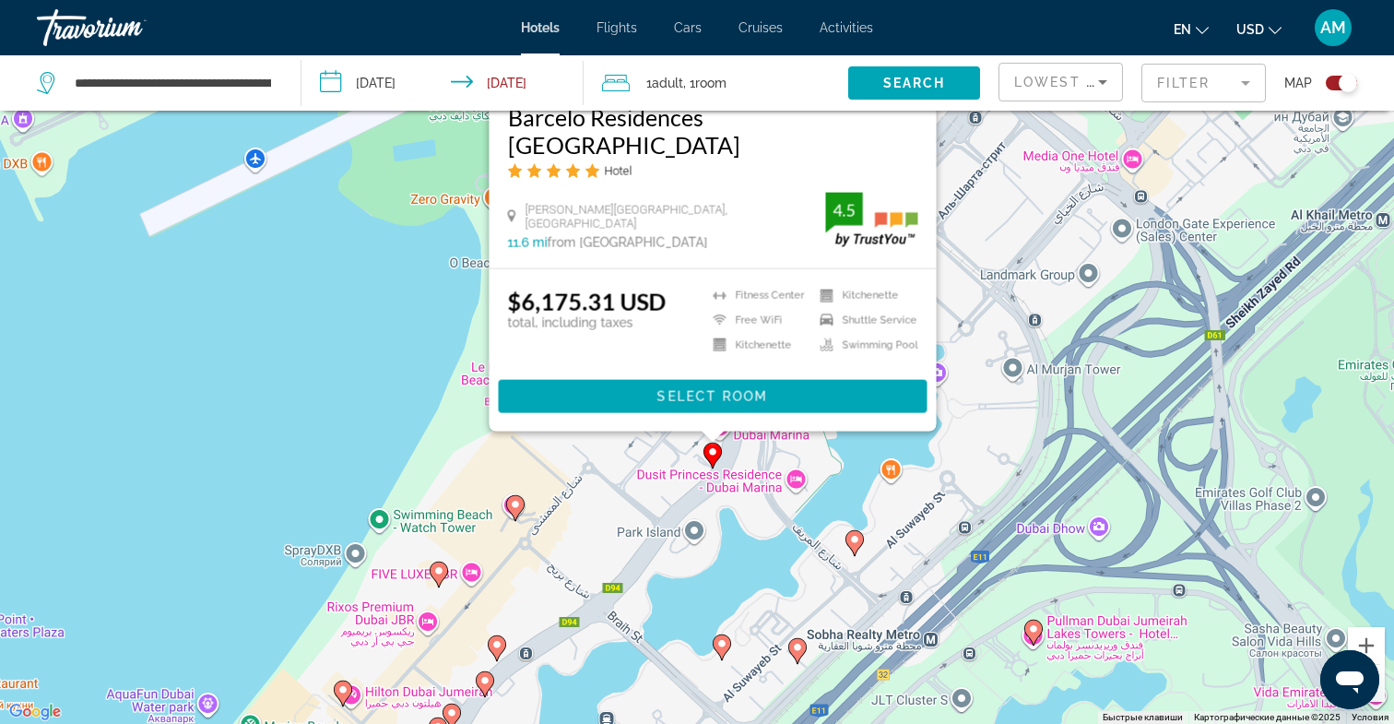
scroll to position [0, 0]
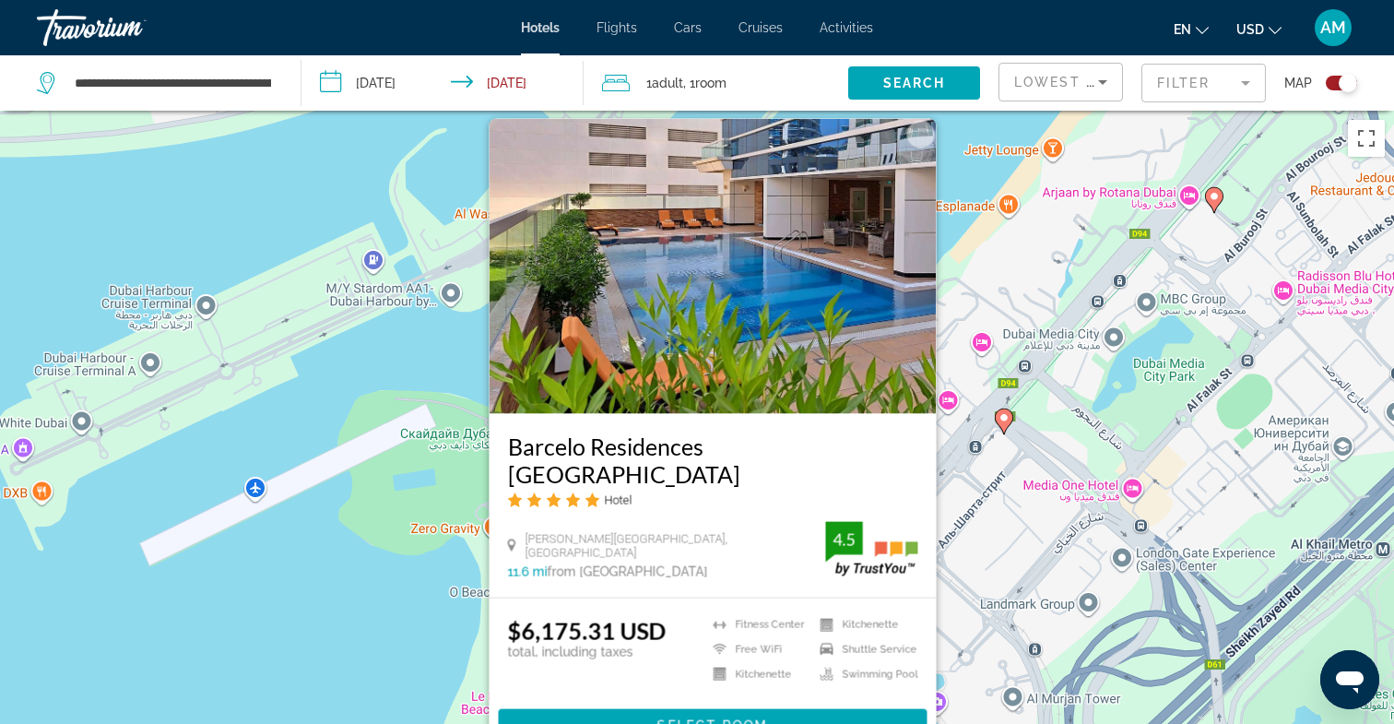
click at [1006, 421] on image "Main content" at bounding box center [1004, 417] width 11 height 11
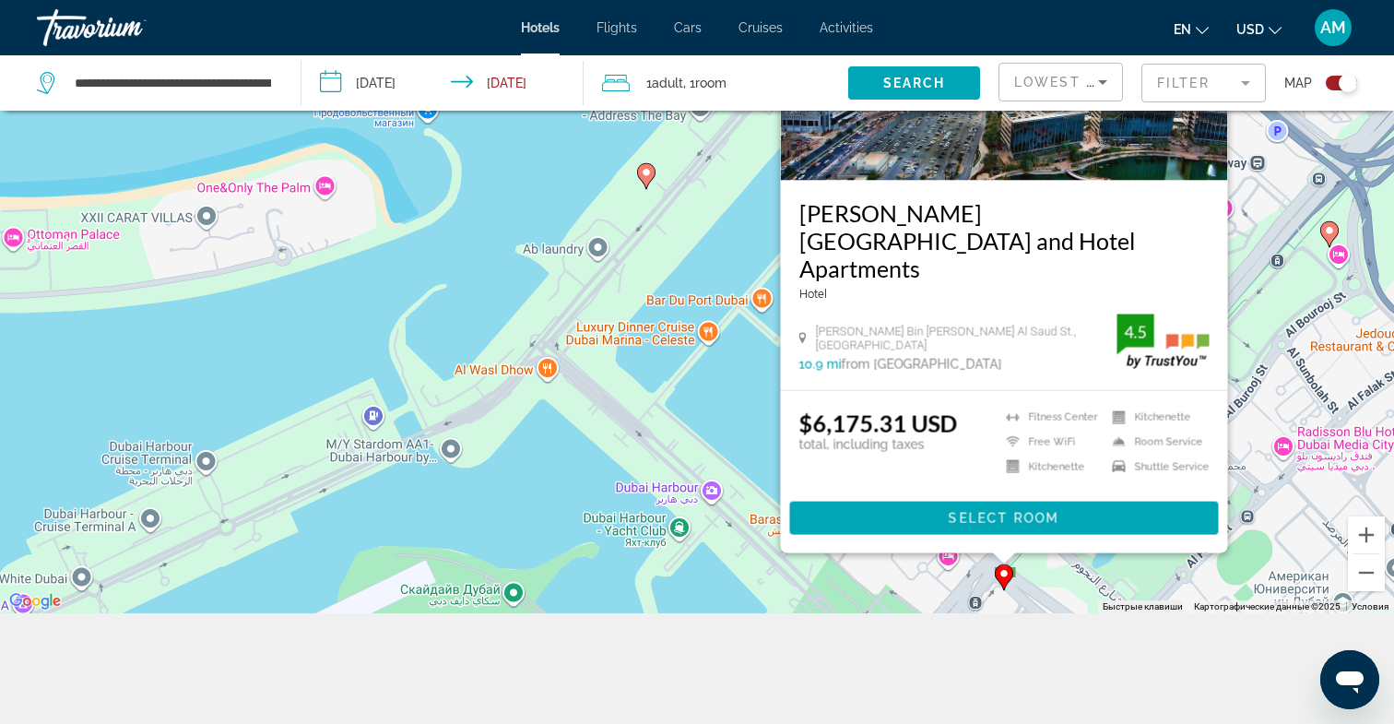
scroll to position [221, 0]
click at [1285, 393] on div "Чтобы активировать перетаскивание с помощью клавиатуры, нажмите Alt + Ввод. Пос…" at bounding box center [697, 251] width 1394 height 724
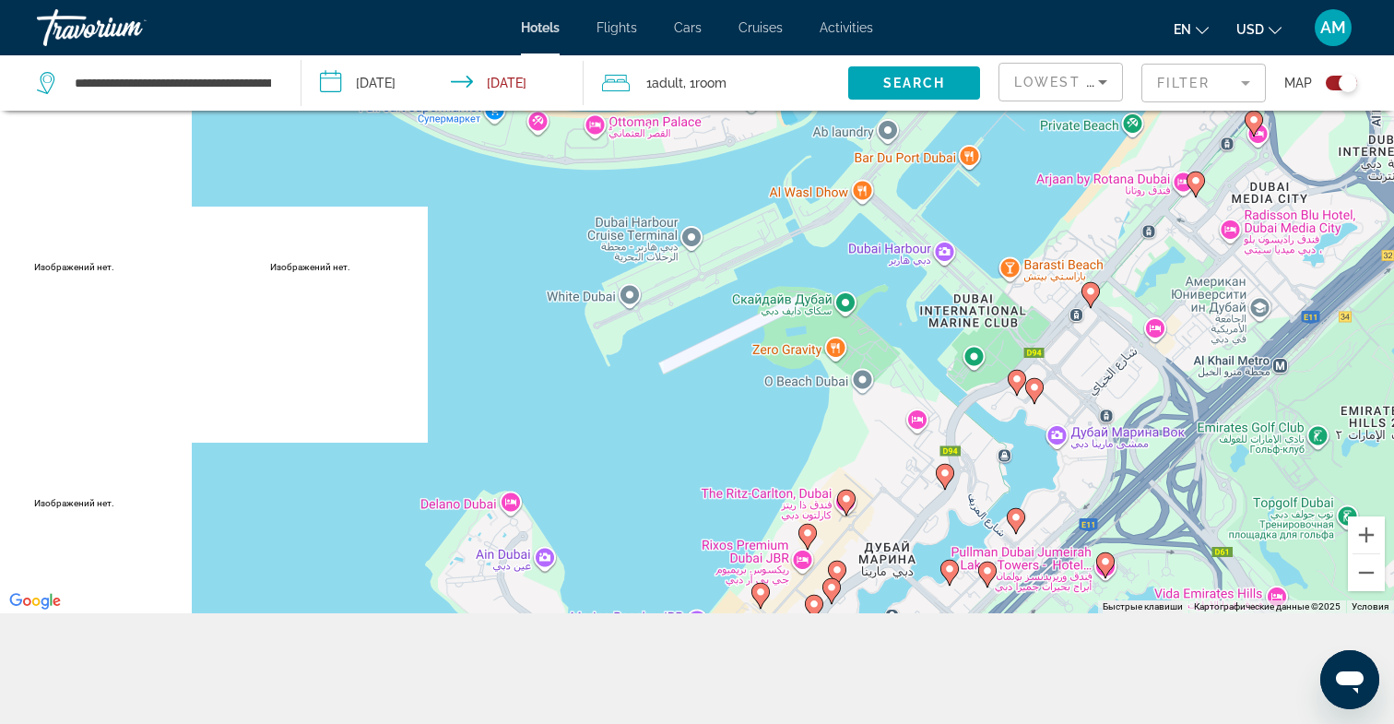
drag, startPoint x: 1028, startPoint y: 492, endPoint x: 1030, endPoint y: 194, distance: 297.9
click at [1030, 194] on div "Чтобы активировать перетаскивание с помощью клавиатуры, нажмите Alt + Ввод. Пос…" at bounding box center [697, 251] width 1394 height 724
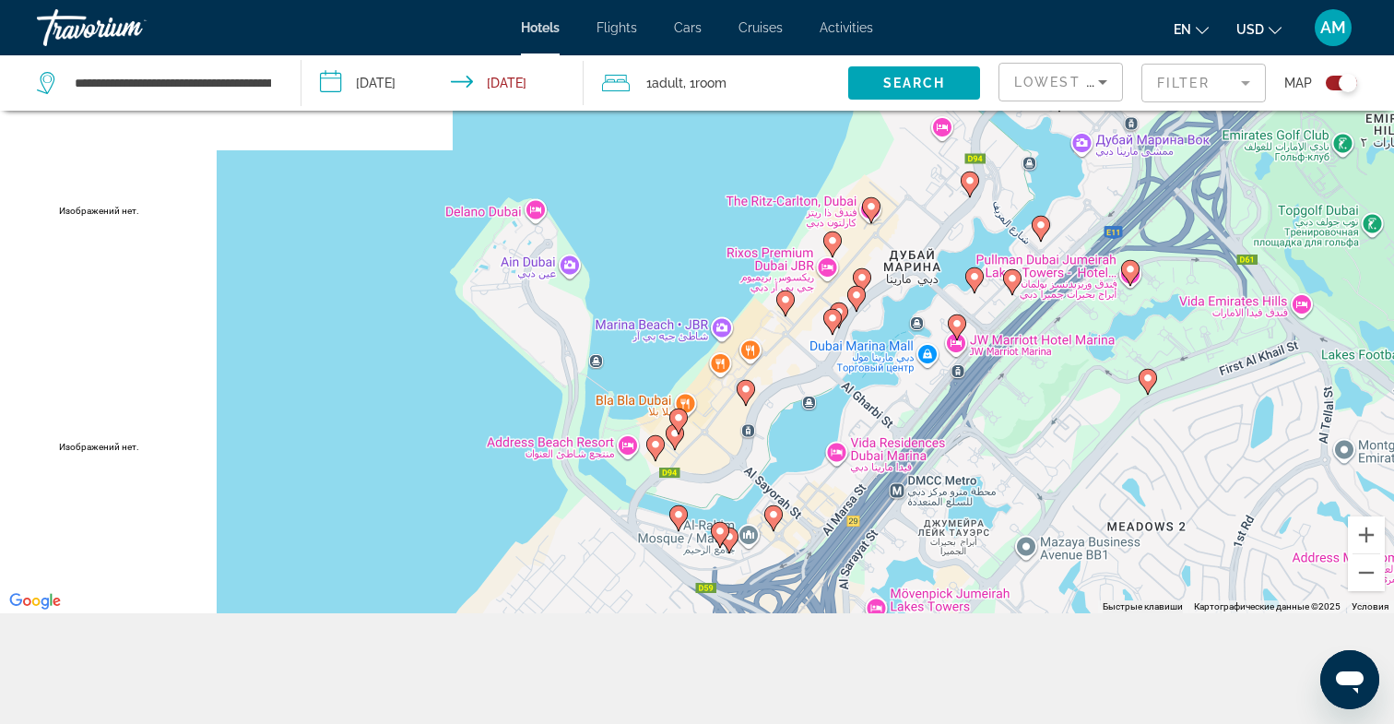
drag, startPoint x: 934, startPoint y: 441, endPoint x: 960, endPoint y: 227, distance: 215.5
click at [960, 227] on div "Чтобы активировать перетаскивание с помощью клавиатуры, нажмите Alt + Ввод. Пос…" at bounding box center [697, 251] width 1394 height 724
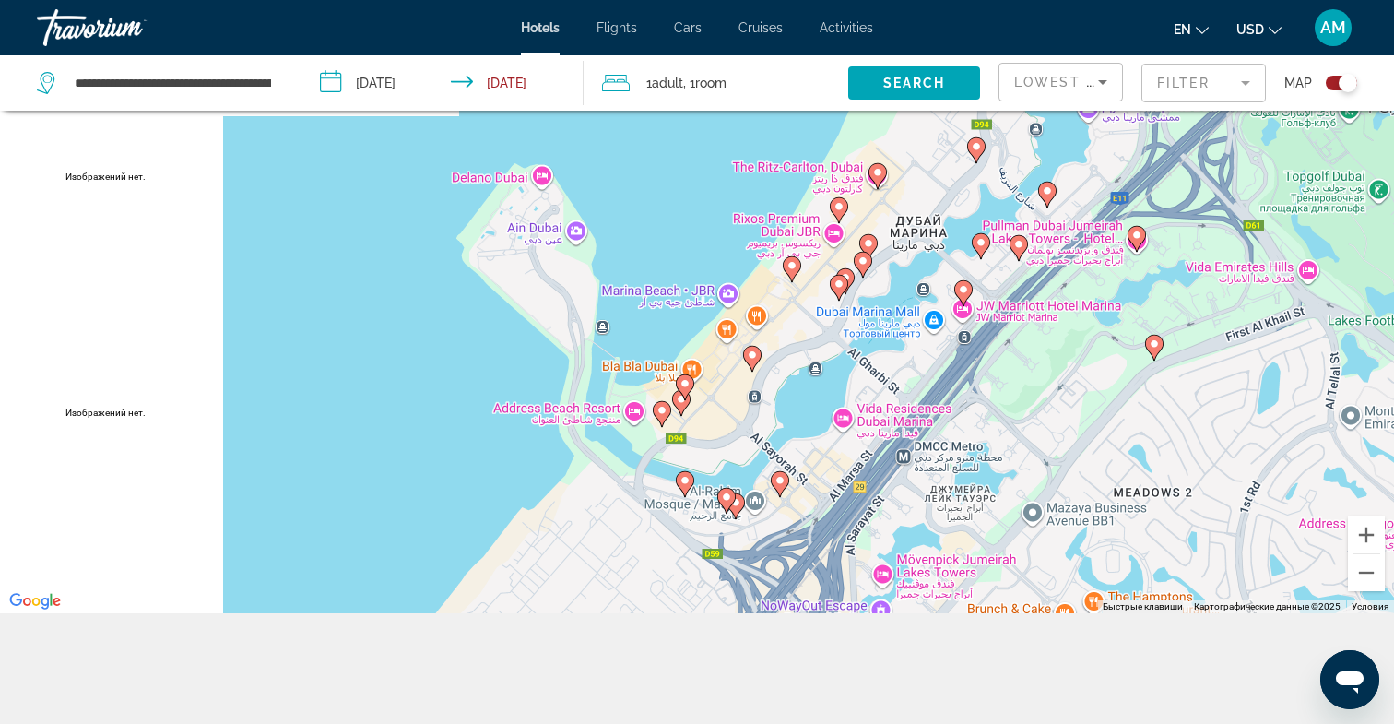
click at [780, 479] on image "Main content" at bounding box center [780, 480] width 11 height 11
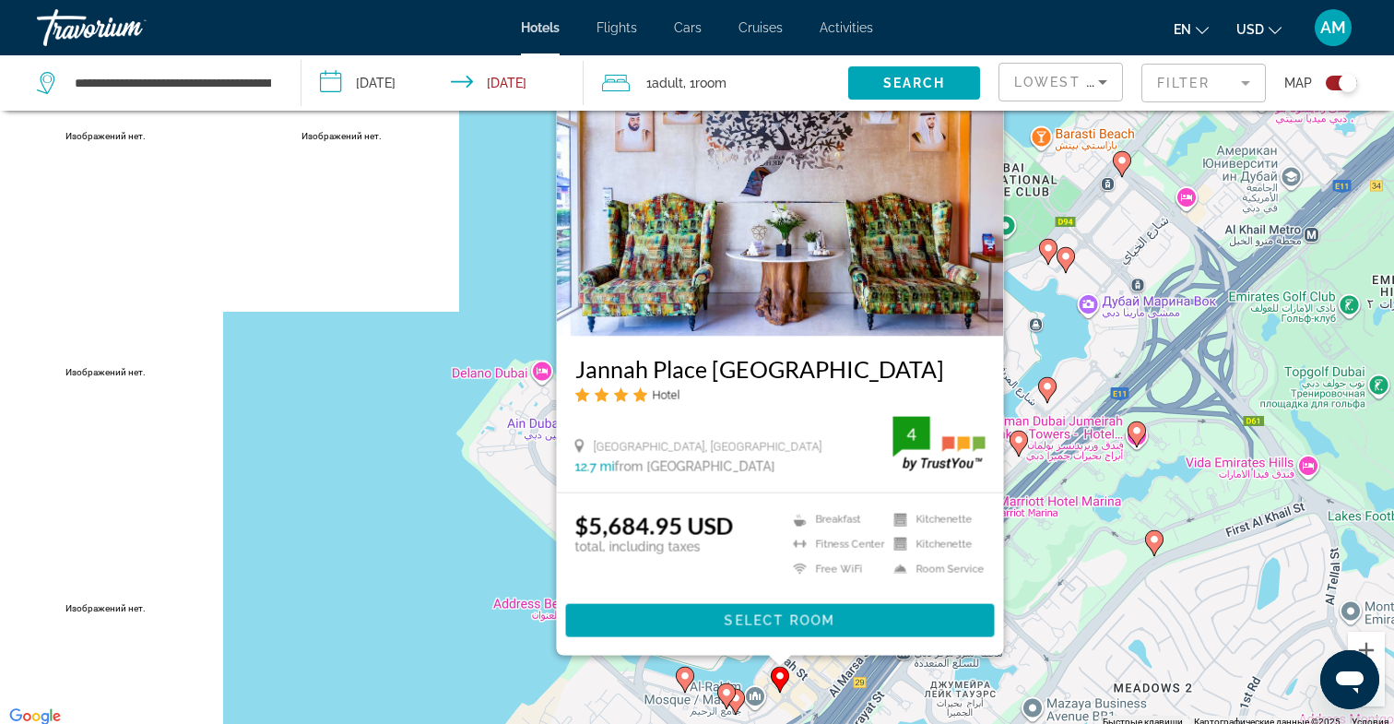
scroll to position [114, 0]
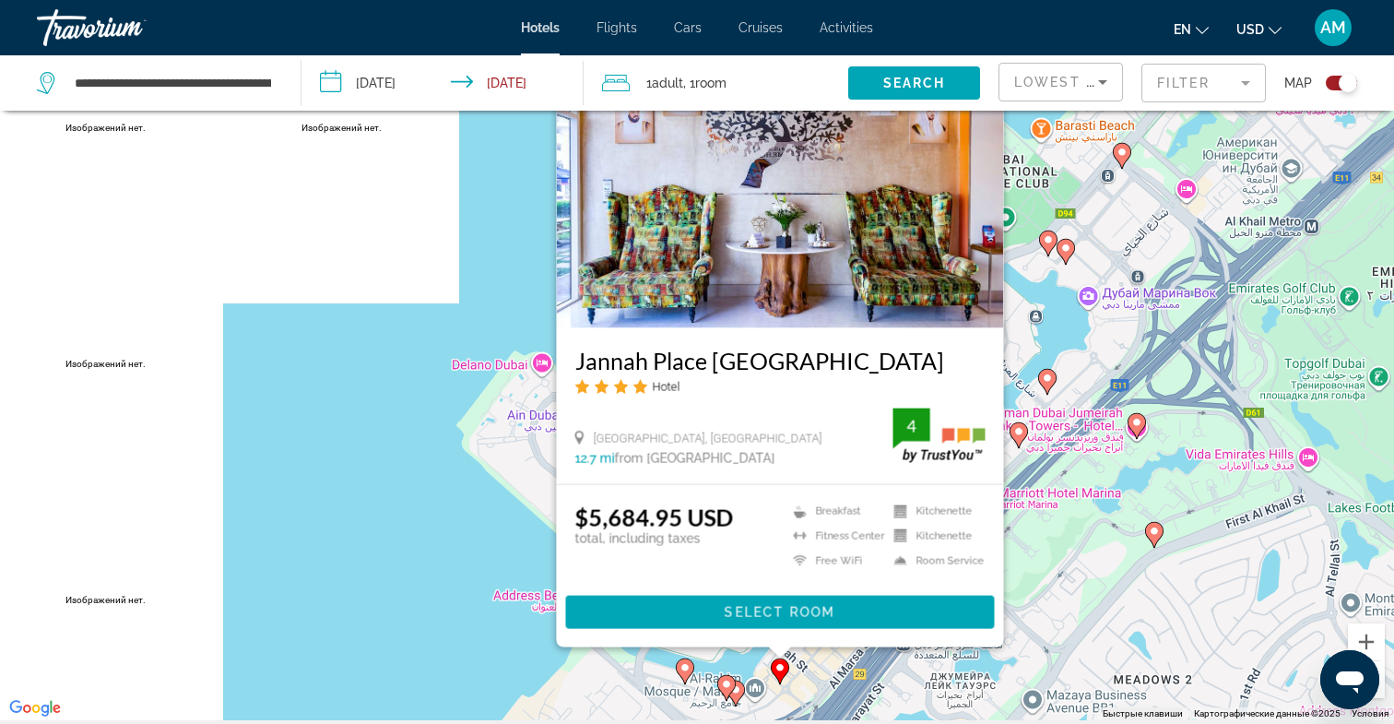
click at [463, 471] on div "Чтобы активировать перетаскивание с помощью клавиатуры, нажмите Alt + Ввод. Пос…" at bounding box center [697, 358] width 1394 height 724
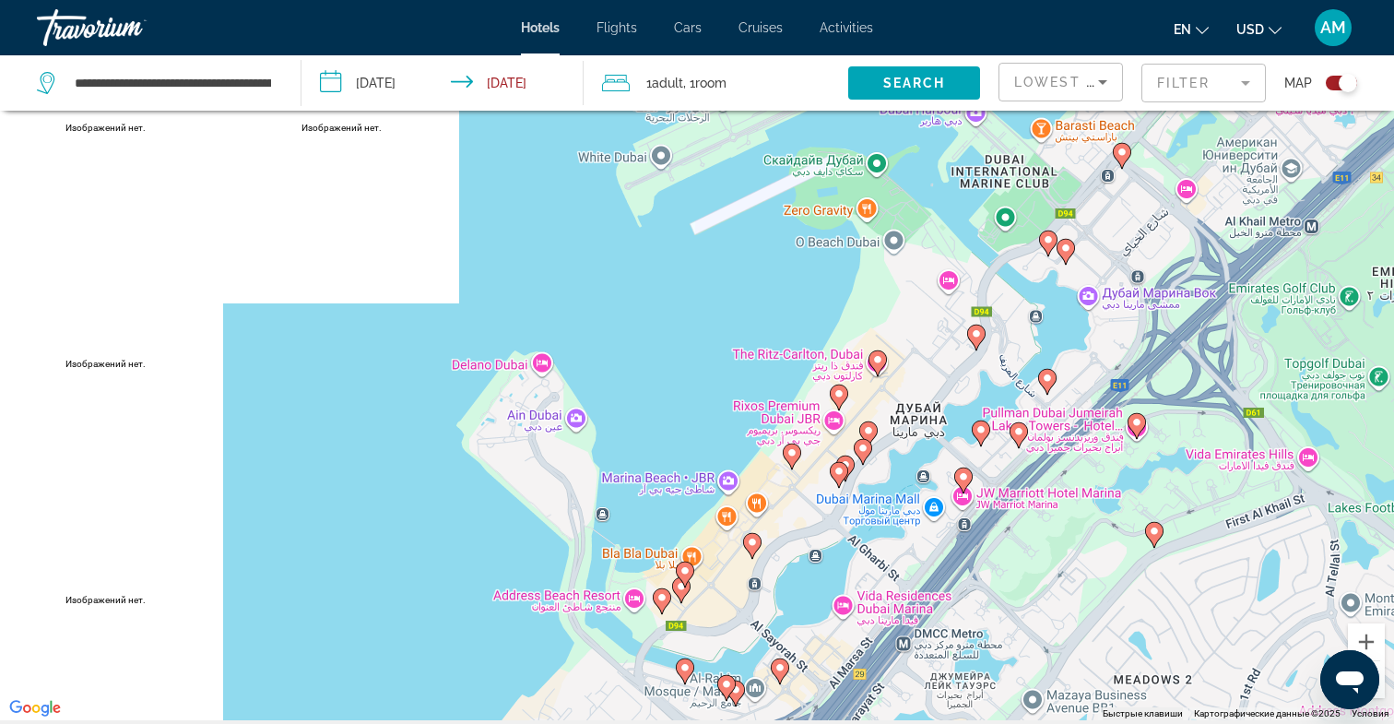
click at [686, 573] on image "Main content" at bounding box center [685, 570] width 11 height 11
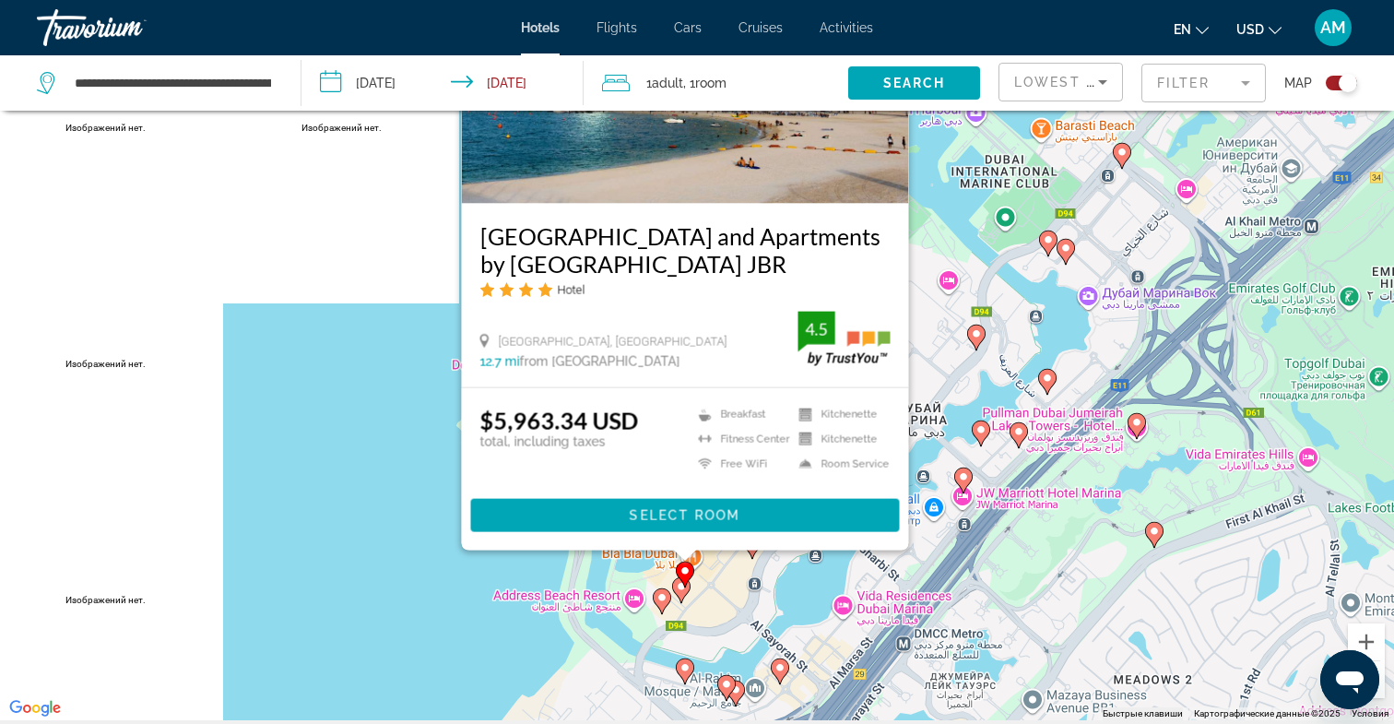
scroll to position [89, 0]
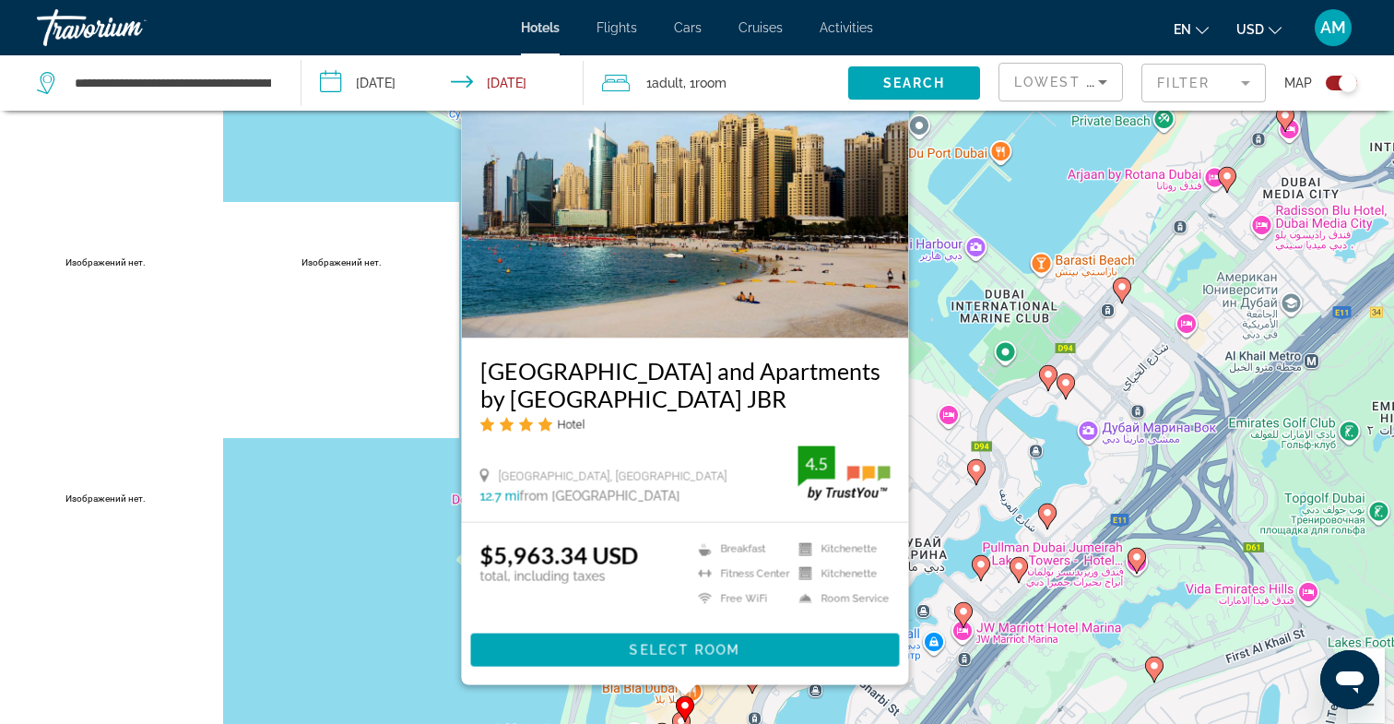
click at [380, 565] on div "Чтобы активировать перетаскивание с помощью клавиатуры, нажмите Alt + Ввод. Пос…" at bounding box center [697, 383] width 1394 height 724
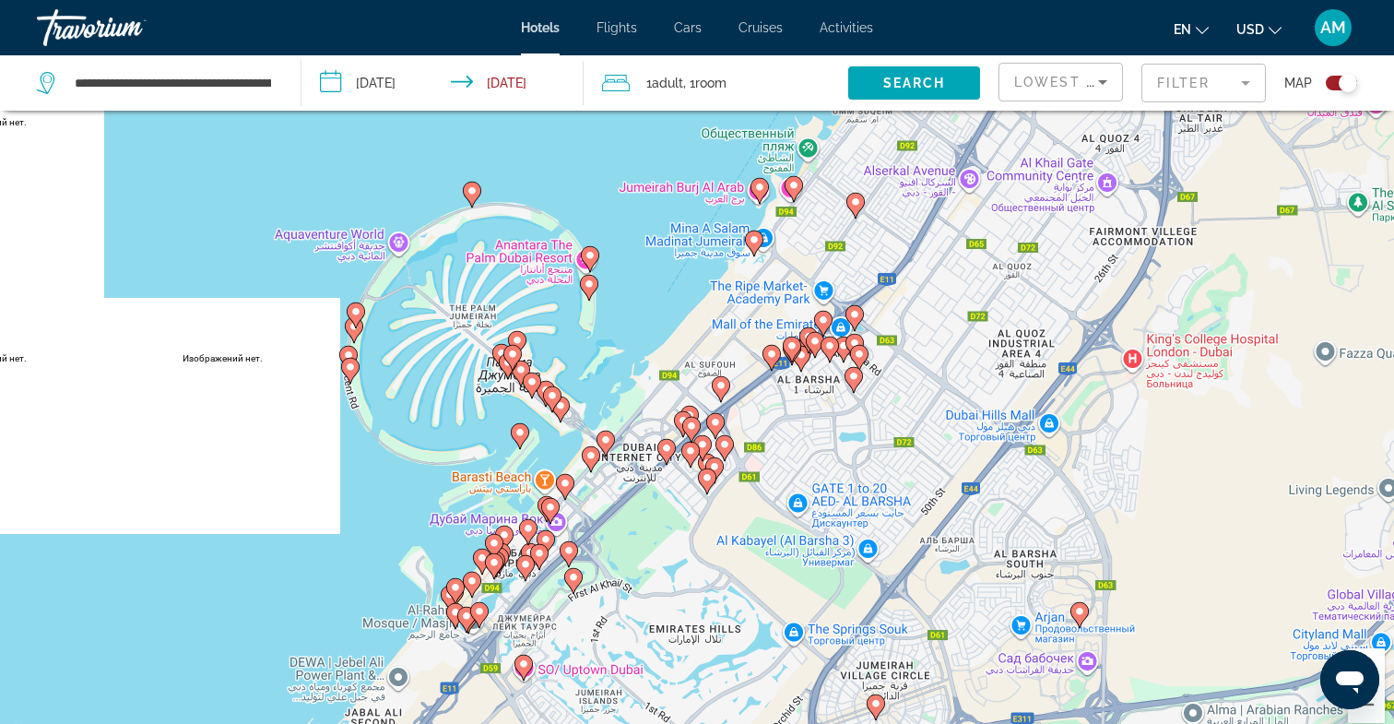
click at [521, 435] on image "Main content" at bounding box center [520, 432] width 11 height 11
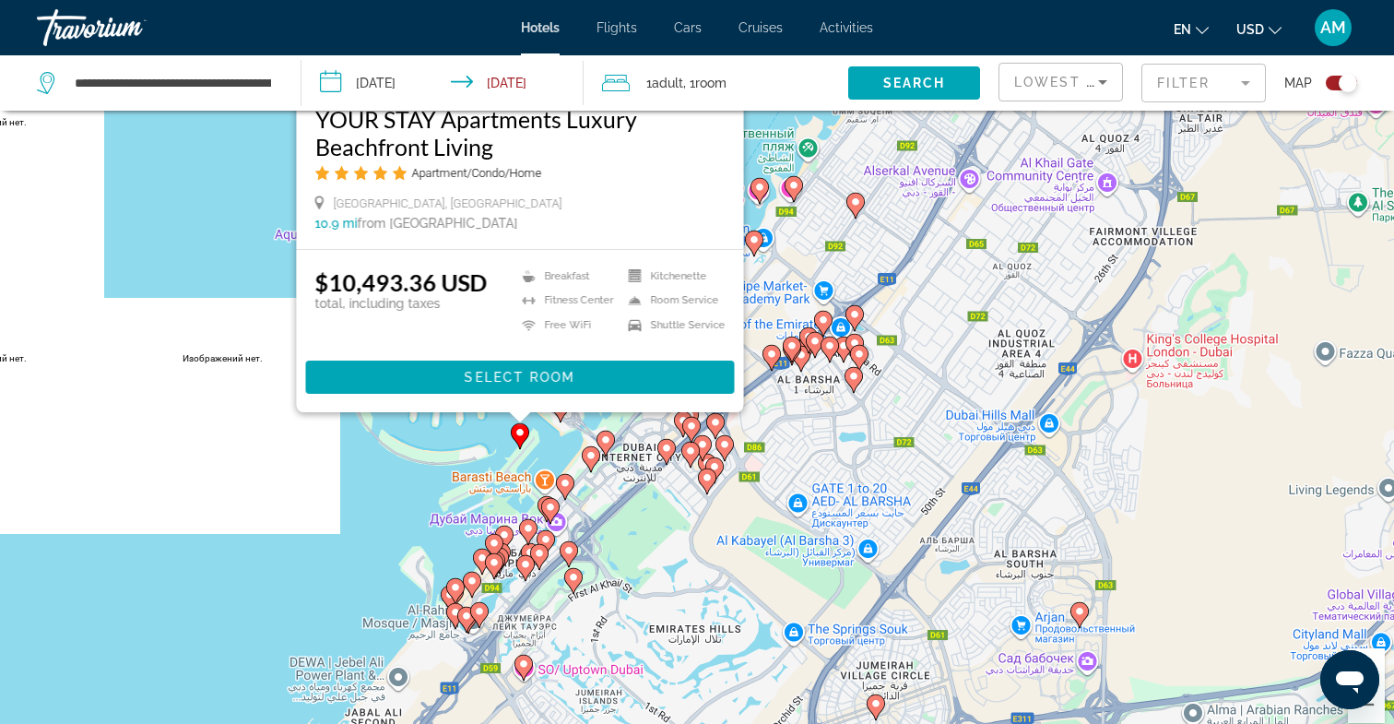
scroll to position [0, 0]
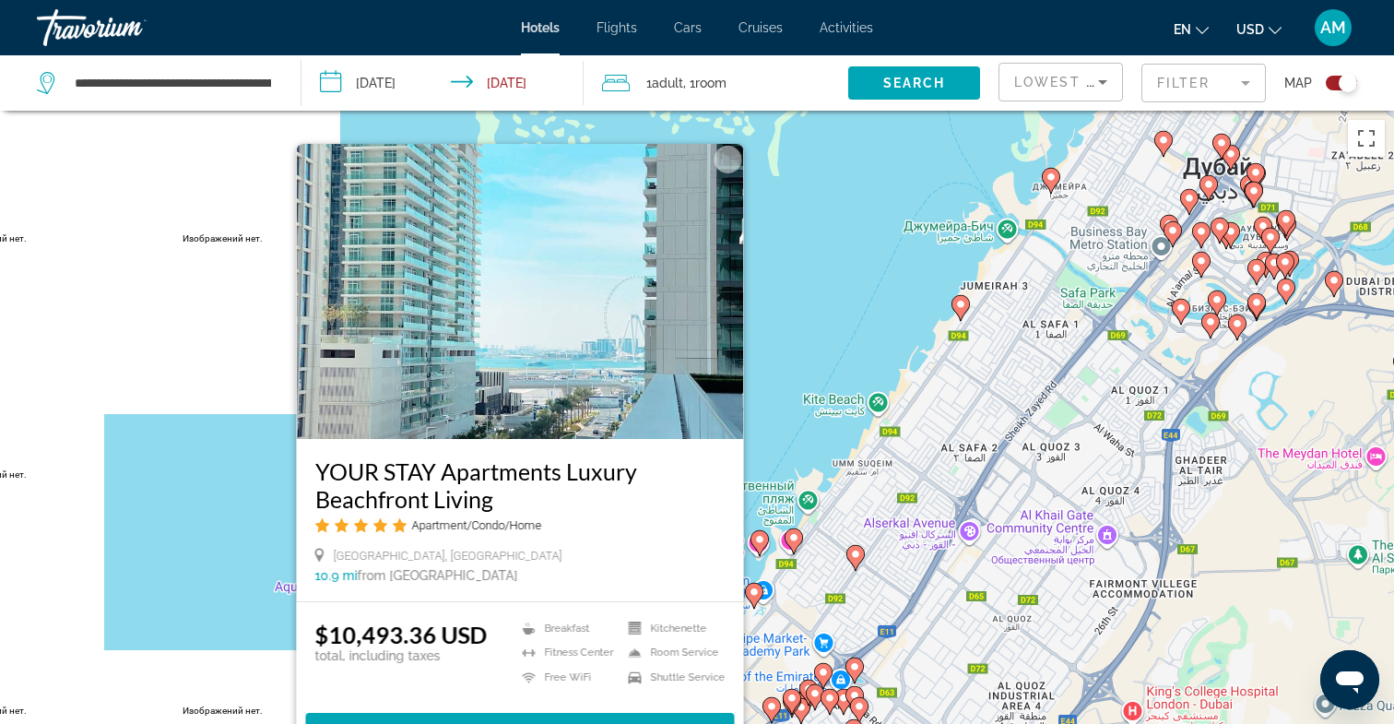
click at [818, 466] on div "Чтобы активировать перетаскивание с помощью клавиатуры, нажмите Alt + Ввод. Пос…" at bounding box center [697, 473] width 1394 height 724
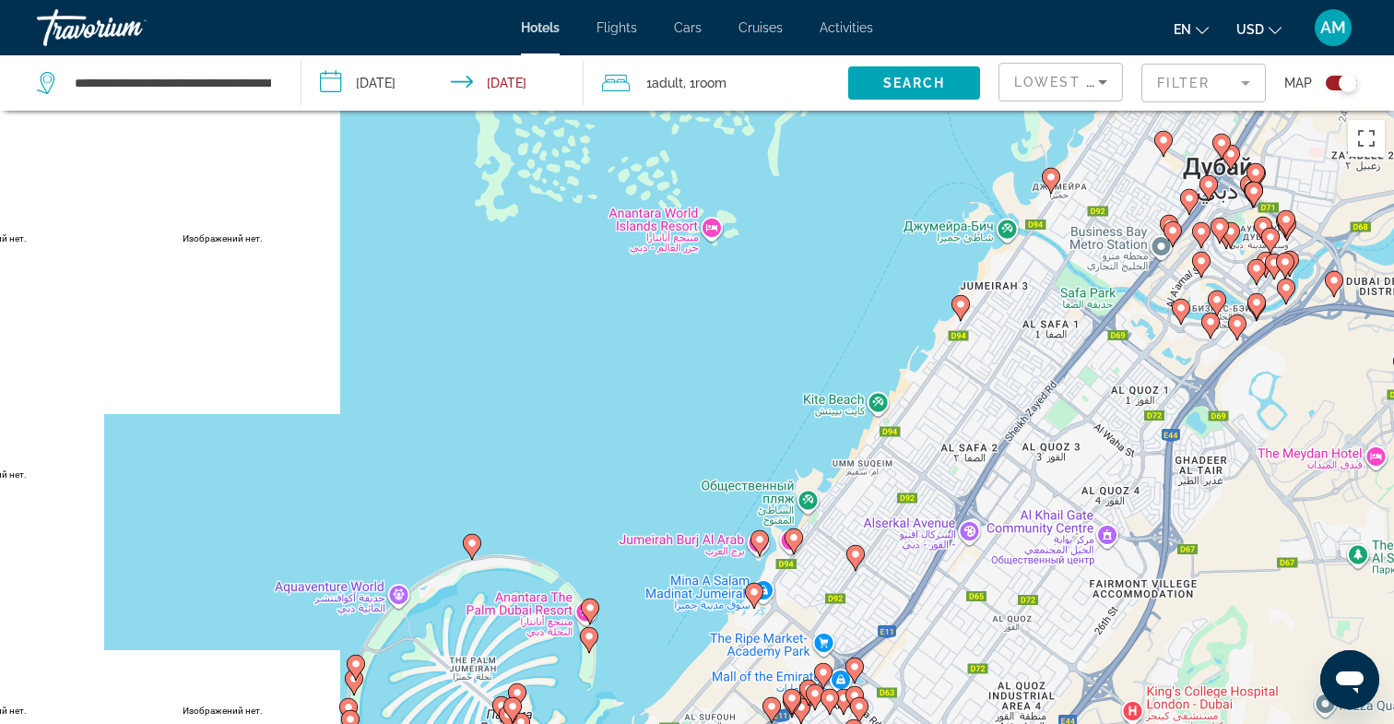
click at [757, 543] on image "Main content" at bounding box center [759, 539] width 11 height 11
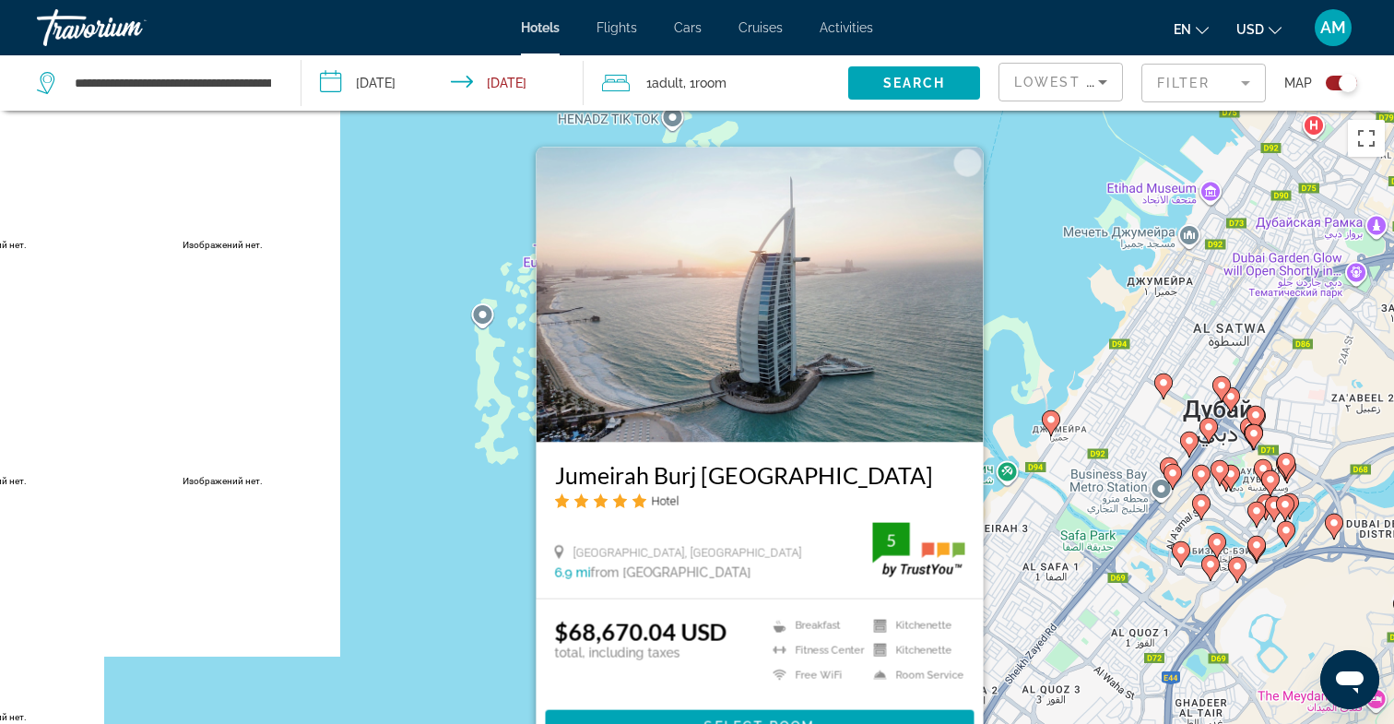
click at [450, 535] on div "Чтобы активировать перетаскивание с помощью клавиатуры, нажмите Alt + Ввод. Пос…" at bounding box center [697, 473] width 1394 height 724
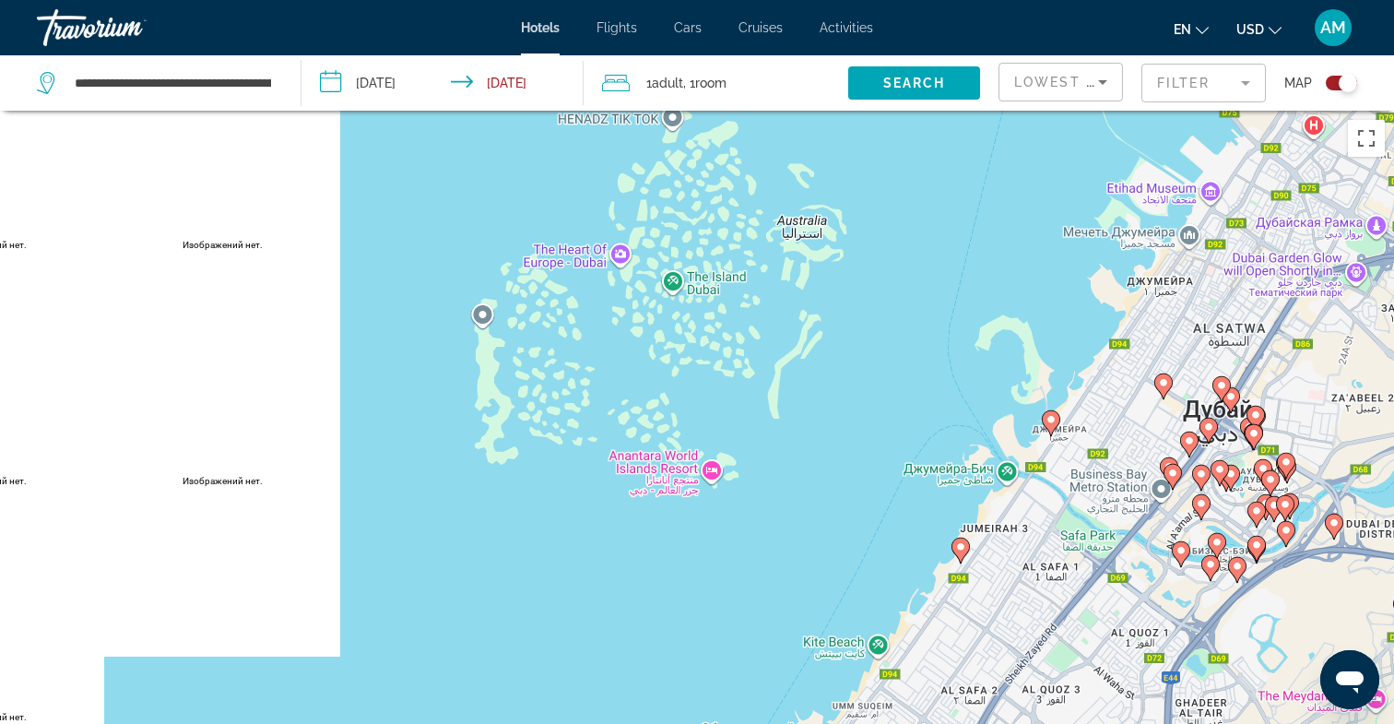
click at [1340, 85] on div "Toggle map" at bounding box center [1348, 83] width 18 height 18
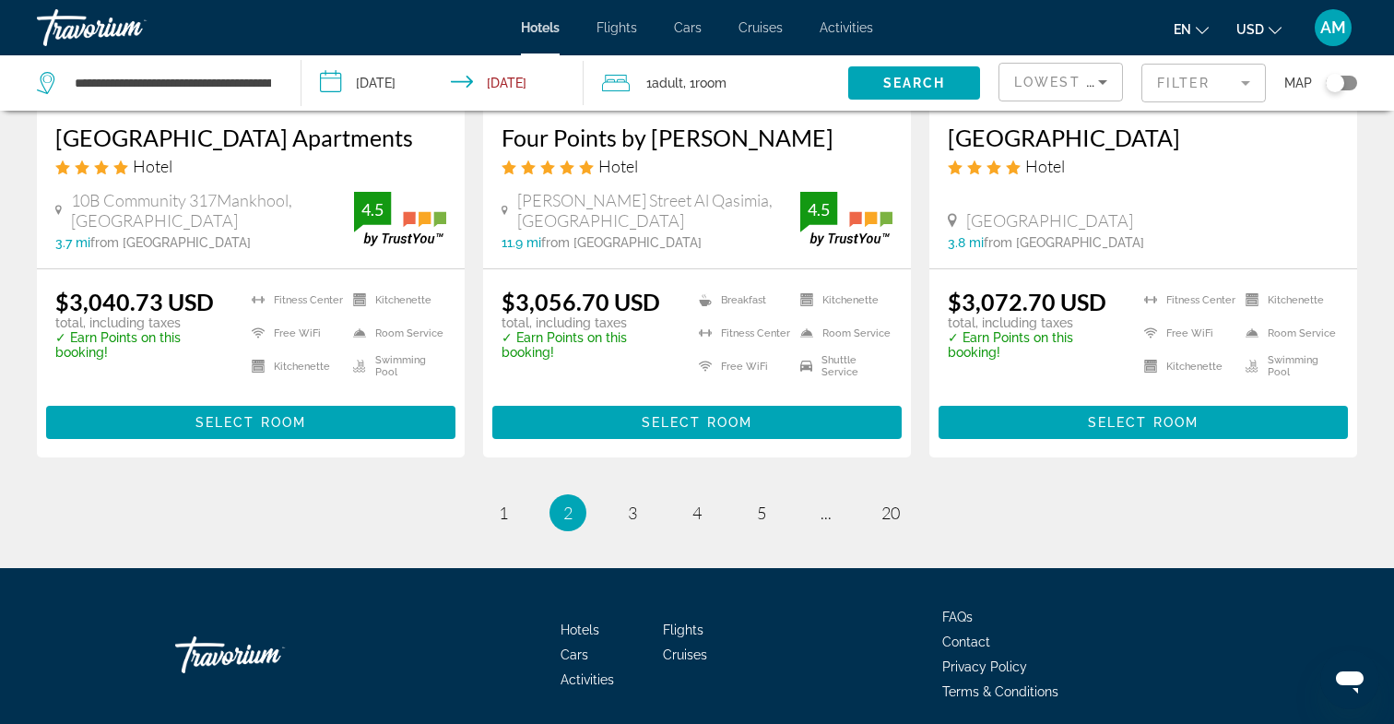
scroll to position [2511, 0]
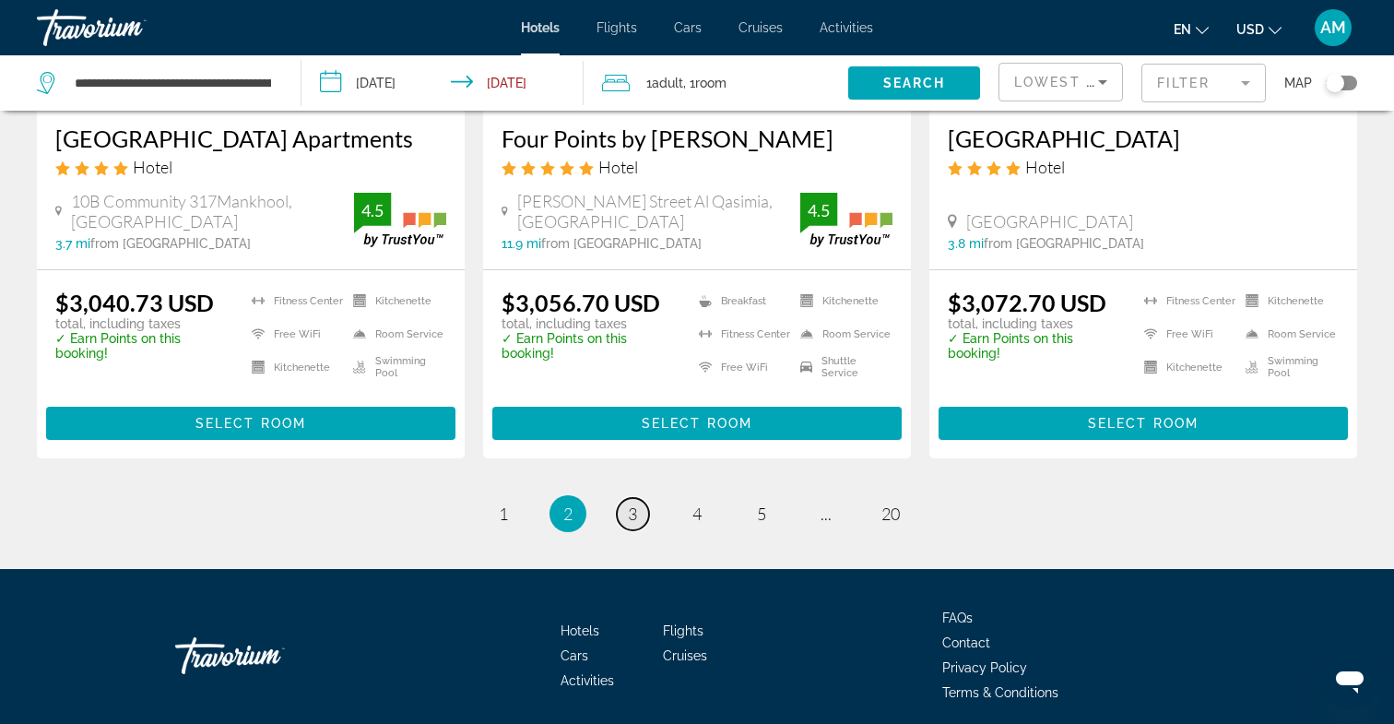
click at [636, 503] on span "3" at bounding box center [632, 513] width 9 height 20
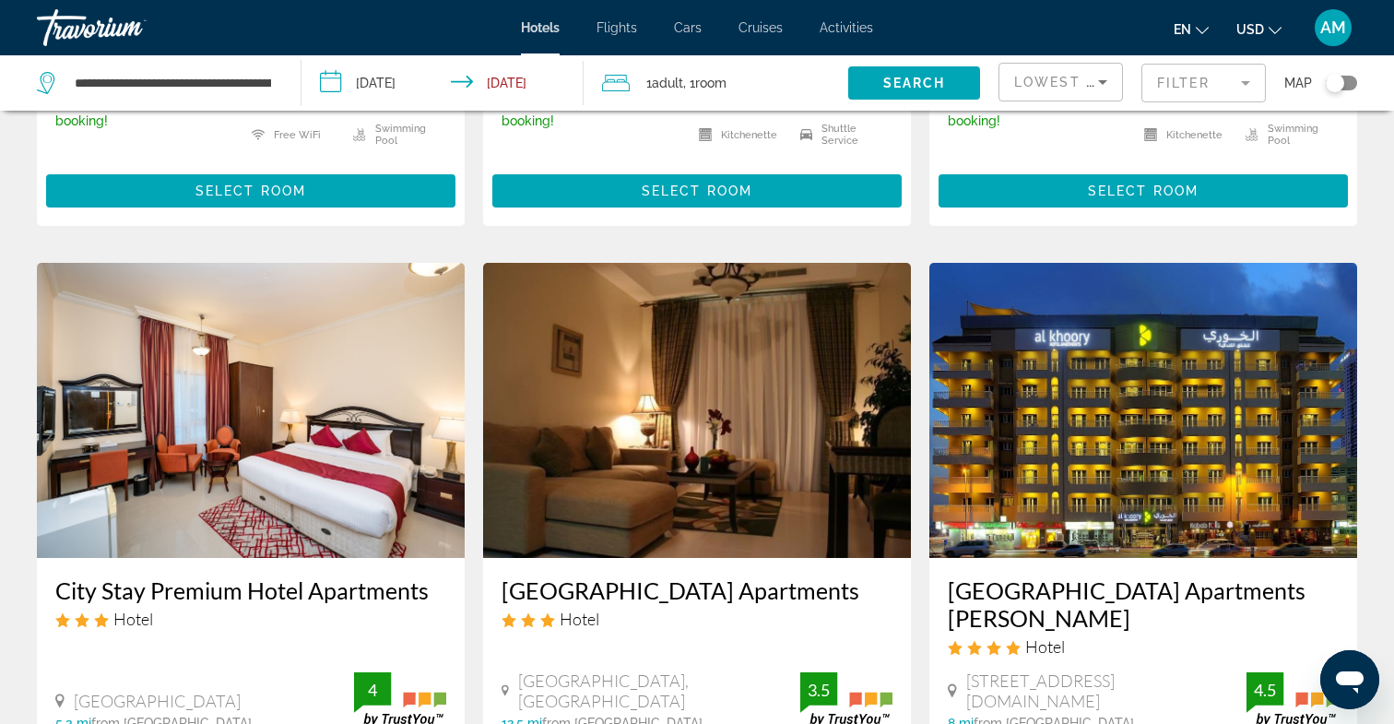
scroll to position [1424, 0]
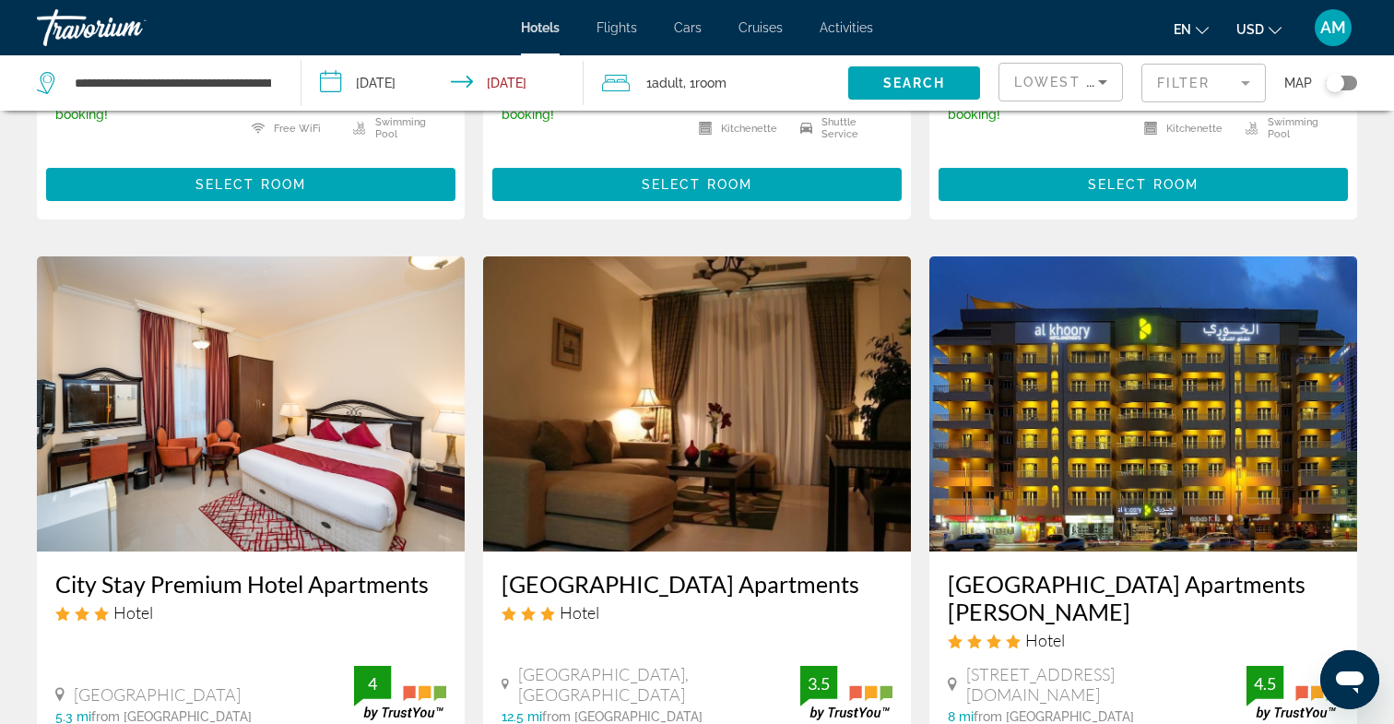
click at [1334, 81] on div "Toggle map" at bounding box center [1335, 83] width 18 height 18
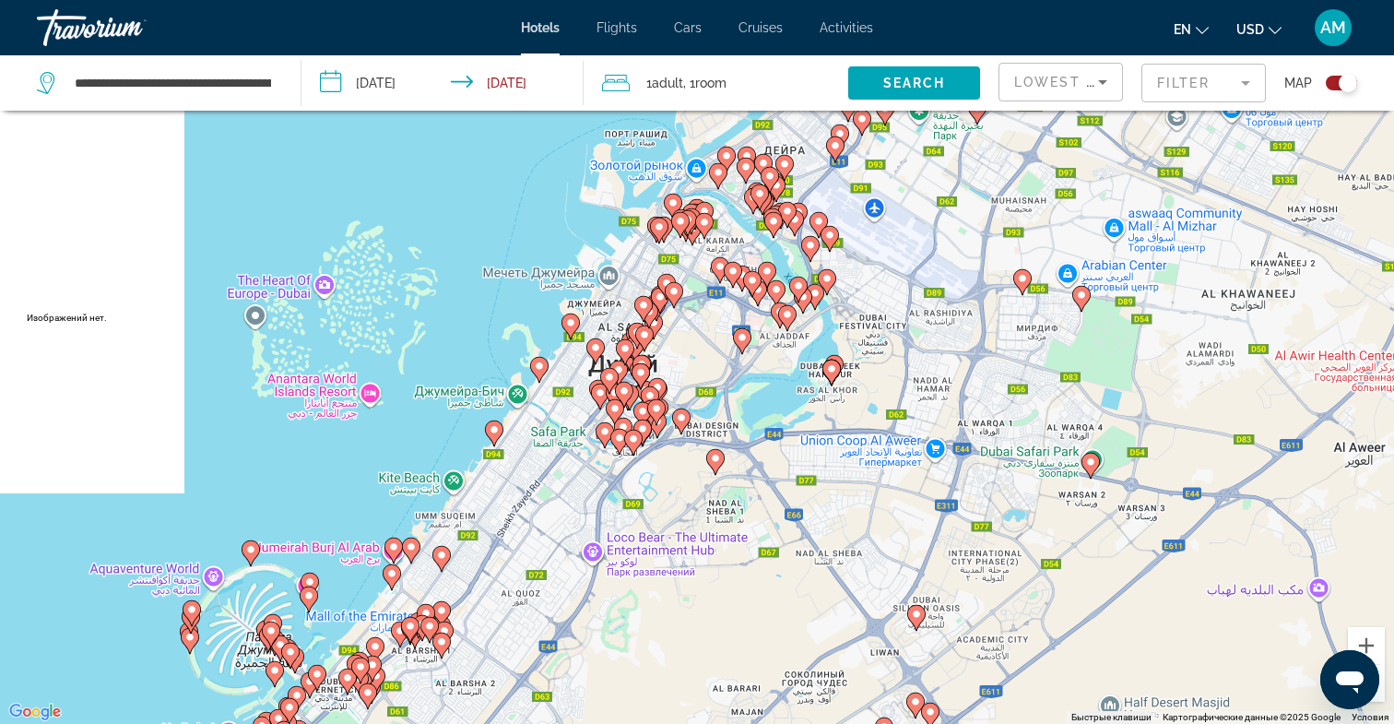
drag, startPoint x: 456, startPoint y: 456, endPoint x: 557, endPoint y: 587, distance: 166.4
click at [557, 587] on div "Чтобы активировать перетаскивание с помощью клавиатуры, нажмите Alt + Ввод. Пос…" at bounding box center [697, 362] width 1394 height 724
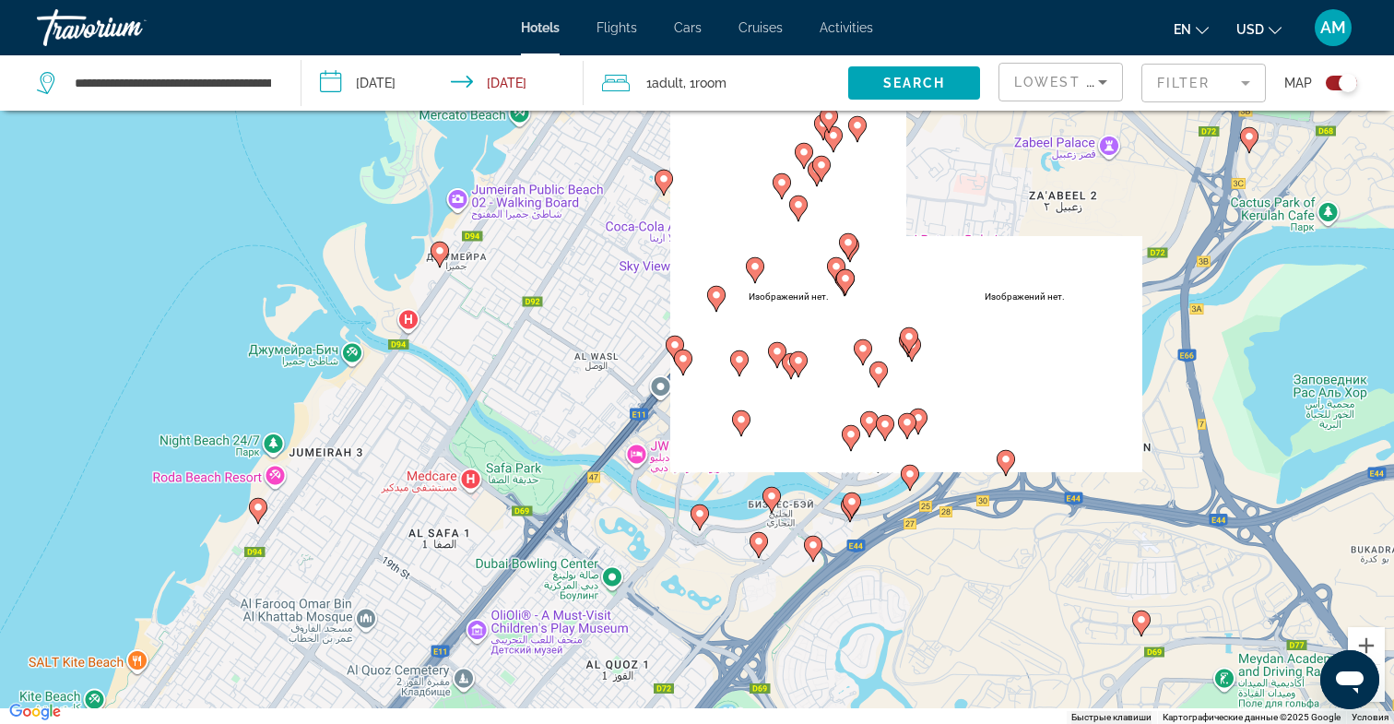
drag, startPoint x: 455, startPoint y: 610, endPoint x: 586, endPoint y: 382, distance: 263.5
click at [586, 383] on div "Чтобы активировать перетаскивание с помощью клавиатуры, нажмите Alt + Ввод. Пос…" at bounding box center [697, 362] width 1394 height 724
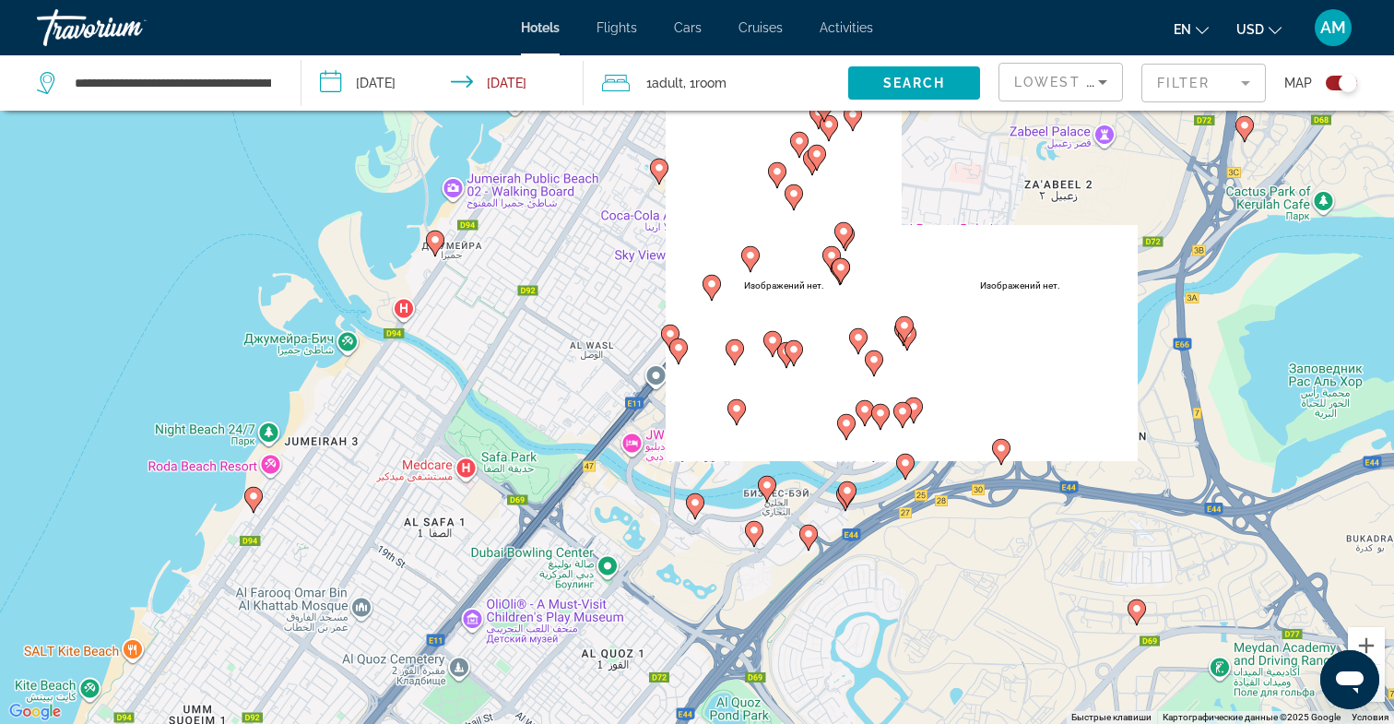
click at [668, 333] on image "Main content" at bounding box center [670, 333] width 11 height 11
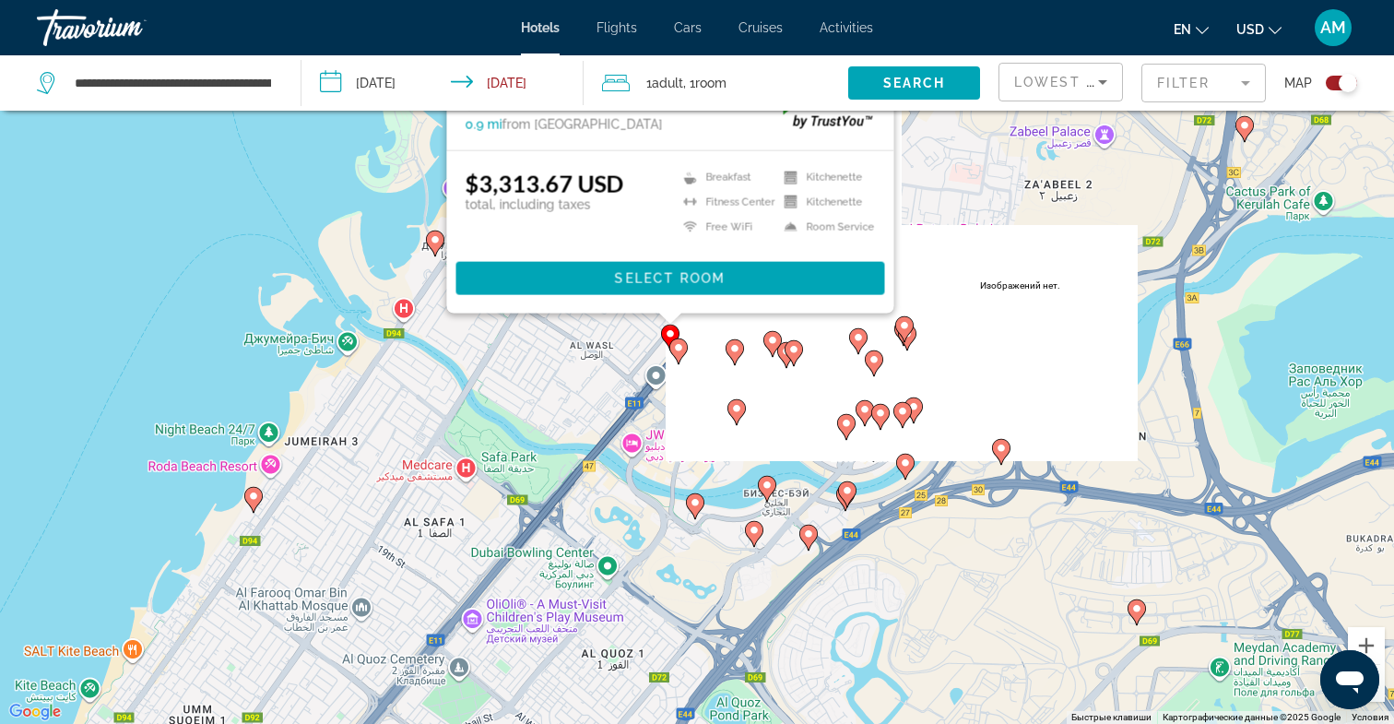
scroll to position [0, 0]
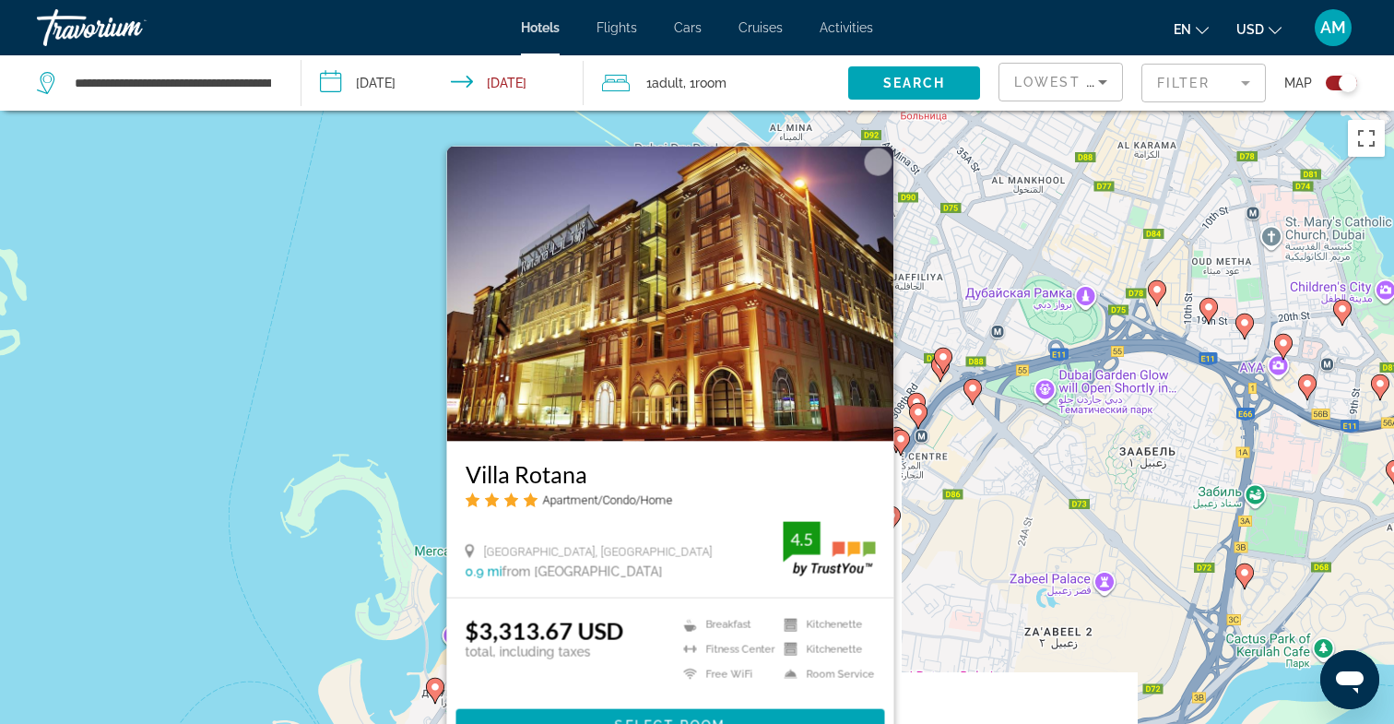
click at [381, 289] on div "Чтобы активировать перетаскивание с помощью клавиатуры, нажмите Alt + Ввод. Пос…" at bounding box center [697, 473] width 1394 height 724
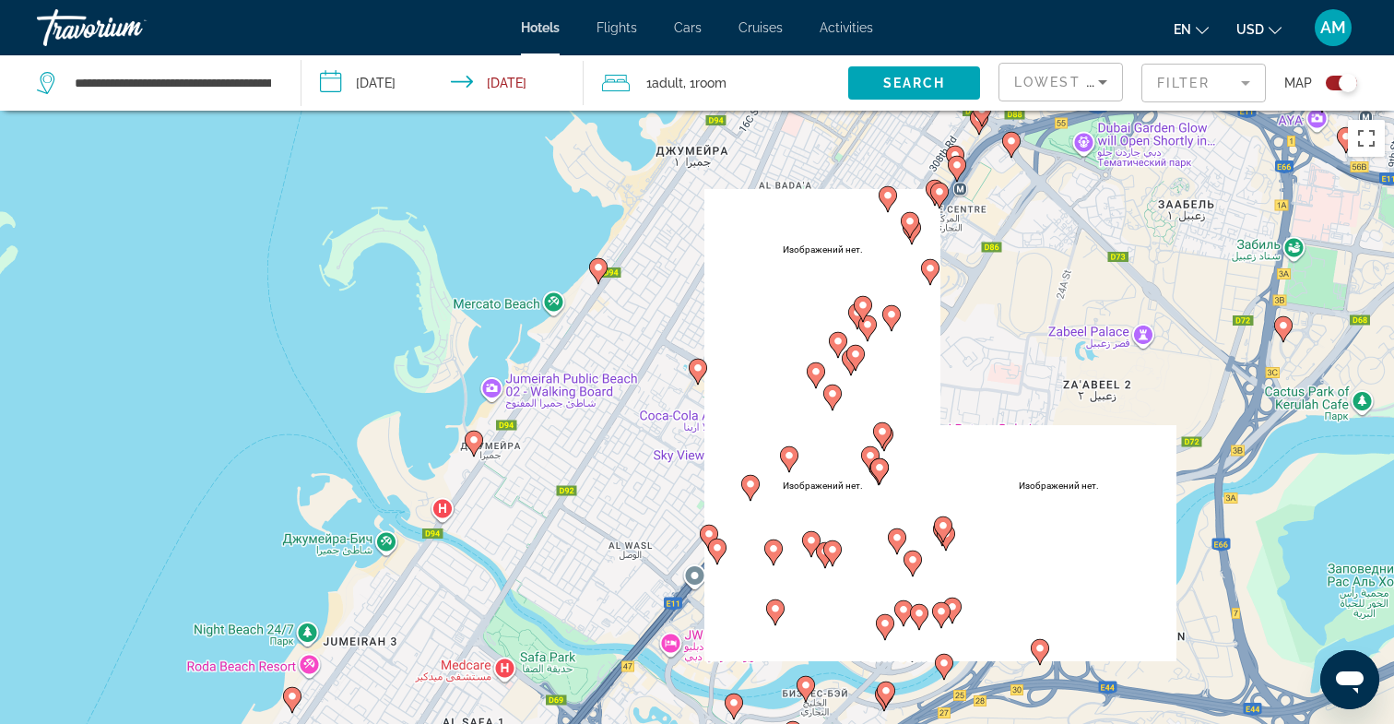
drag, startPoint x: 656, startPoint y: 586, endPoint x: 693, endPoint y: 338, distance: 251.7
click at [693, 338] on div "Чтобы активировать перетаскивание с помощью клавиатуры, нажмите Alt + Ввод. Пос…" at bounding box center [697, 473] width 1394 height 724
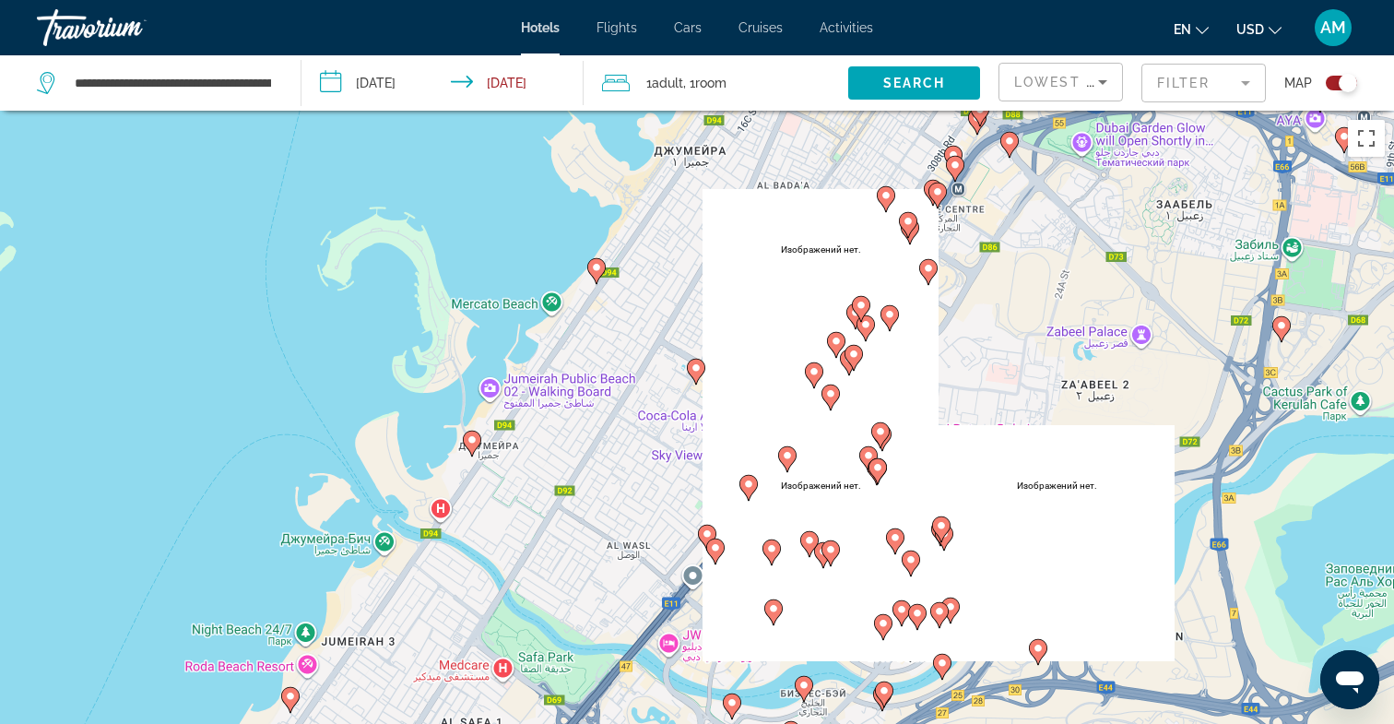
click at [706, 532] on image "Main content" at bounding box center [707, 533] width 11 height 11
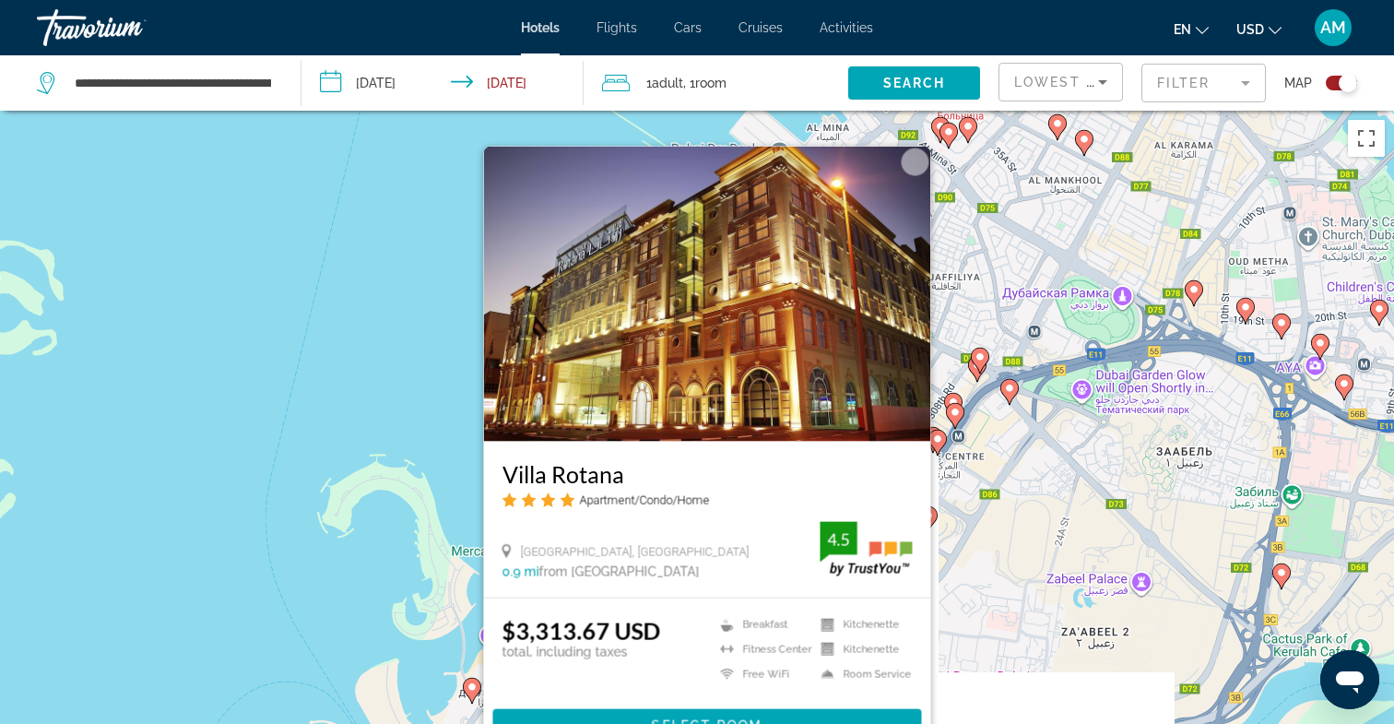
click at [400, 560] on div "Чтобы активировать перетаскивание с помощью клавиатуры, нажмите Alt + Ввод. Пос…" at bounding box center [697, 473] width 1394 height 724
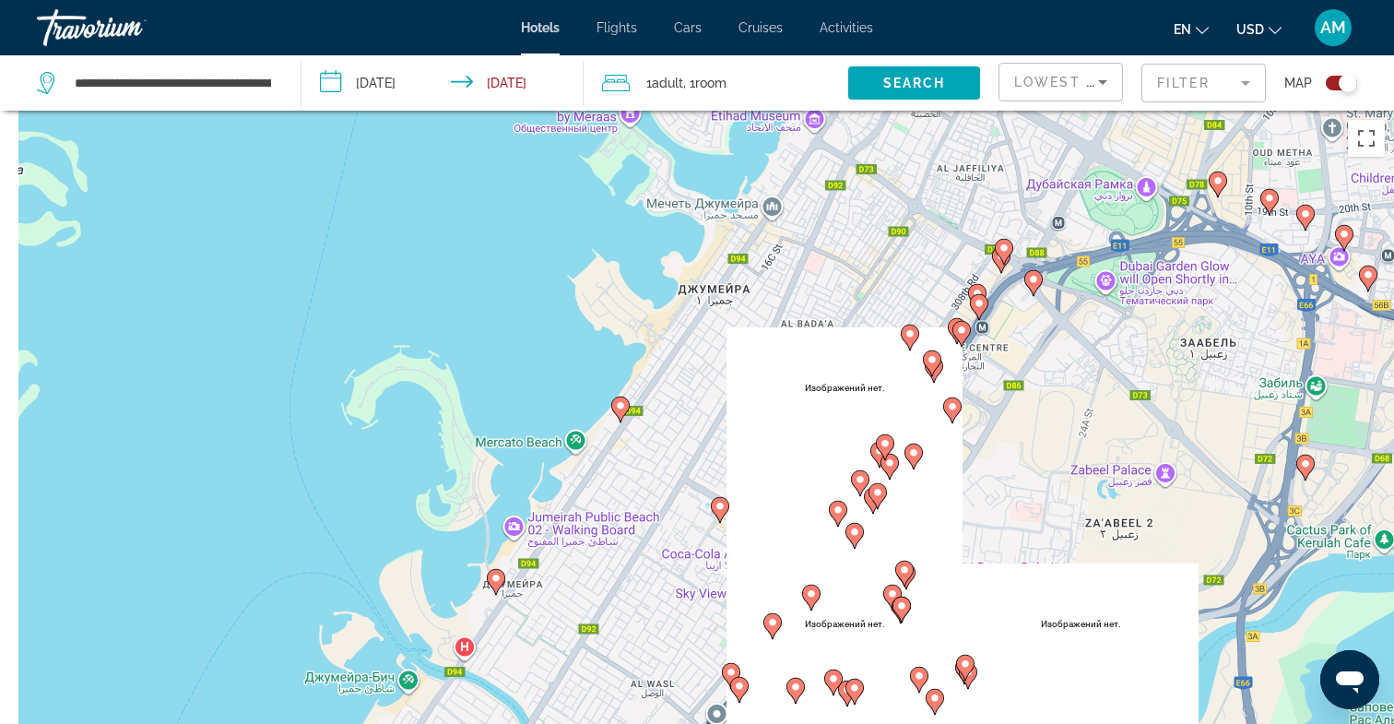
drag, startPoint x: 582, startPoint y: 544, endPoint x: 639, endPoint y: 342, distance: 209.9
click at [639, 342] on div "Чтобы активировать перетаскивание с помощью клавиатуры, нажмите Alt + Ввод. Пос…" at bounding box center [697, 473] width 1394 height 724
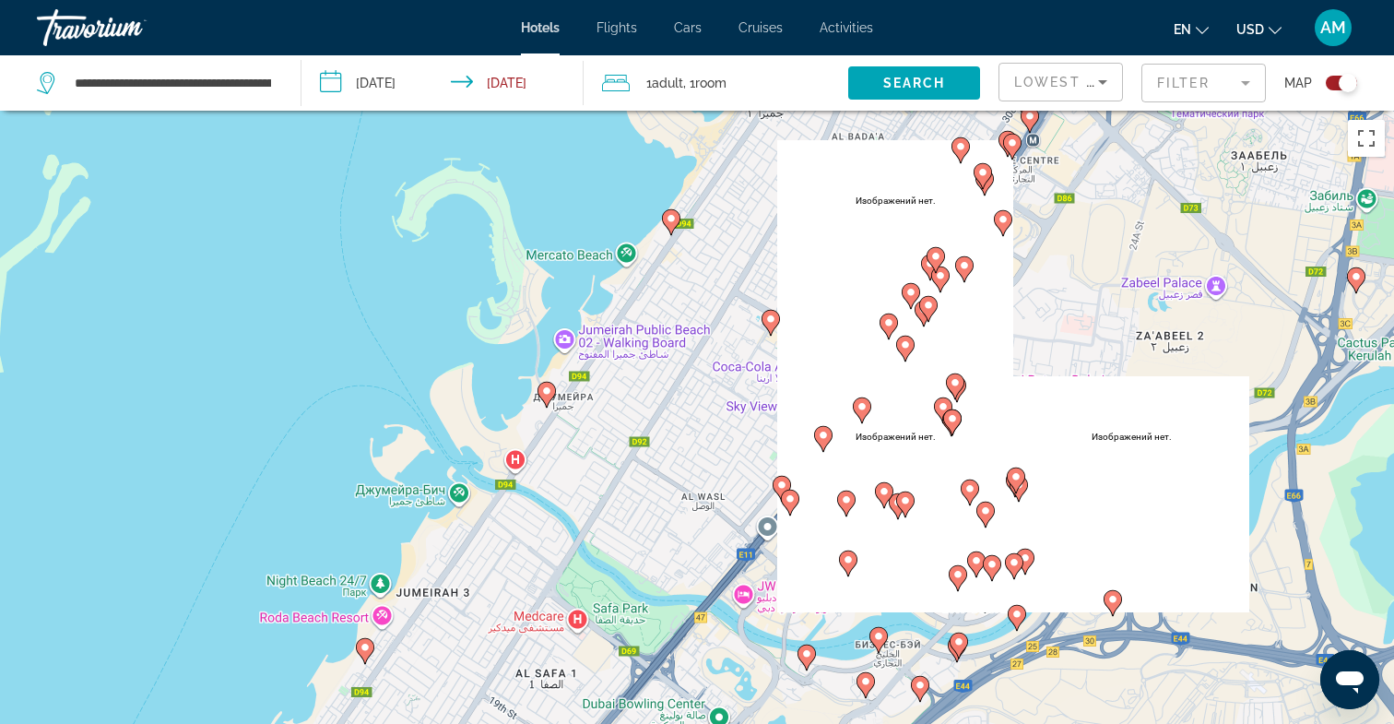
click at [794, 500] on image "Main content" at bounding box center [790, 498] width 11 height 11
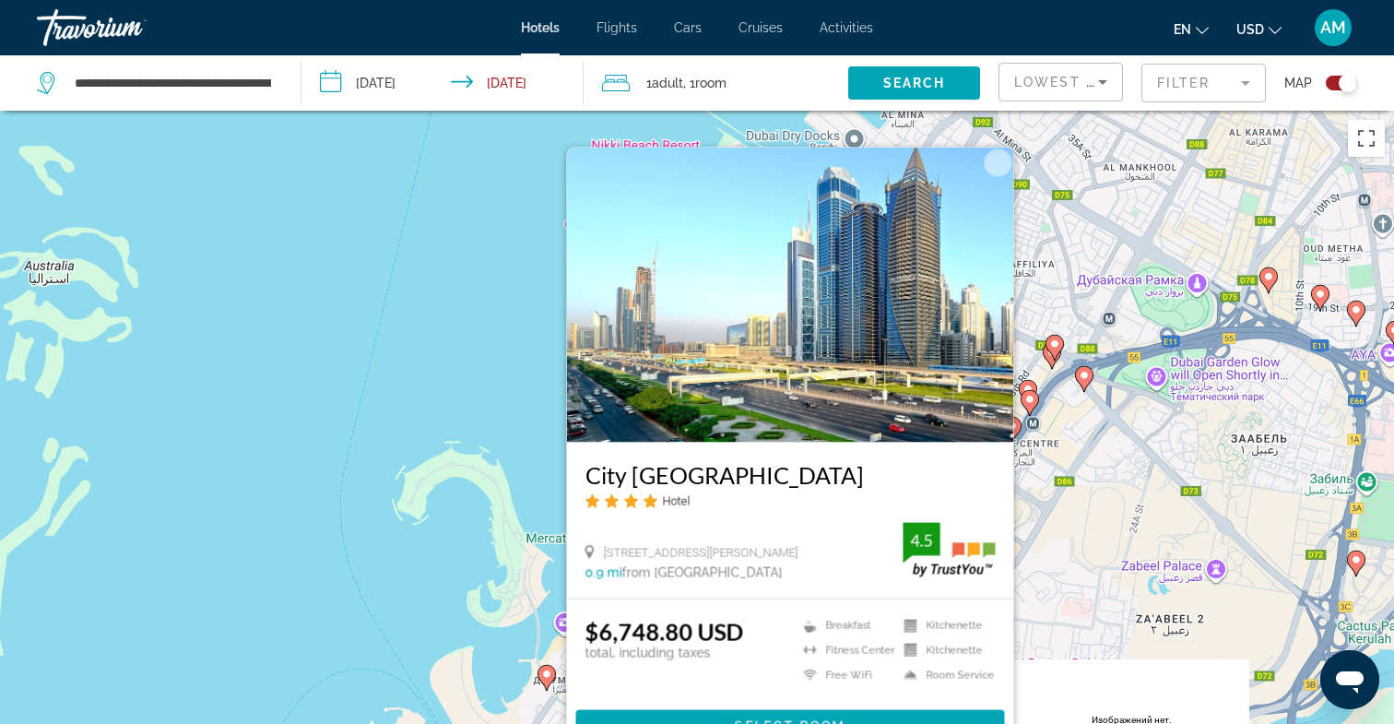
click at [373, 513] on div "Чтобы активировать перетаскивание с помощью клавиатуры, нажмите Alt + Ввод. Пос…" at bounding box center [697, 473] width 1394 height 724
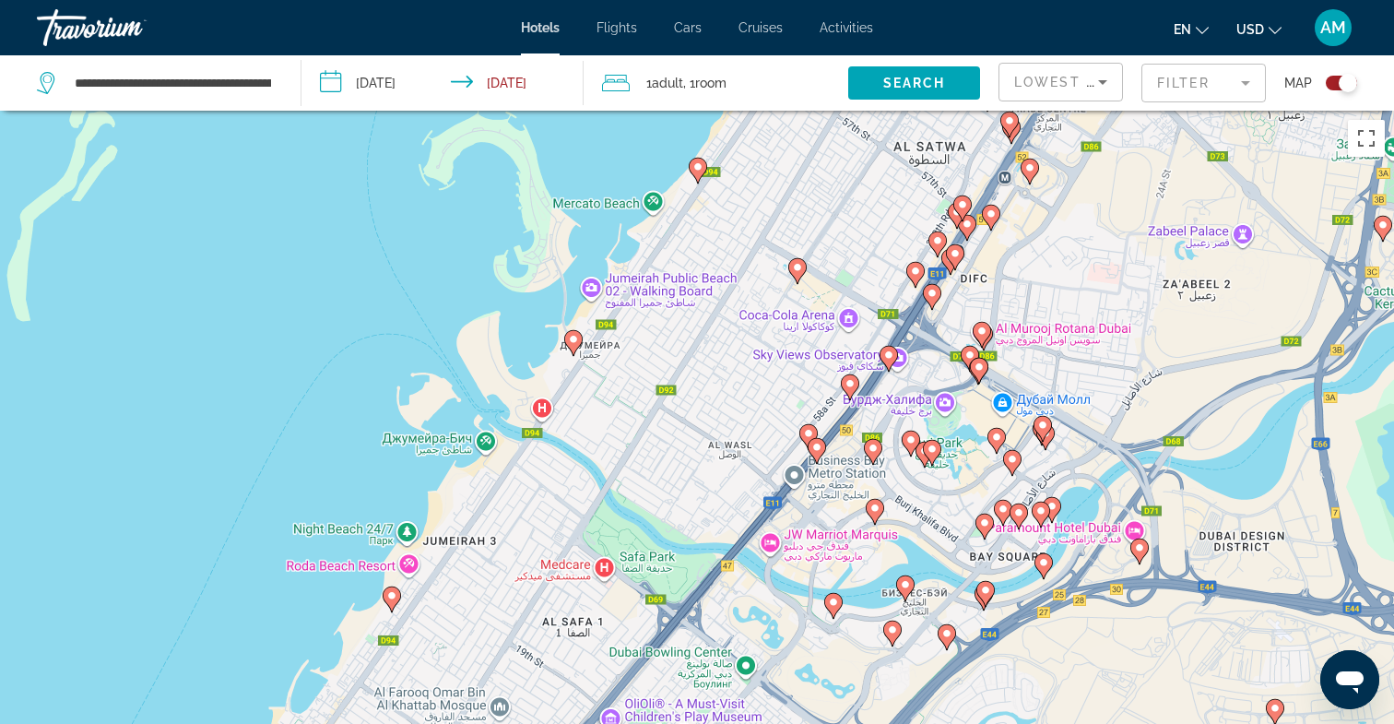
click at [834, 609] on icon "Main content" at bounding box center [833, 605] width 17 height 24
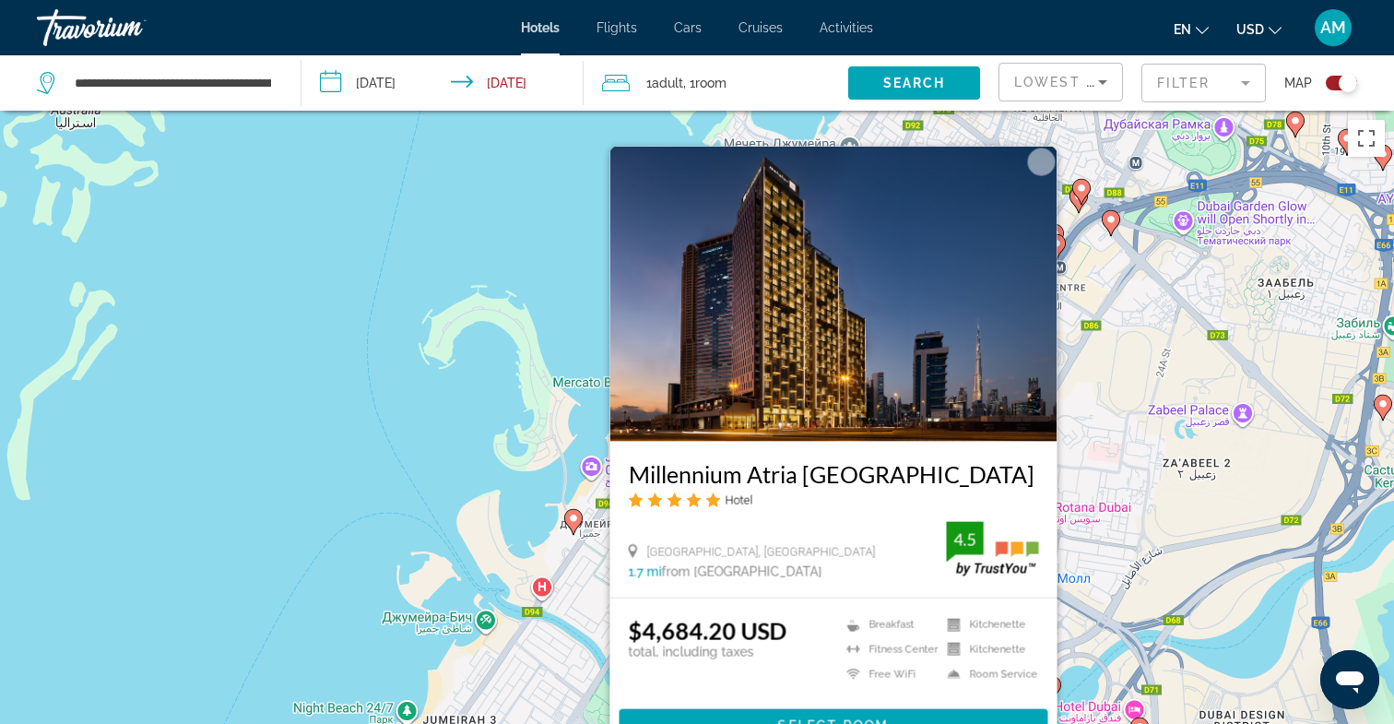
click at [503, 444] on div "Чтобы активировать перетаскивание с помощью клавиатуры, нажмите Alt + Ввод. Пос…" at bounding box center [697, 473] width 1394 height 724
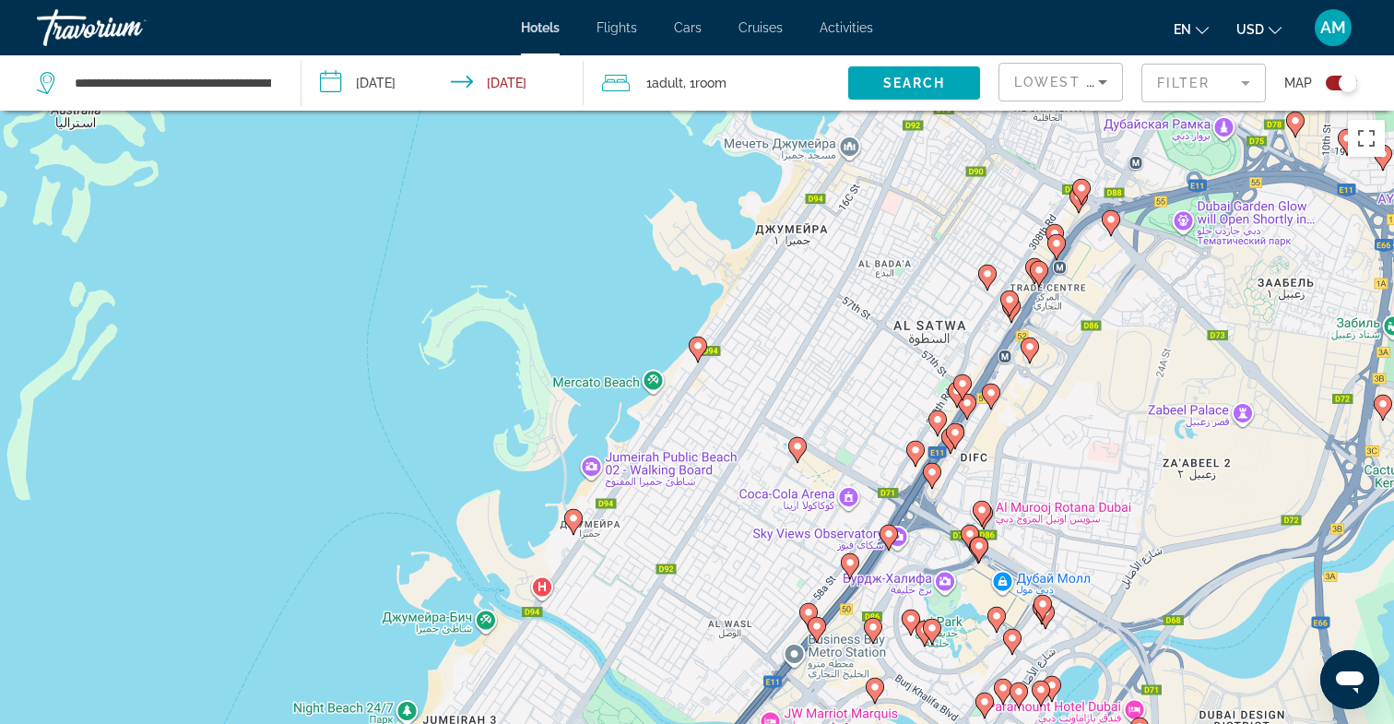
click at [847, 562] on image "Main content" at bounding box center [850, 562] width 11 height 11
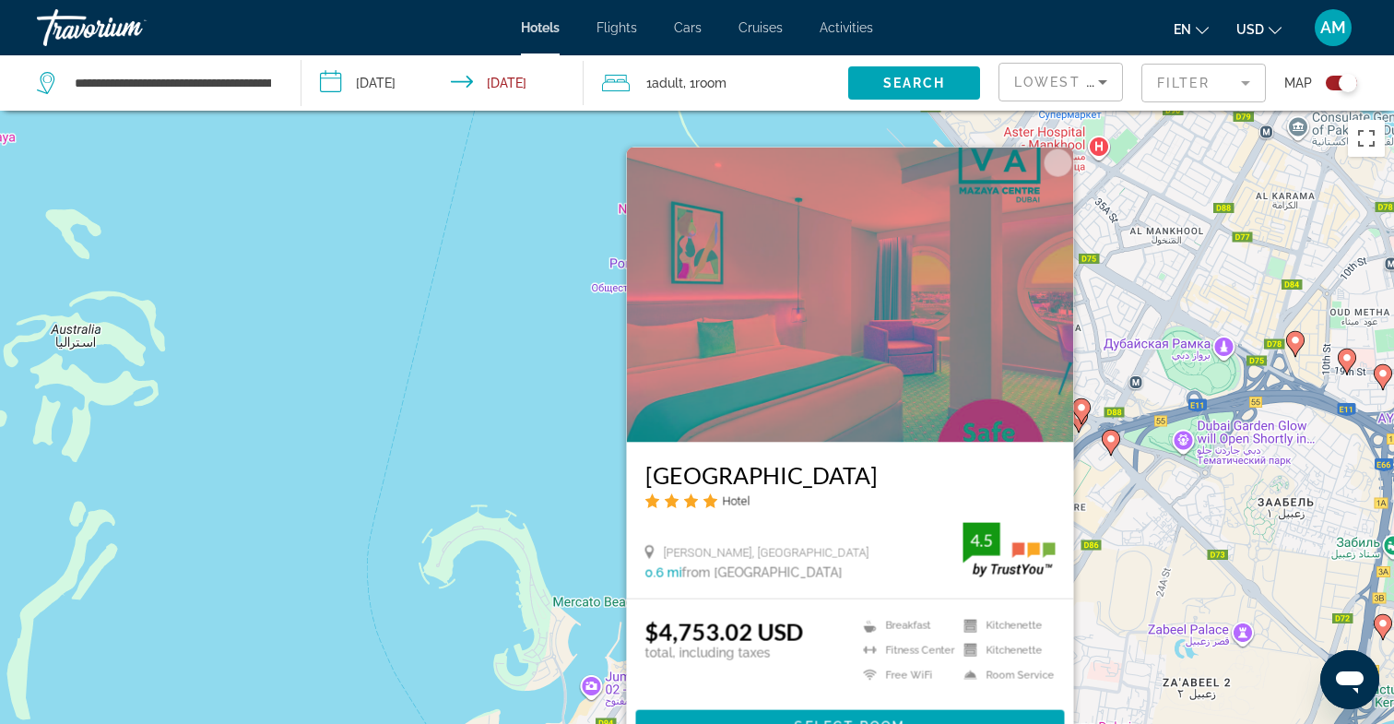
click at [395, 550] on div "Чтобы активировать перетаскивание с помощью клавиатуры, нажмите Alt + Ввод. Пос…" at bounding box center [697, 473] width 1394 height 724
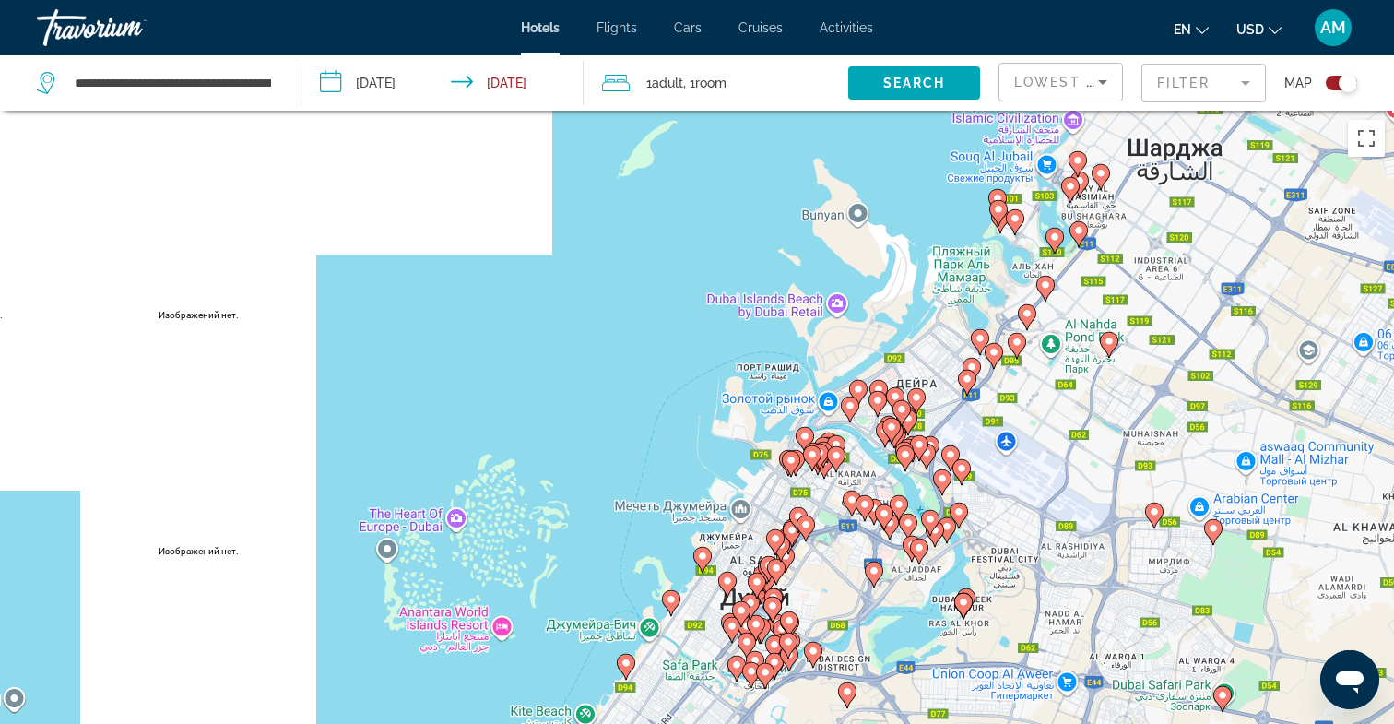
click at [729, 578] on image "Main content" at bounding box center [727, 580] width 11 height 11
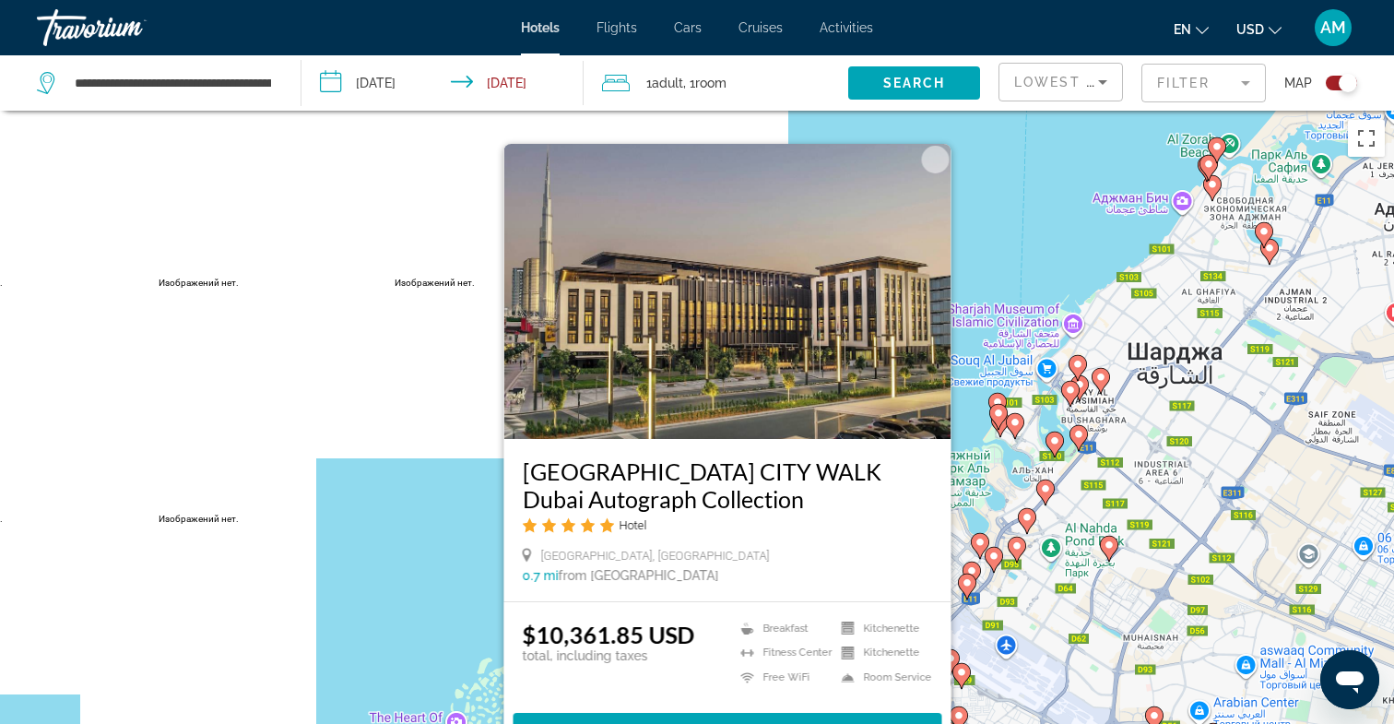
click at [364, 416] on div "Чтобы активировать перетаскивание с помощью клавиатуры, нажмите Alt + Ввод. Пос…" at bounding box center [697, 473] width 1394 height 724
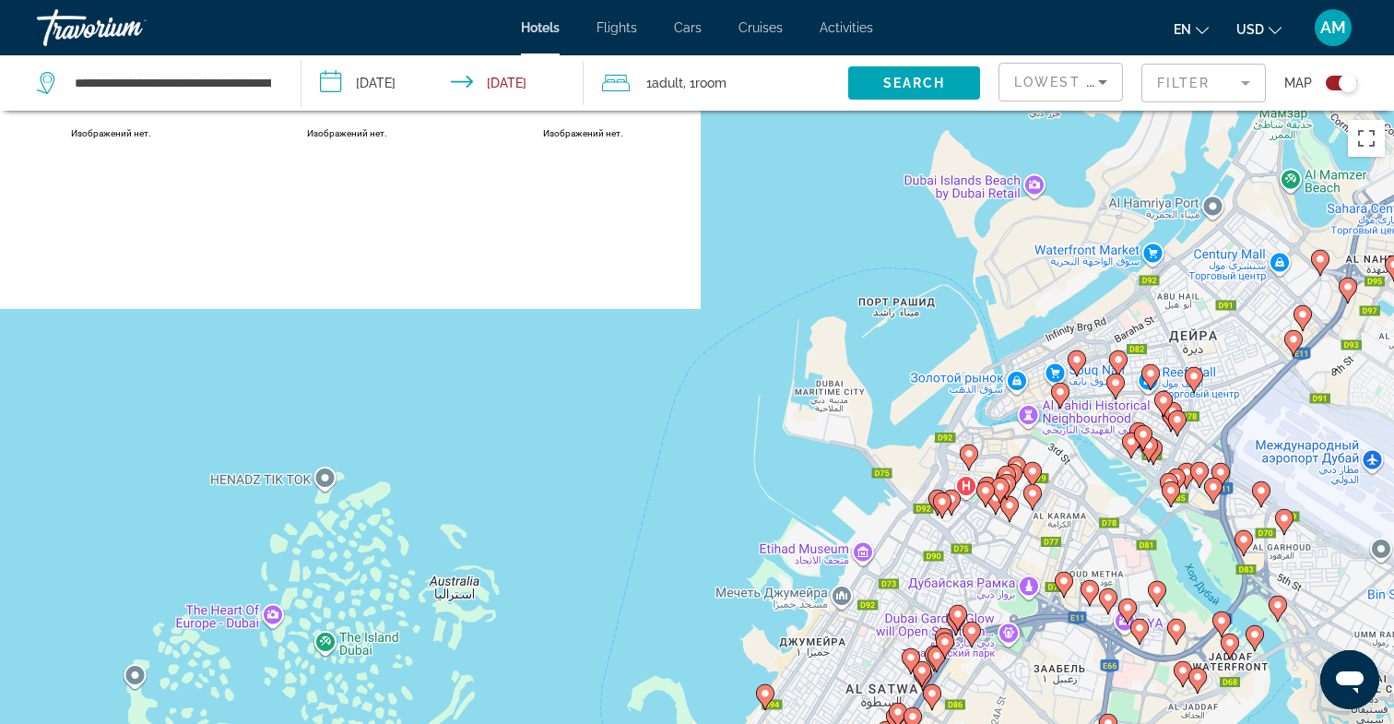
drag, startPoint x: 837, startPoint y: 626, endPoint x: 849, endPoint y: 316, distance: 310.1
click at [849, 318] on div "Чтобы активировать перетаскивание с помощью клавиатуры, нажмите Alt + Ввод. Пос…" at bounding box center [697, 473] width 1394 height 724
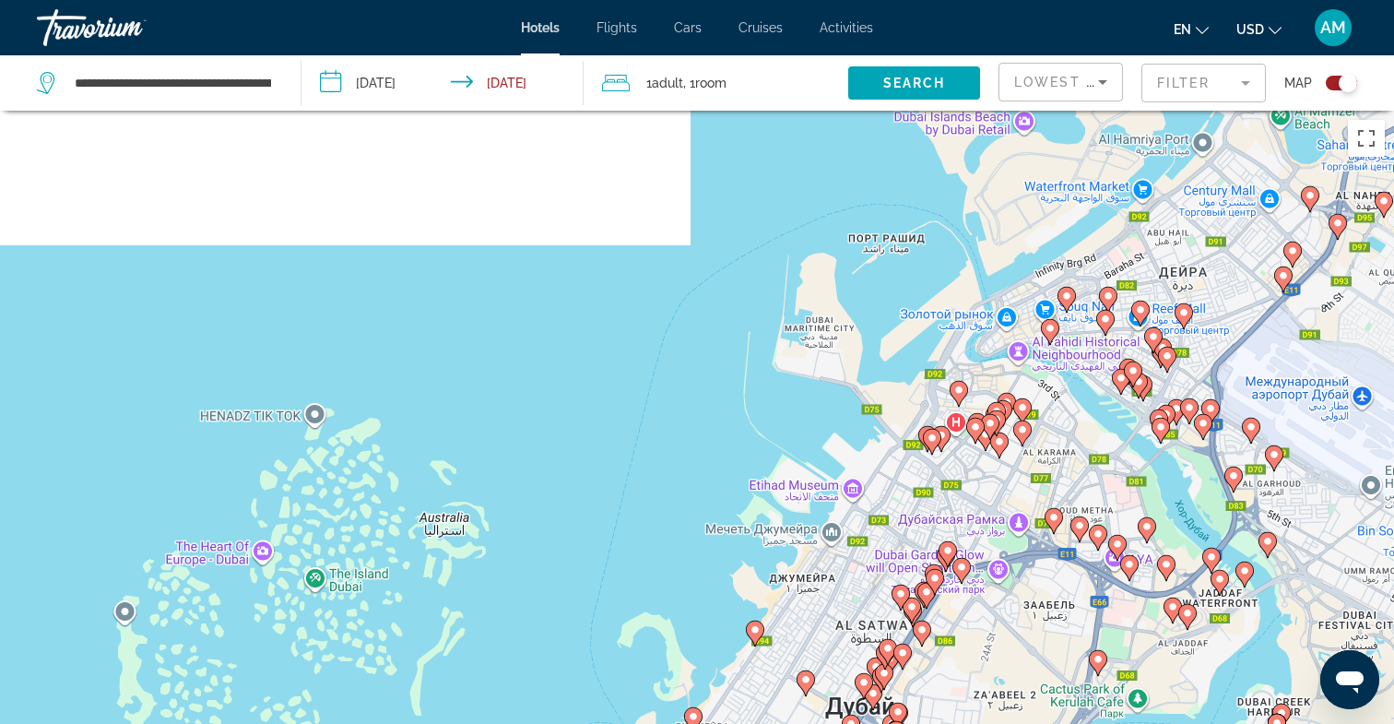
drag, startPoint x: 799, startPoint y: 616, endPoint x: 859, endPoint y: 324, distance: 298.6
click at [859, 326] on div "Чтобы активировать перетаскивание с помощью клавиатуры, нажмите Alt + Ввод. Пос…" at bounding box center [697, 473] width 1394 height 724
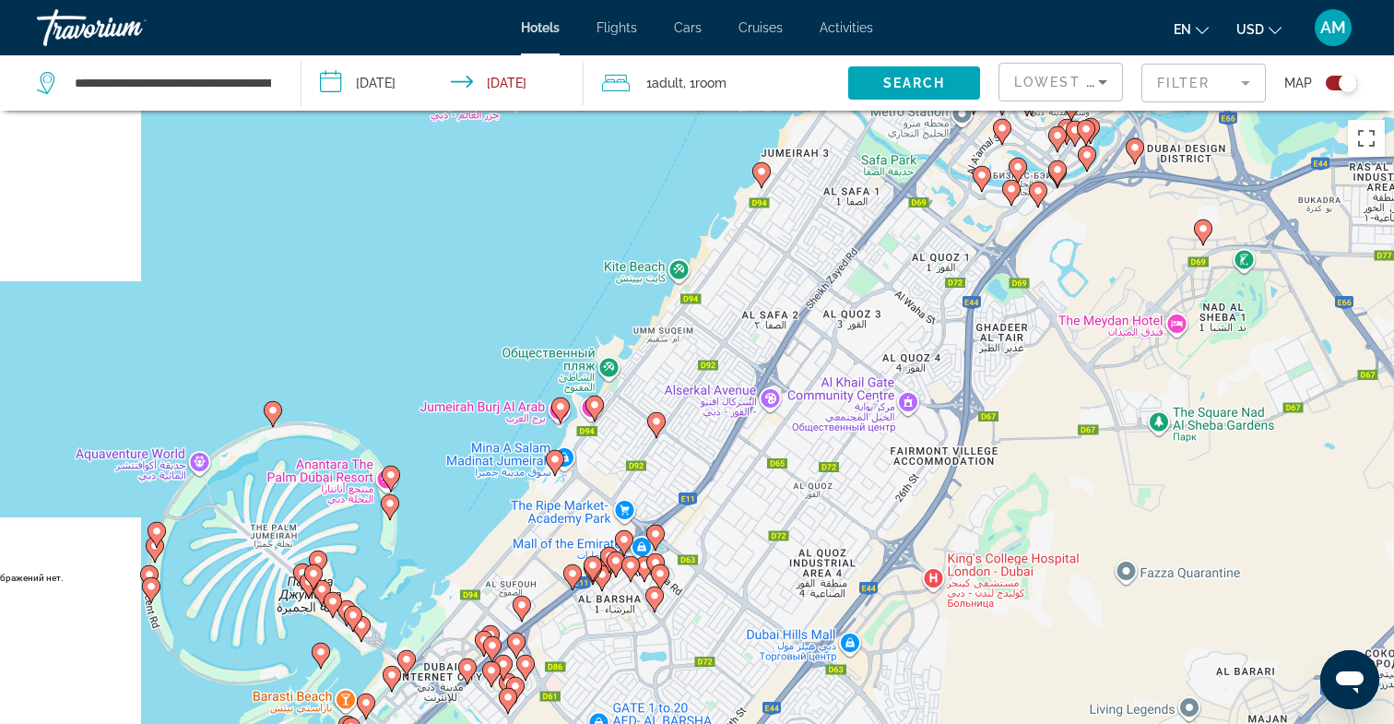
drag, startPoint x: 811, startPoint y: 478, endPoint x: 861, endPoint y: 296, distance: 188.4
click at [861, 297] on div "Чтобы активировать перетаскивание с помощью клавиатуры, нажмите Alt + Ввод. Пос…" at bounding box center [697, 473] width 1394 height 724
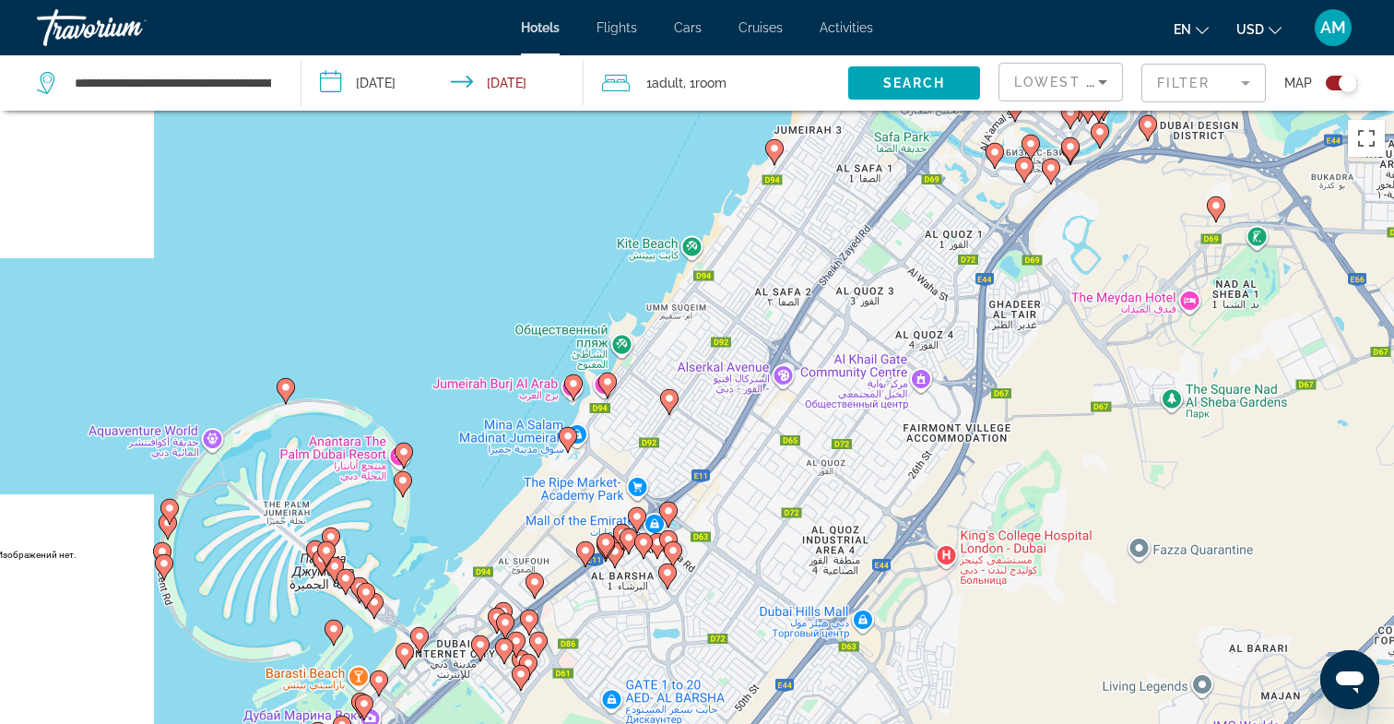
click at [667, 397] on image "Main content" at bounding box center [669, 398] width 11 height 11
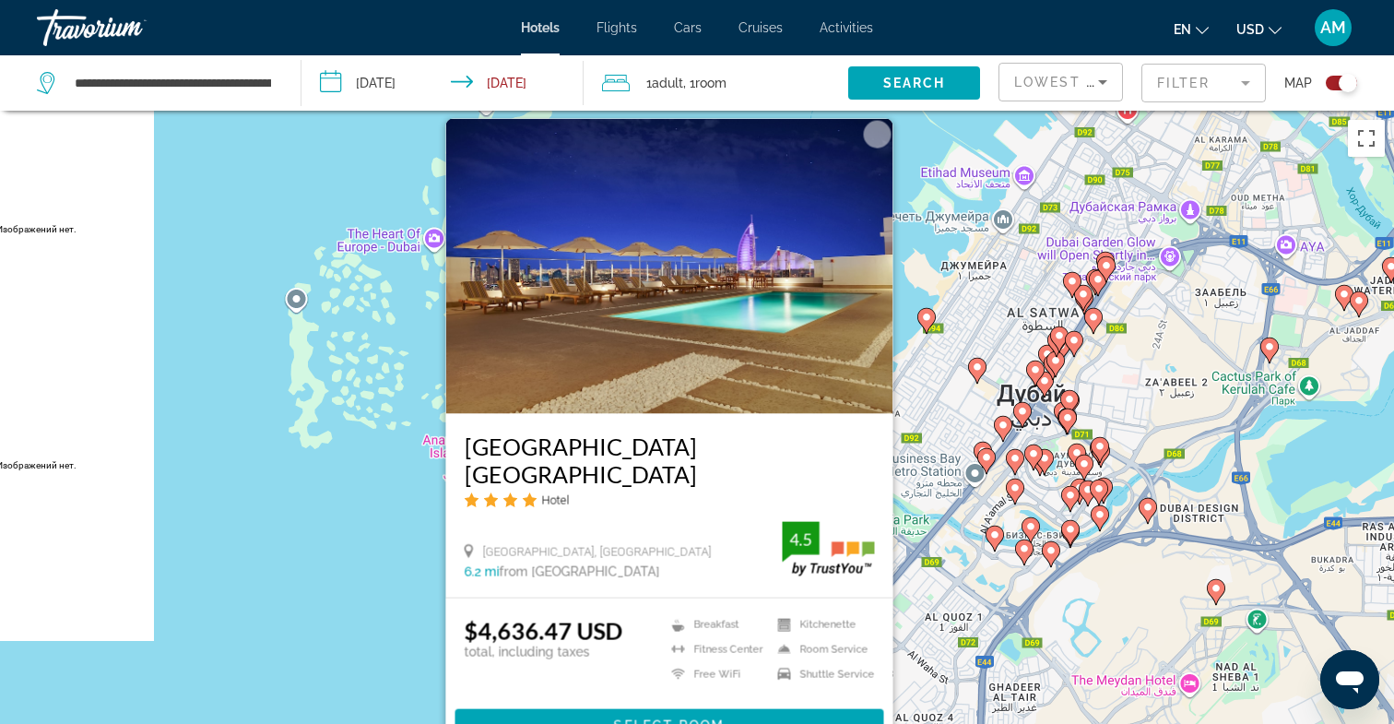
click at [337, 473] on div "Чтобы активировать перетаскивание с помощью клавиатуры, нажмите Alt + Ввод. Пос…" at bounding box center [697, 473] width 1394 height 724
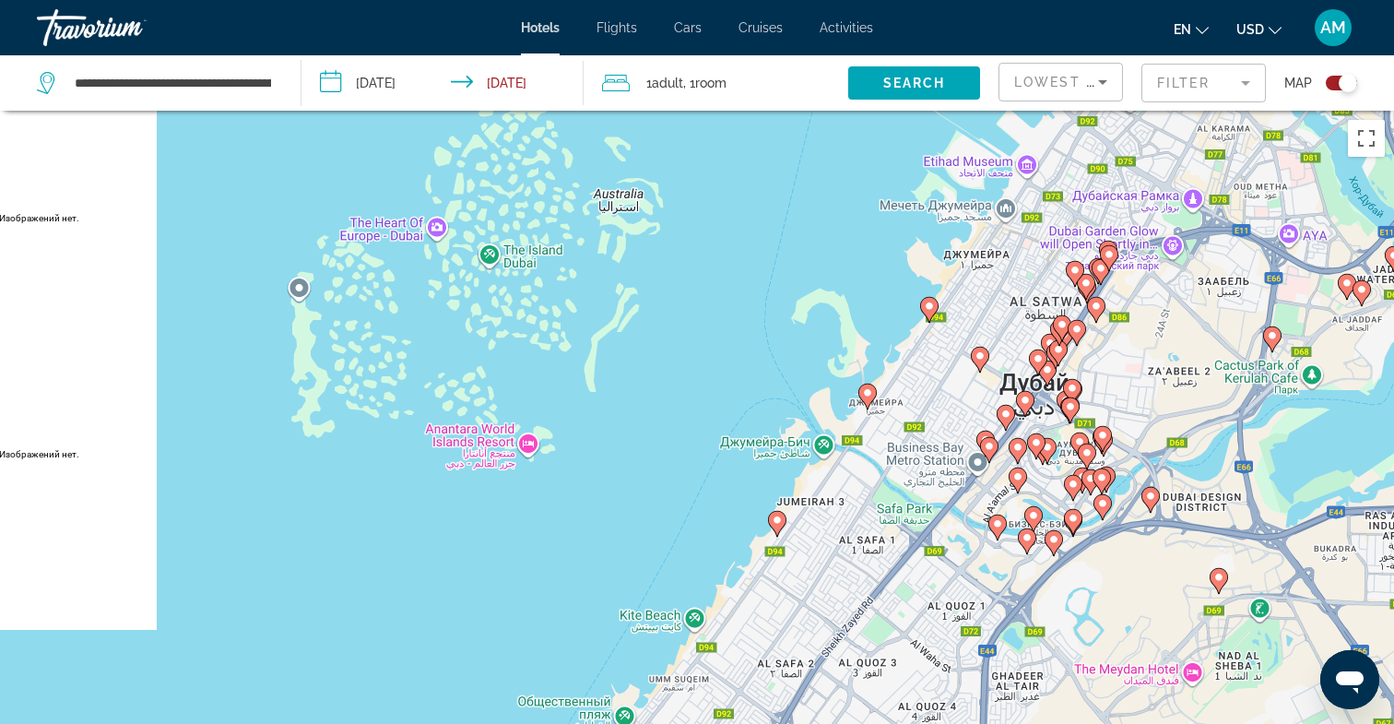
drag, startPoint x: 666, startPoint y: 563, endPoint x: 737, endPoint y: 201, distance: 368.4
click at [737, 203] on div "Чтобы активировать перетаскивание с помощью клавиатуры, нажмите Alt + Ввод. Пос…" at bounding box center [697, 473] width 1394 height 724
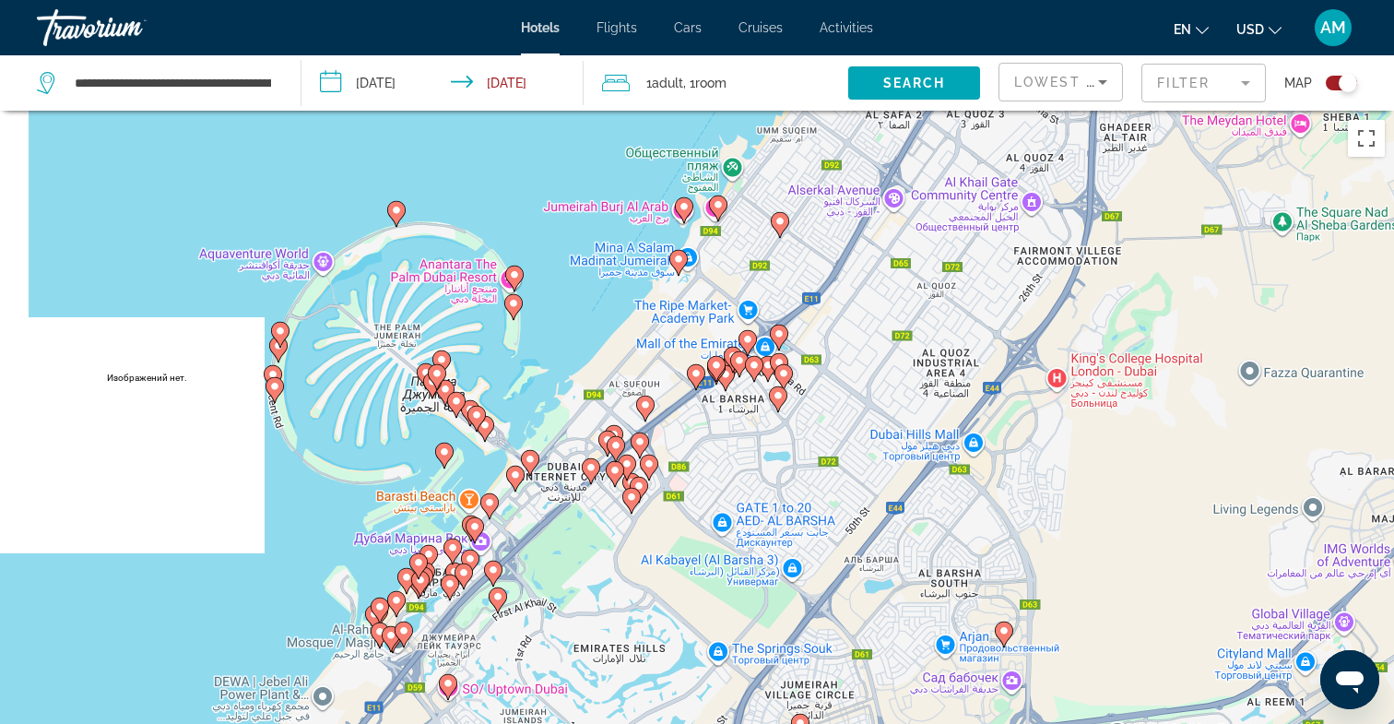
drag, startPoint x: 732, startPoint y: 383, endPoint x: 752, endPoint y: 284, distance: 100.6
click at [752, 284] on div "Чтобы активировать перетаскивание с помощью клавиатуры, нажмите Alt + Ввод. Пос…" at bounding box center [697, 473] width 1394 height 724
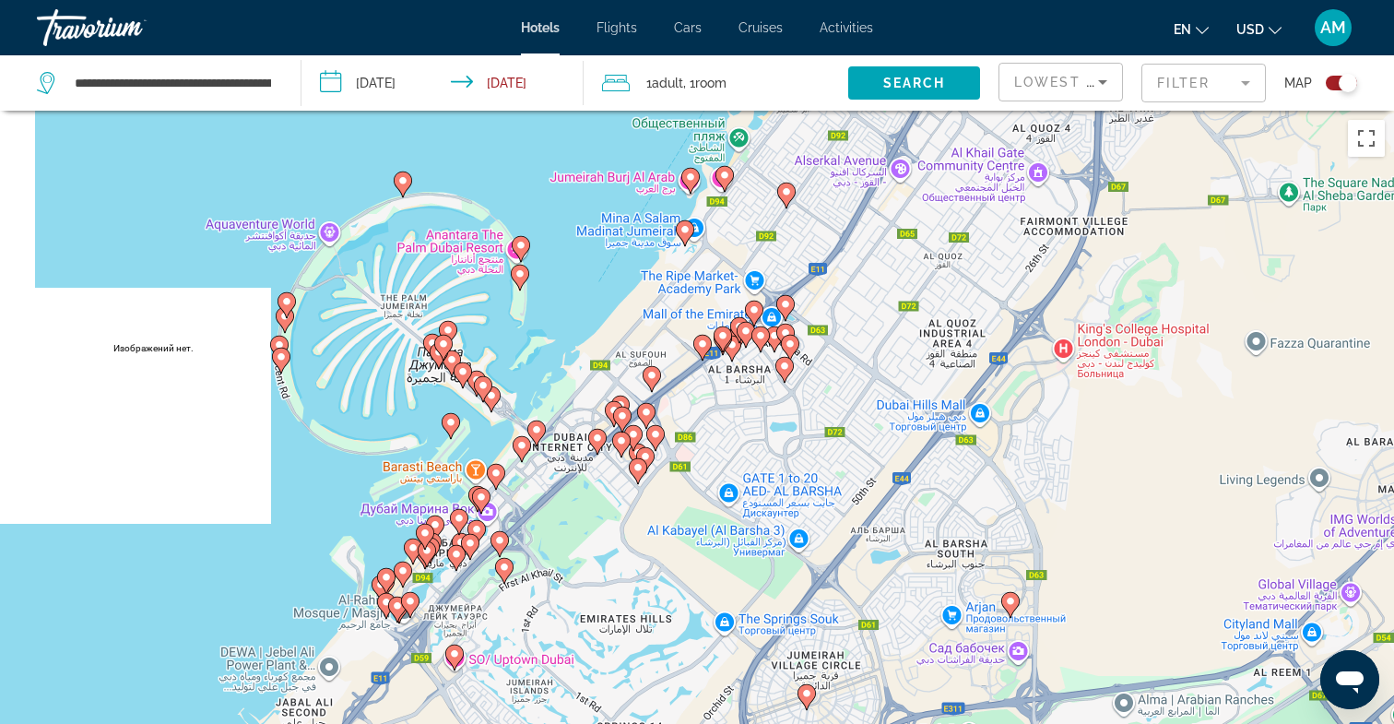
click at [686, 231] on image "Main content" at bounding box center [685, 229] width 11 height 11
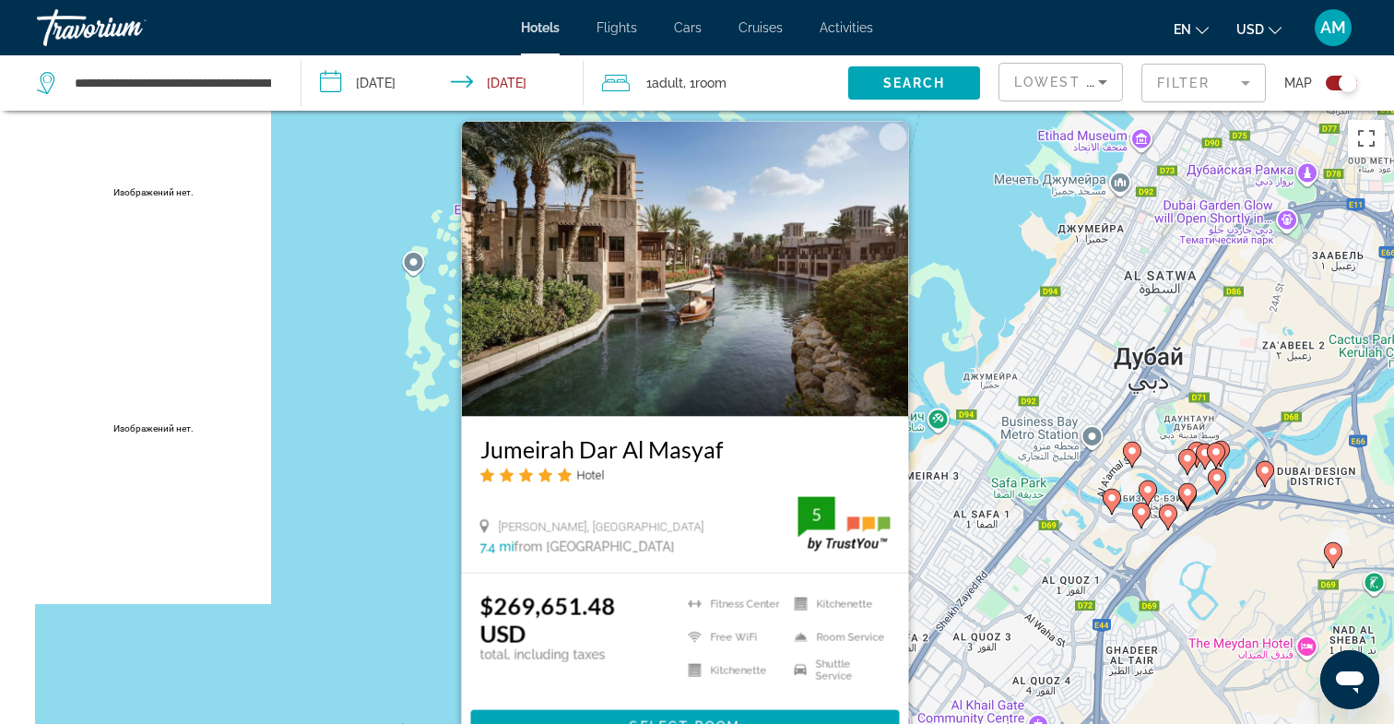
click at [415, 494] on div "Чтобы активировать перетаскивание с помощью клавиатуры, нажмите Alt + Ввод. Пос…" at bounding box center [697, 473] width 1394 height 724
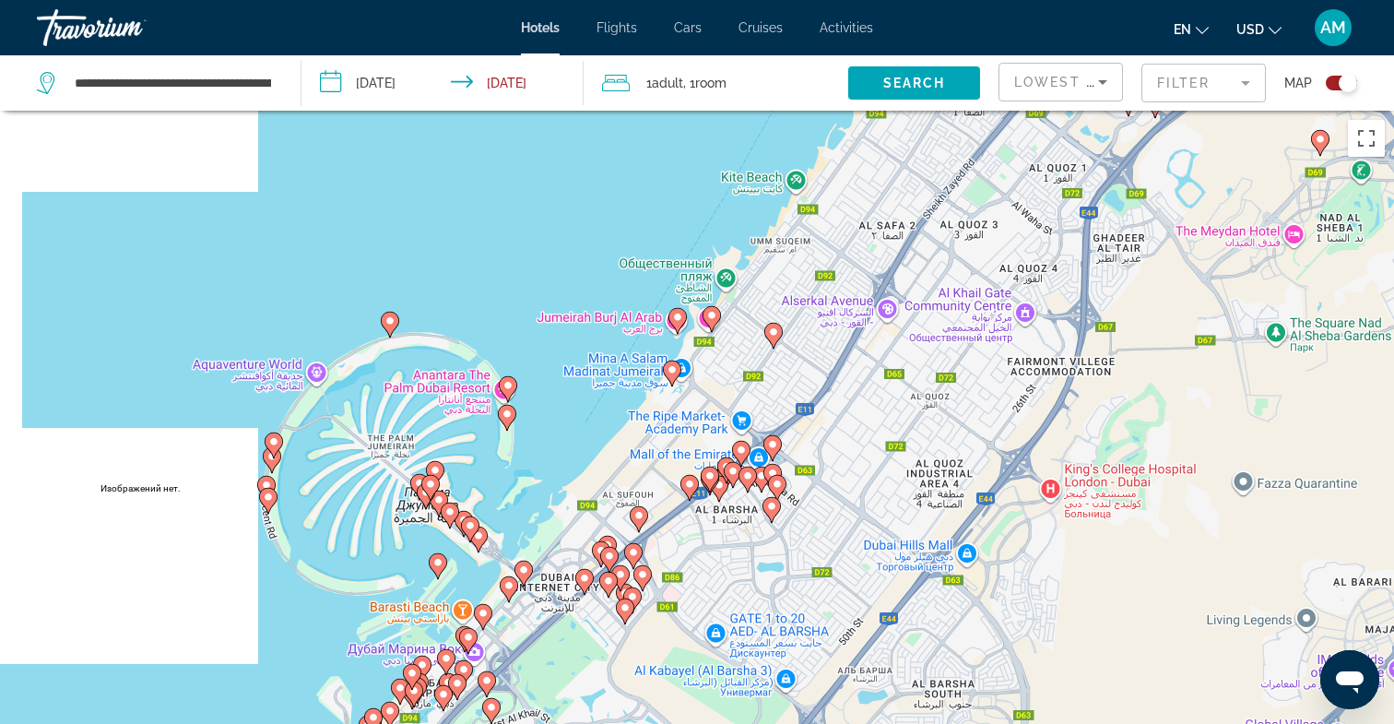
drag, startPoint x: 770, startPoint y: 614, endPoint x: 754, endPoint y: 193, distance: 421.7
click at [755, 193] on div "Чтобы активировать перетаскивание с помощью клавиатуры, нажмите Alt + Ввод. Пос…" at bounding box center [697, 473] width 1394 height 724
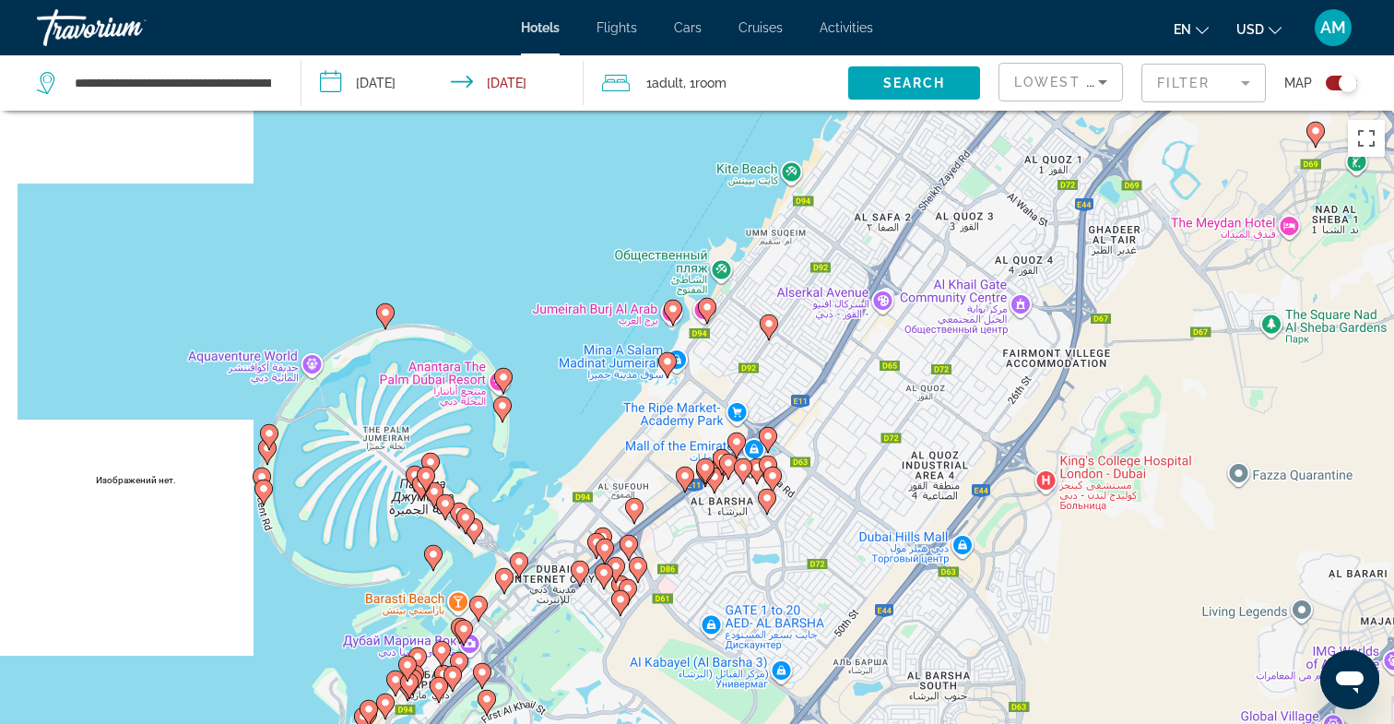
click at [739, 443] on image "Main content" at bounding box center [736, 441] width 11 height 11
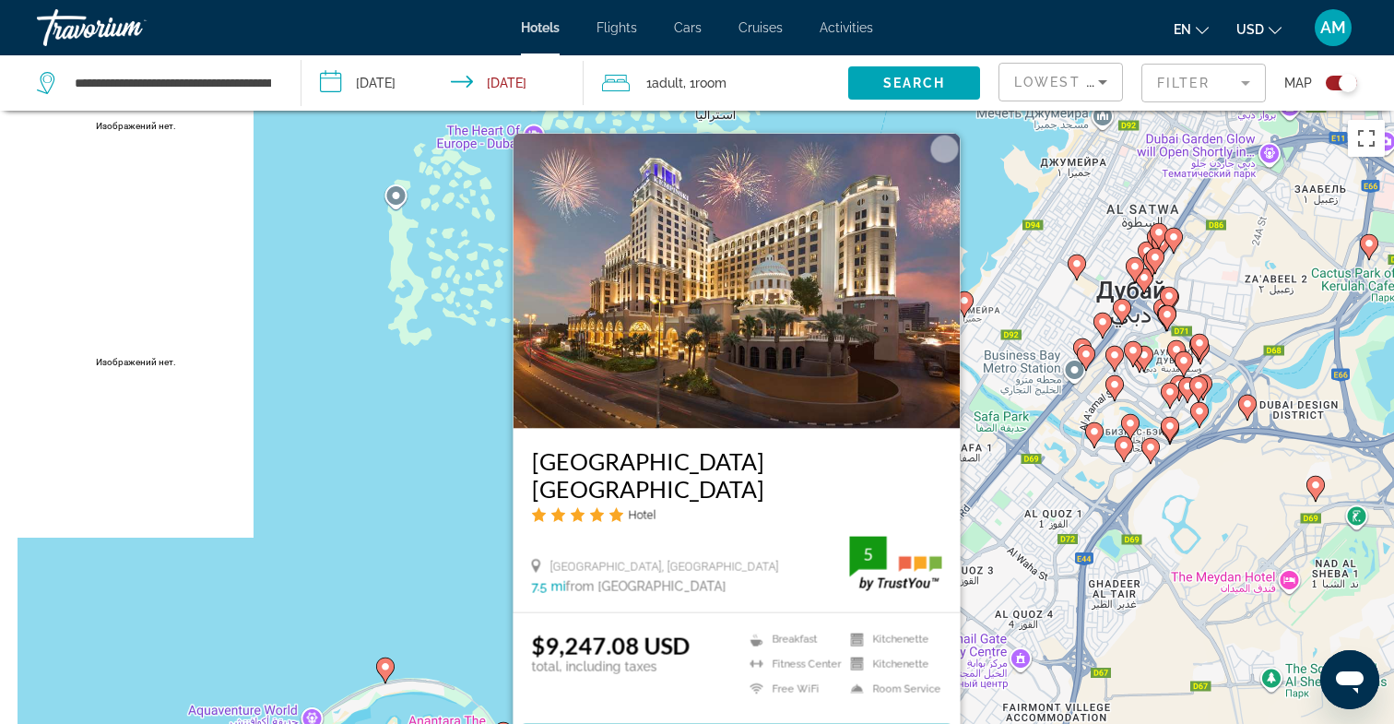
click at [482, 500] on div "Чтобы активировать перетаскивание с помощью клавиатуры, нажмите Alt + Ввод. Пос…" at bounding box center [697, 473] width 1394 height 724
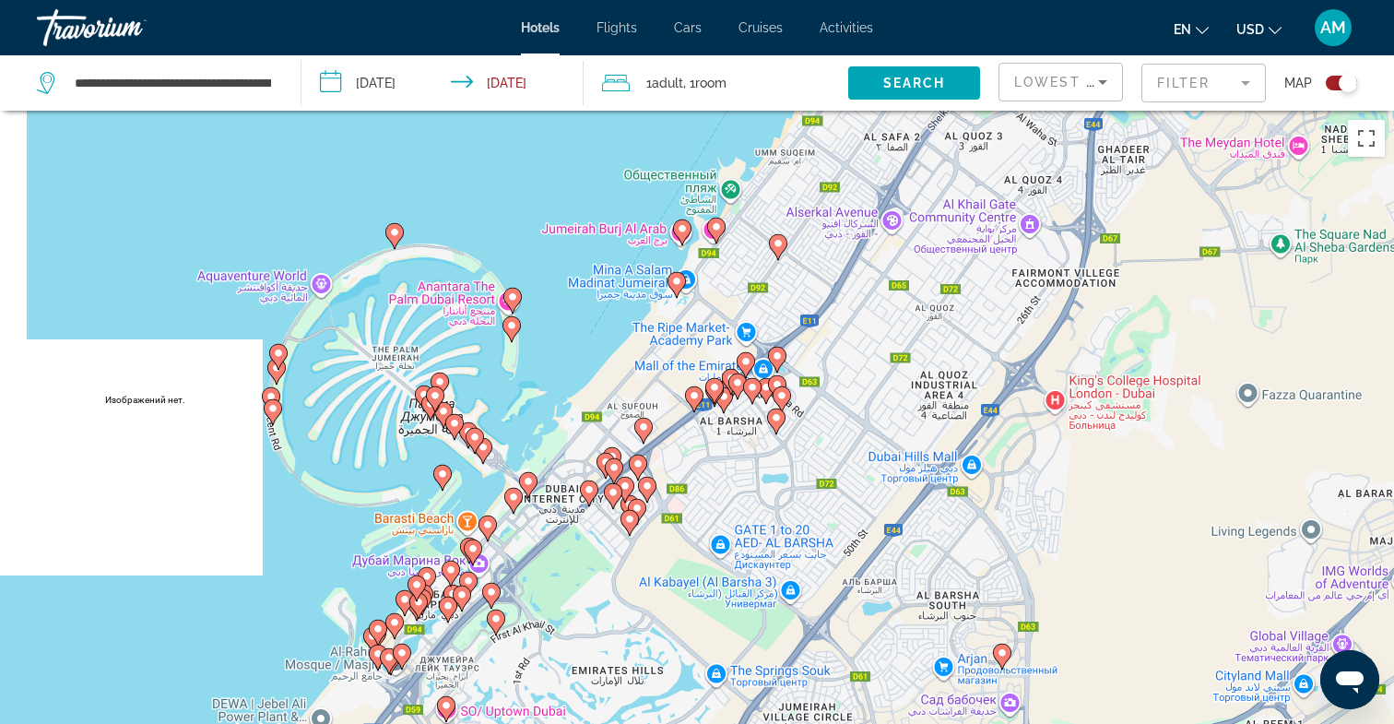
drag, startPoint x: 795, startPoint y: 664, endPoint x: 804, endPoint y: 225, distance: 439.0
click at [804, 226] on div "Чтобы активировать перетаскивание с помощью клавиатуры, нажмите Alt + Ввод. Пос…" at bounding box center [697, 473] width 1394 height 724
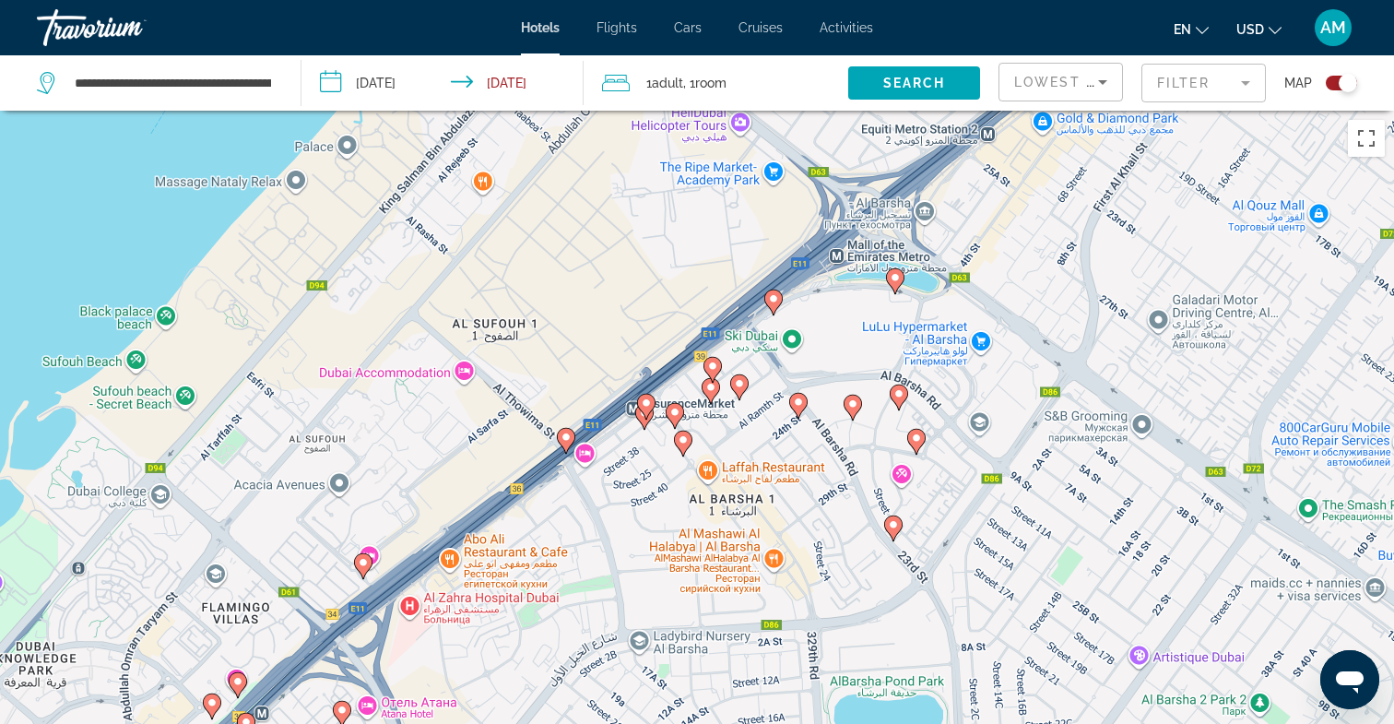
click at [646, 404] on image "Main content" at bounding box center [646, 402] width 11 height 11
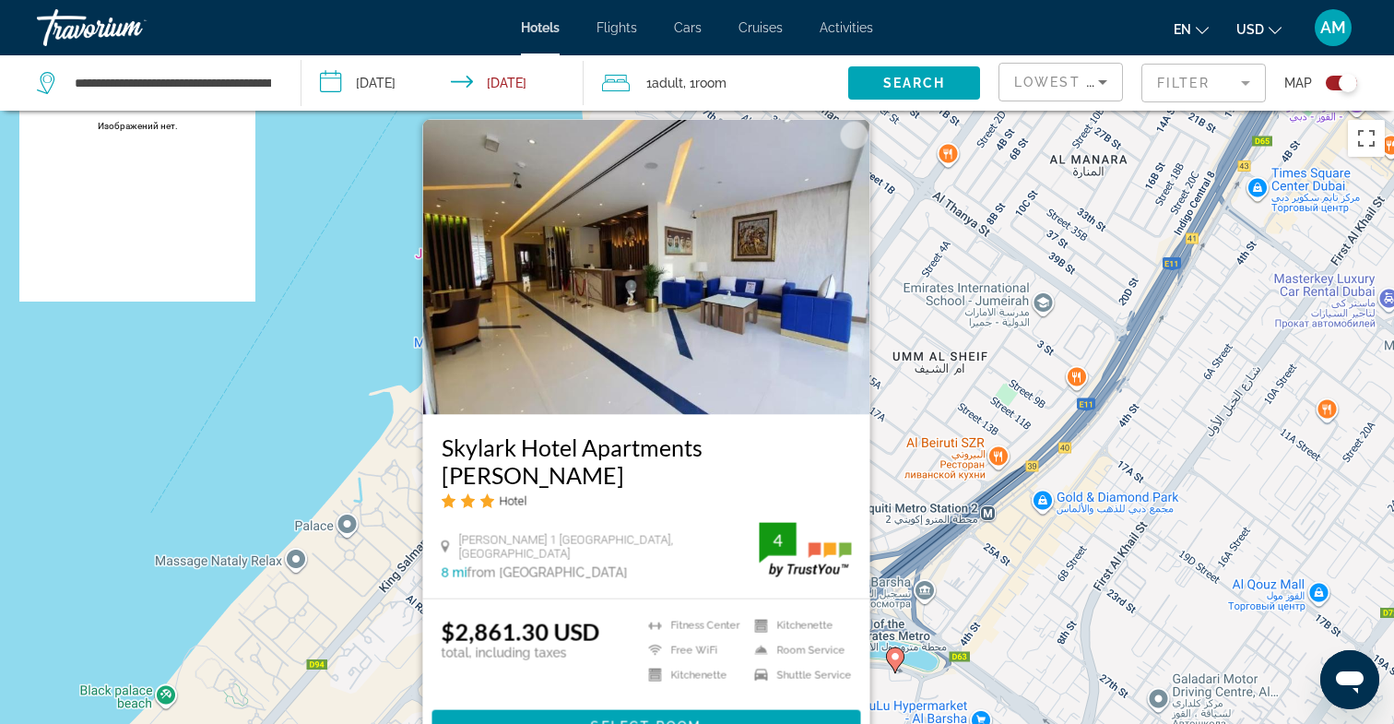
click at [342, 402] on div "Чтобы активировать перетаскивание с помощью клавиатуры, нажмите Alt + Ввод. Пос…" at bounding box center [697, 473] width 1394 height 724
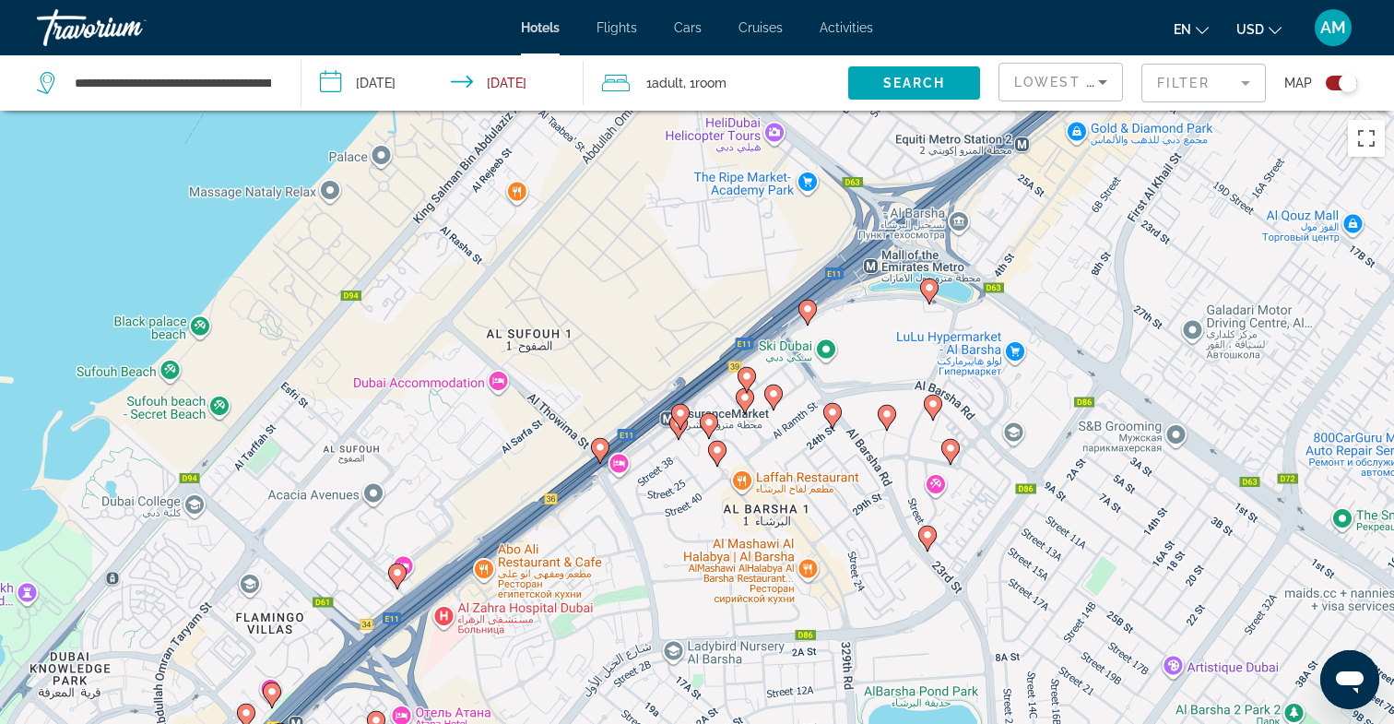
drag, startPoint x: 640, startPoint y: 555, endPoint x: 675, endPoint y: 173, distance: 383.4
click at [675, 173] on div "Чтобы активировать перетаскивание с помощью клавиатуры, нажмите Alt + Ввод. Пос…" at bounding box center [697, 473] width 1394 height 724
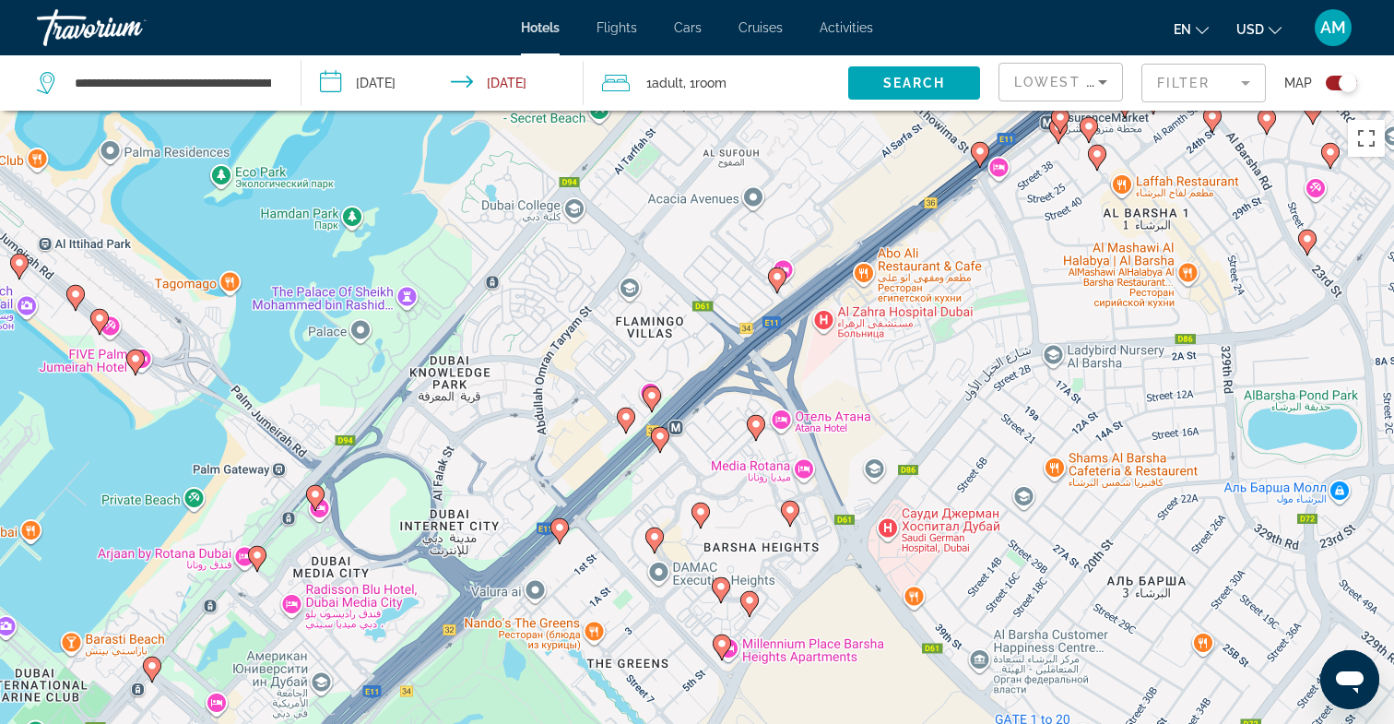
drag, startPoint x: 551, startPoint y: 441, endPoint x: 915, endPoint y: 169, distance: 454.6
click at [915, 169] on div "Чтобы активировать перетаскивание с помощью клавиатуры, нажмите Alt + Ввод. Пос…" at bounding box center [697, 473] width 1394 height 724
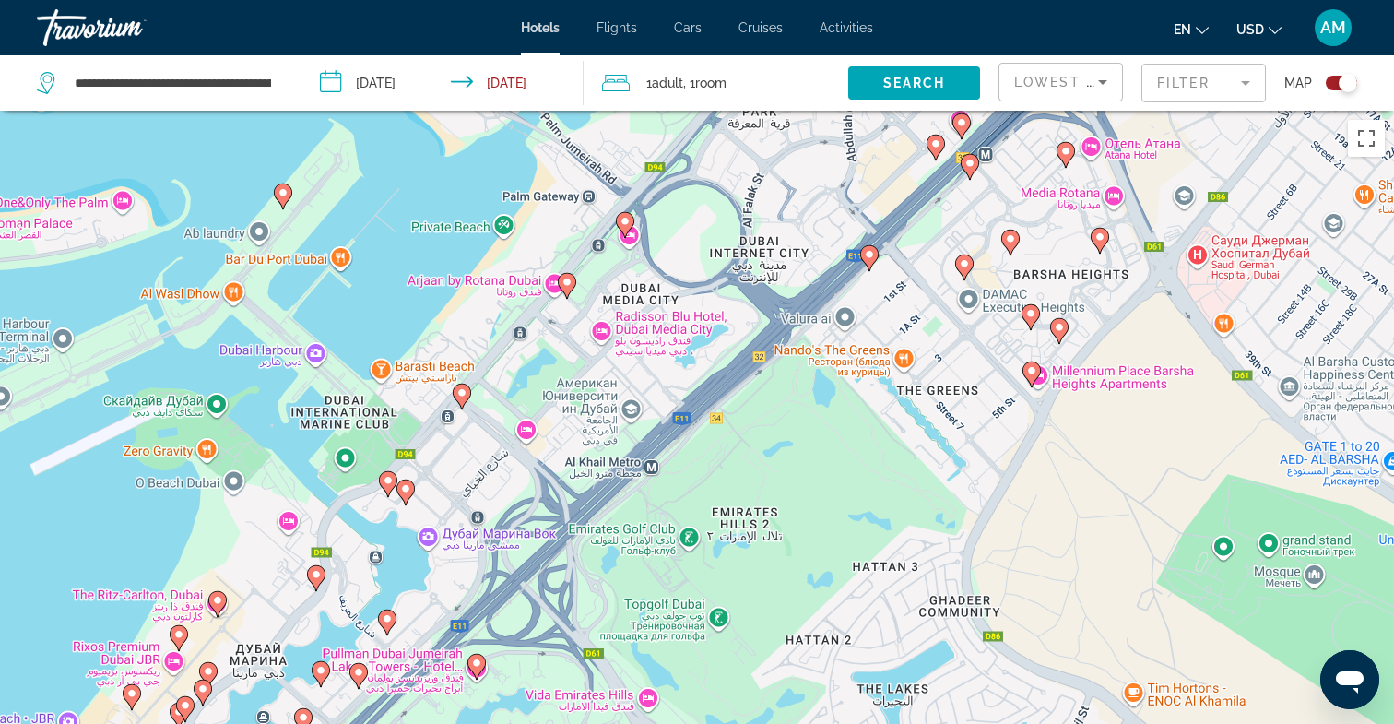
drag, startPoint x: 563, startPoint y: 466, endPoint x: 875, endPoint y: 190, distance: 416.1
click at [875, 190] on div "Чтобы активировать перетаскивание с помощью клавиатуры, нажмите Alt + Ввод. Пос…" at bounding box center [697, 473] width 1394 height 724
click at [564, 283] on image "Main content" at bounding box center [566, 282] width 11 height 11
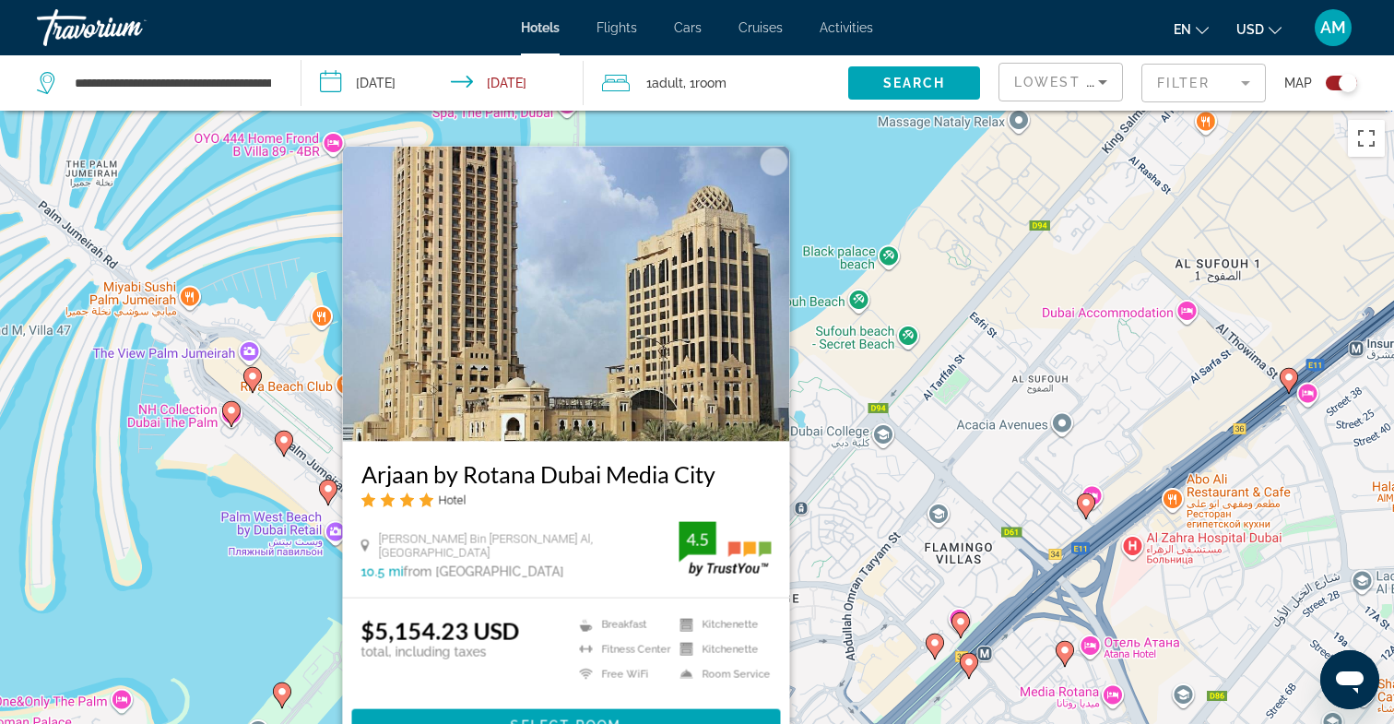
click at [226, 568] on div "Чтобы активировать перетаскивание с помощью клавиатуры, нажмите Alt + Ввод. Пос…" at bounding box center [697, 473] width 1394 height 724
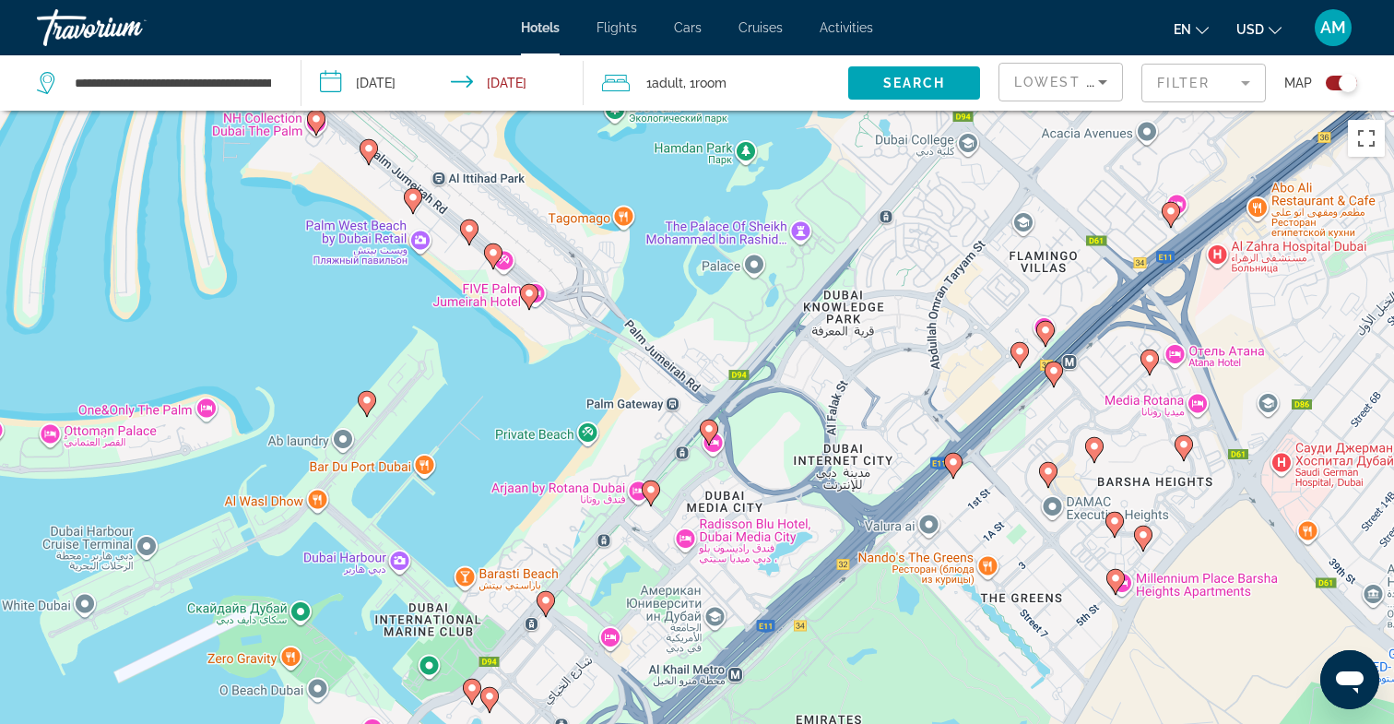
drag, startPoint x: 606, startPoint y: 578, endPoint x: 699, endPoint y: 272, distance: 320.0
click at [699, 272] on div "Чтобы активировать перетаскивание с помощью клавиатуры, нажмите Alt + Ввод. Пос…" at bounding box center [697, 473] width 1394 height 724
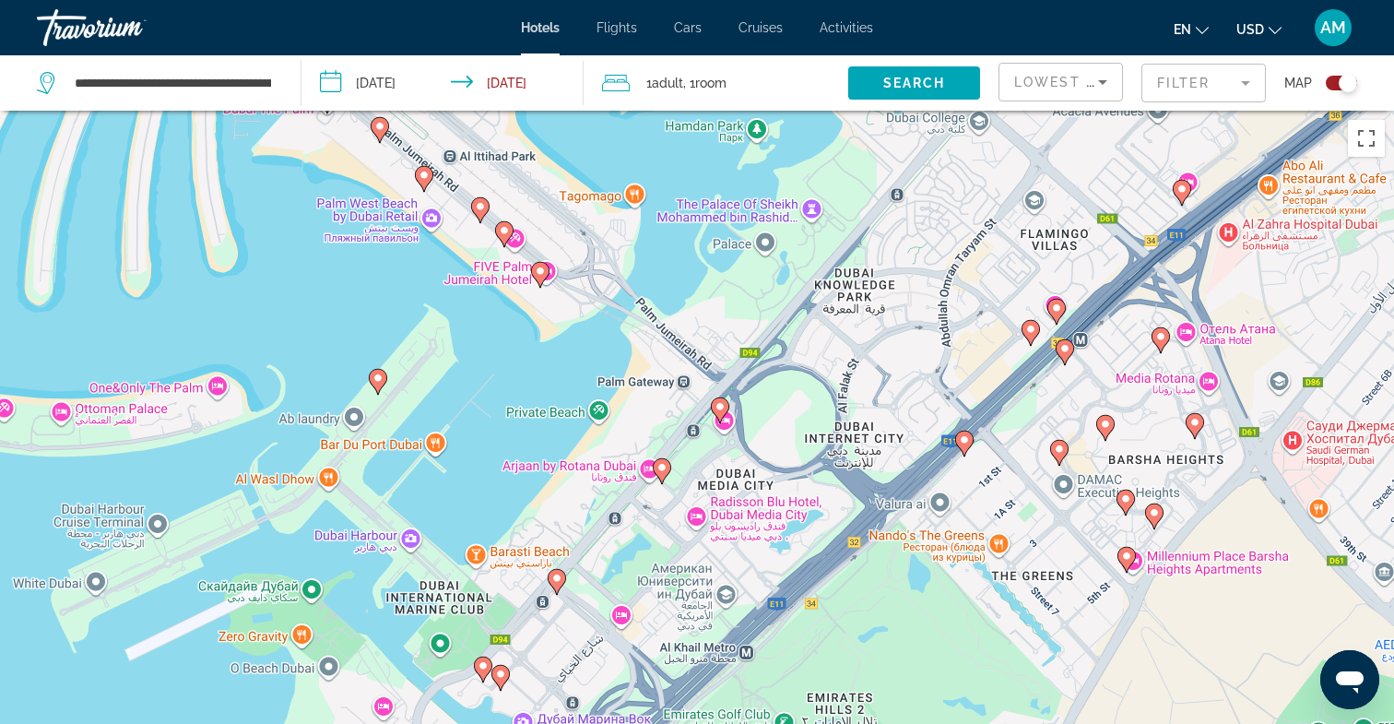
click at [661, 472] on image "Main content" at bounding box center [662, 467] width 11 height 11
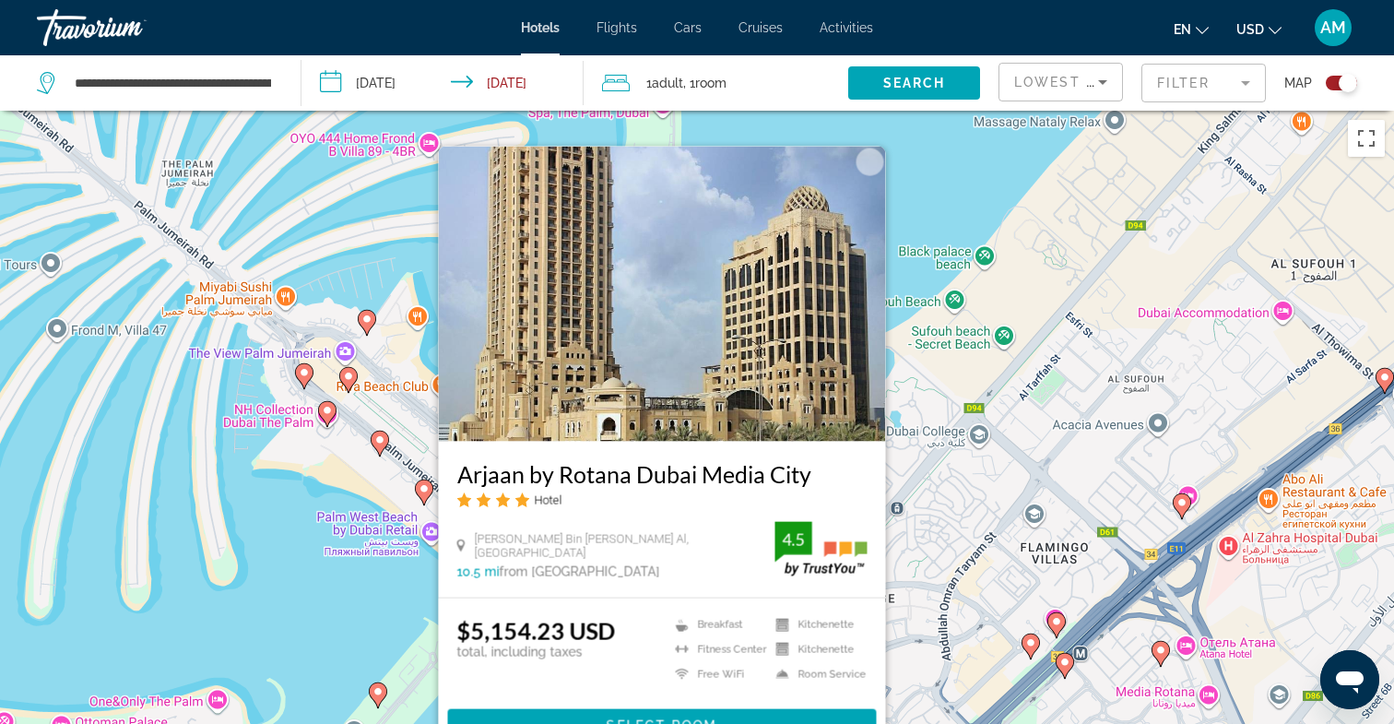
drag, startPoint x: 369, startPoint y: 575, endPoint x: 360, endPoint y: 576, distance: 9.4
click at [369, 575] on div "Чтобы активировать перетаскивание с помощью клавиатуры, нажмите Alt + Ввод. Пос…" at bounding box center [697, 473] width 1394 height 724
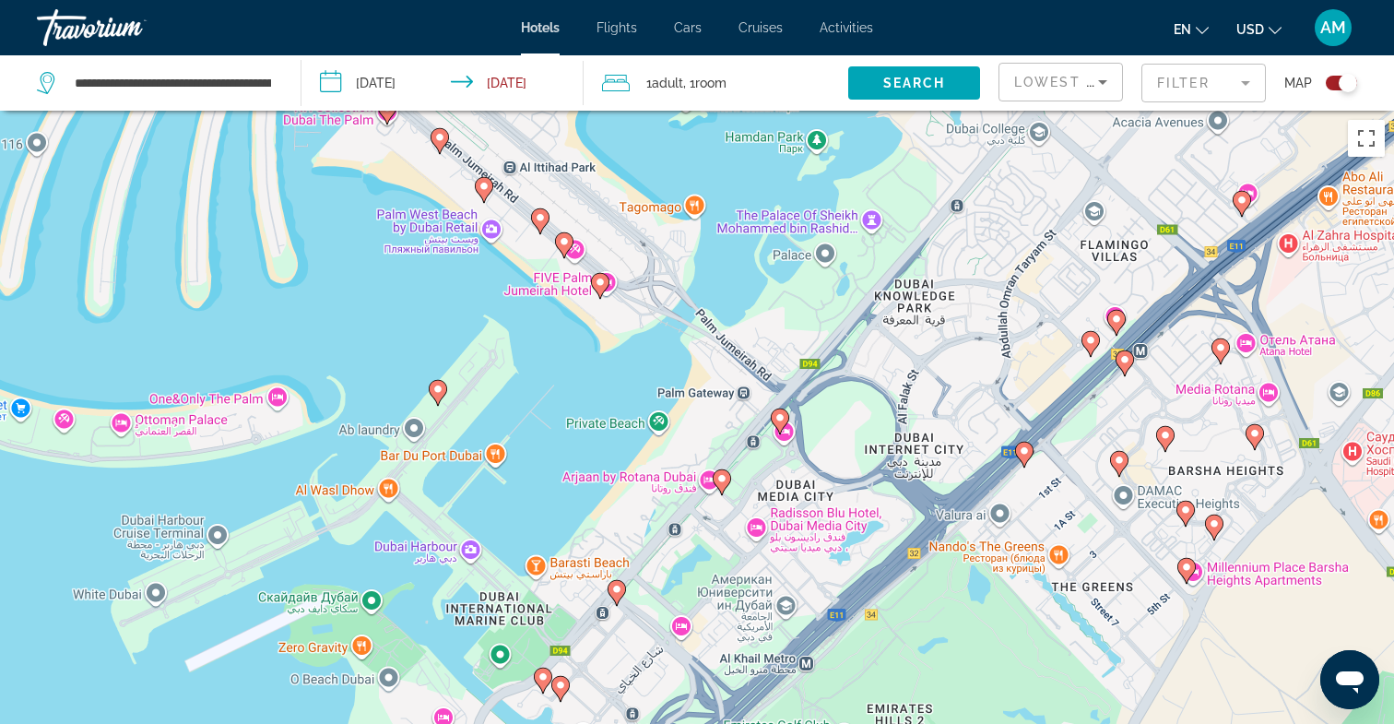
drag, startPoint x: 604, startPoint y: 592, endPoint x: 686, endPoint y: 219, distance: 381.5
click at [686, 220] on div "Чтобы активировать перетаскивание с помощью клавиатуры, нажмите Alt + Ввод. Пос…" at bounding box center [697, 473] width 1394 height 724
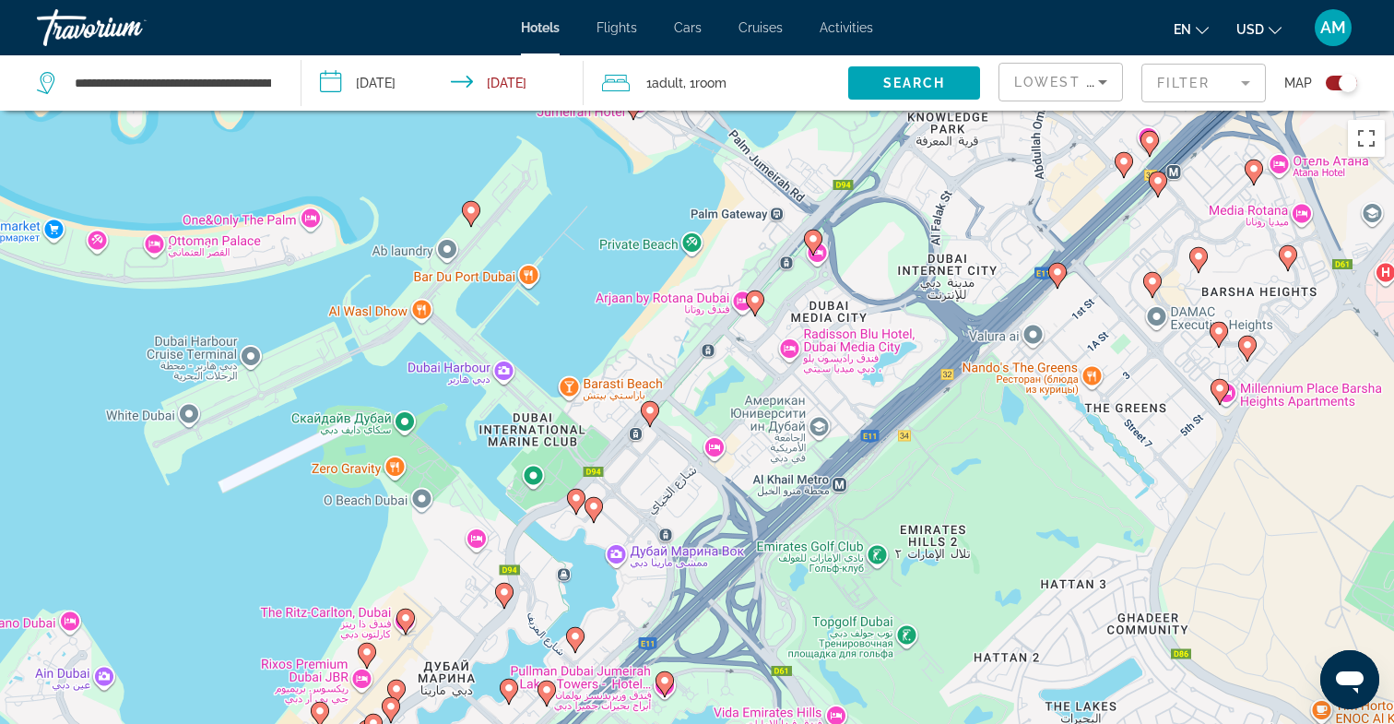
drag, startPoint x: 673, startPoint y: 423, endPoint x: 673, endPoint y: 250, distance: 173.4
click at [673, 251] on div "Чтобы активировать перетаскивание с помощью клавиатуры, нажмите Alt + Ввод. Пос…" at bounding box center [697, 473] width 1394 height 724
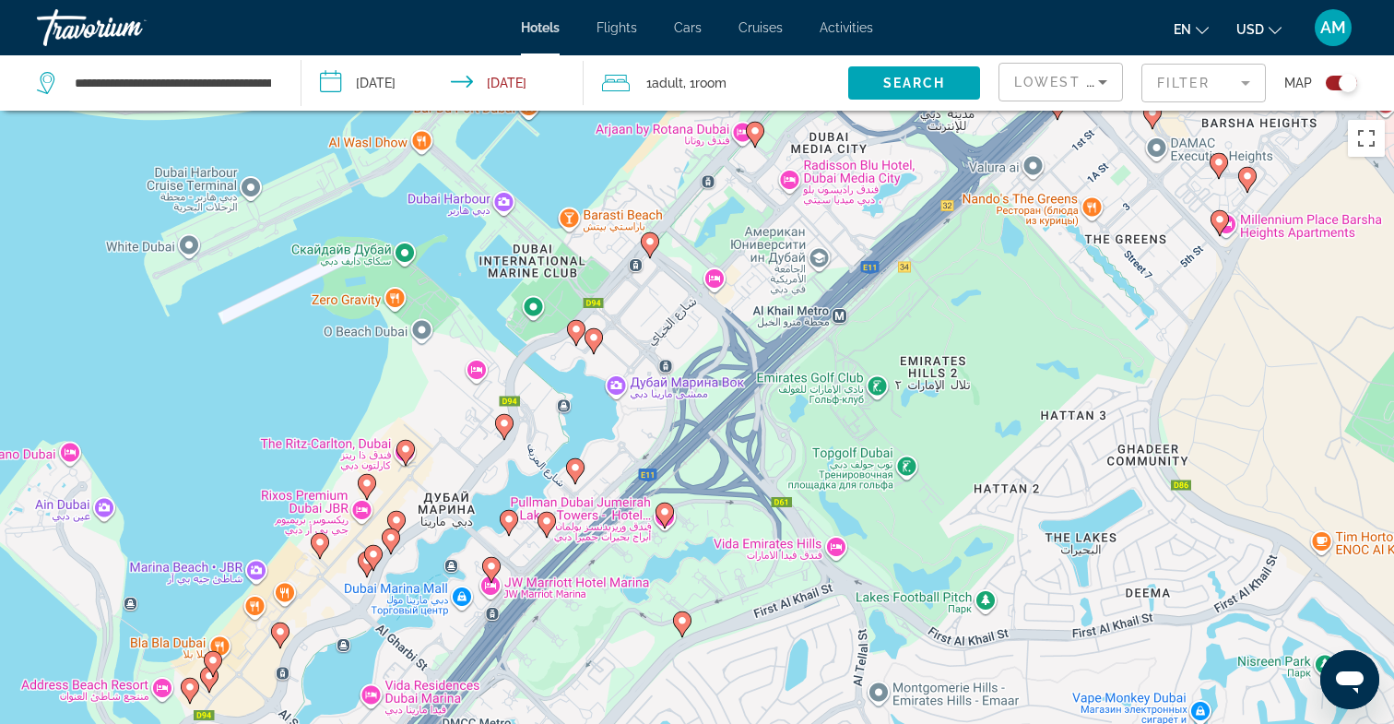
click at [645, 251] on gmp-advanced-marker "Main content" at bounding box center [650, 245] width 18 height 28
